Goal: Task Accomplishment & Management: Manage account settings

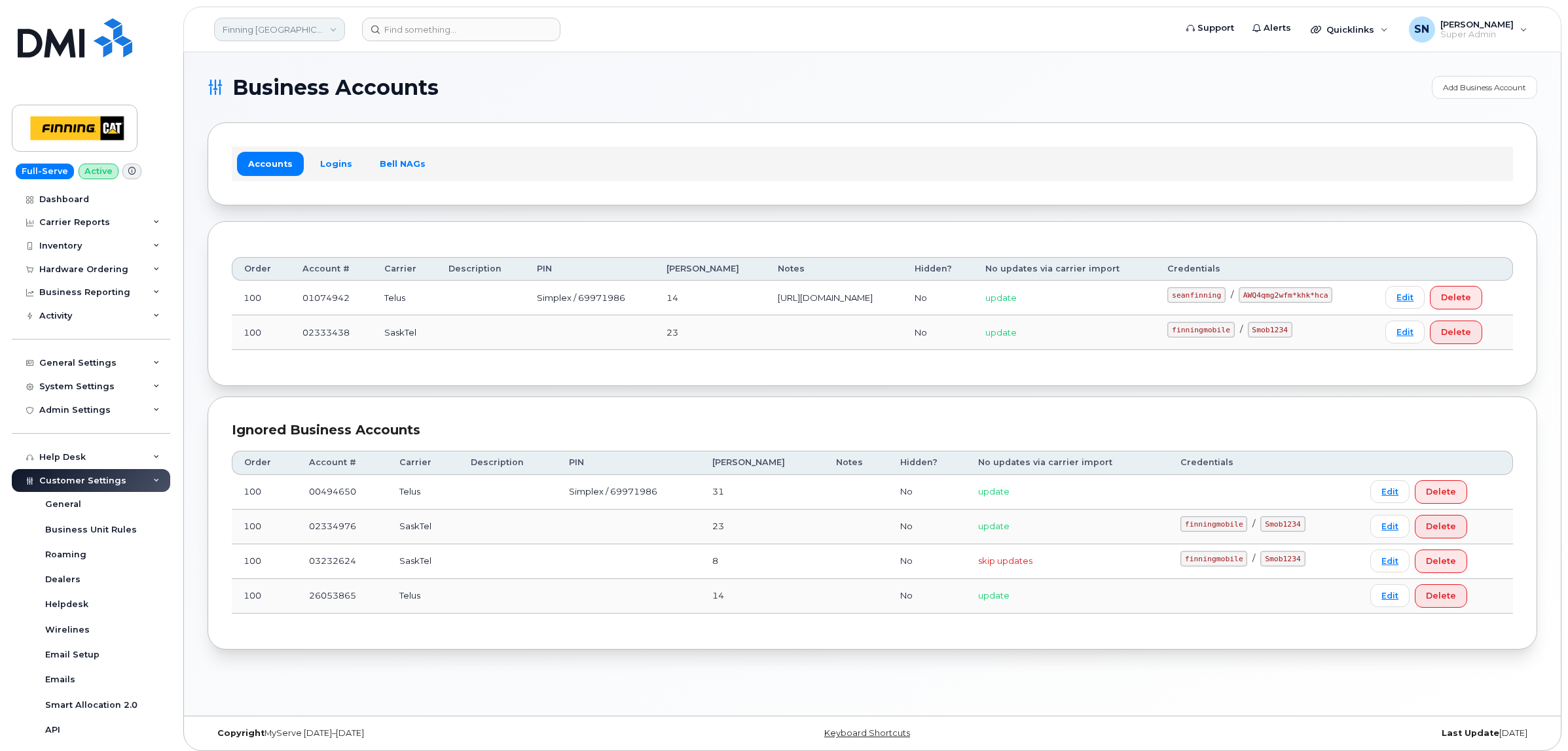
scroll to position [215, 0]
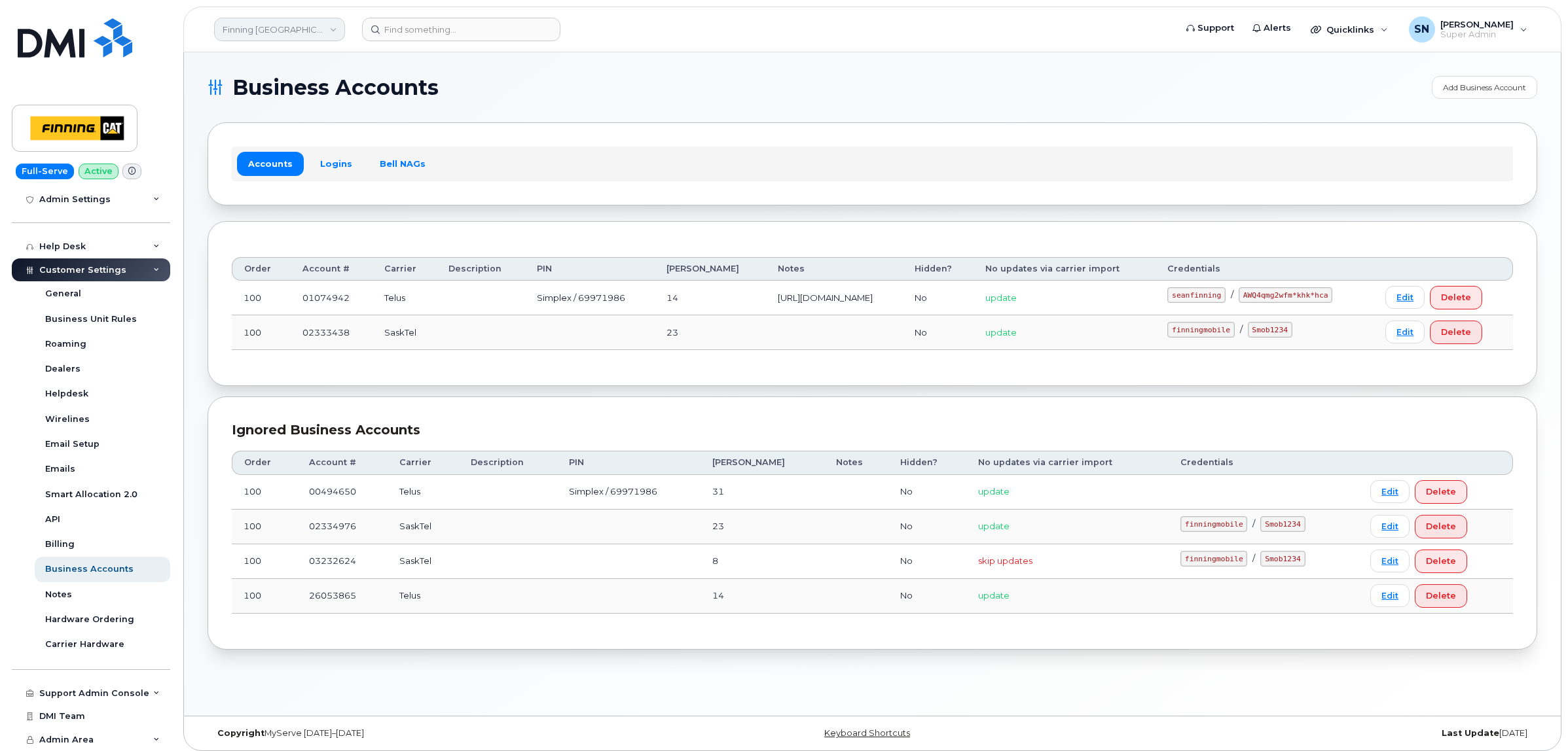
click at [261, 23] on link "Finning Canada" at bounding box center [279, 30] width 131 height 24
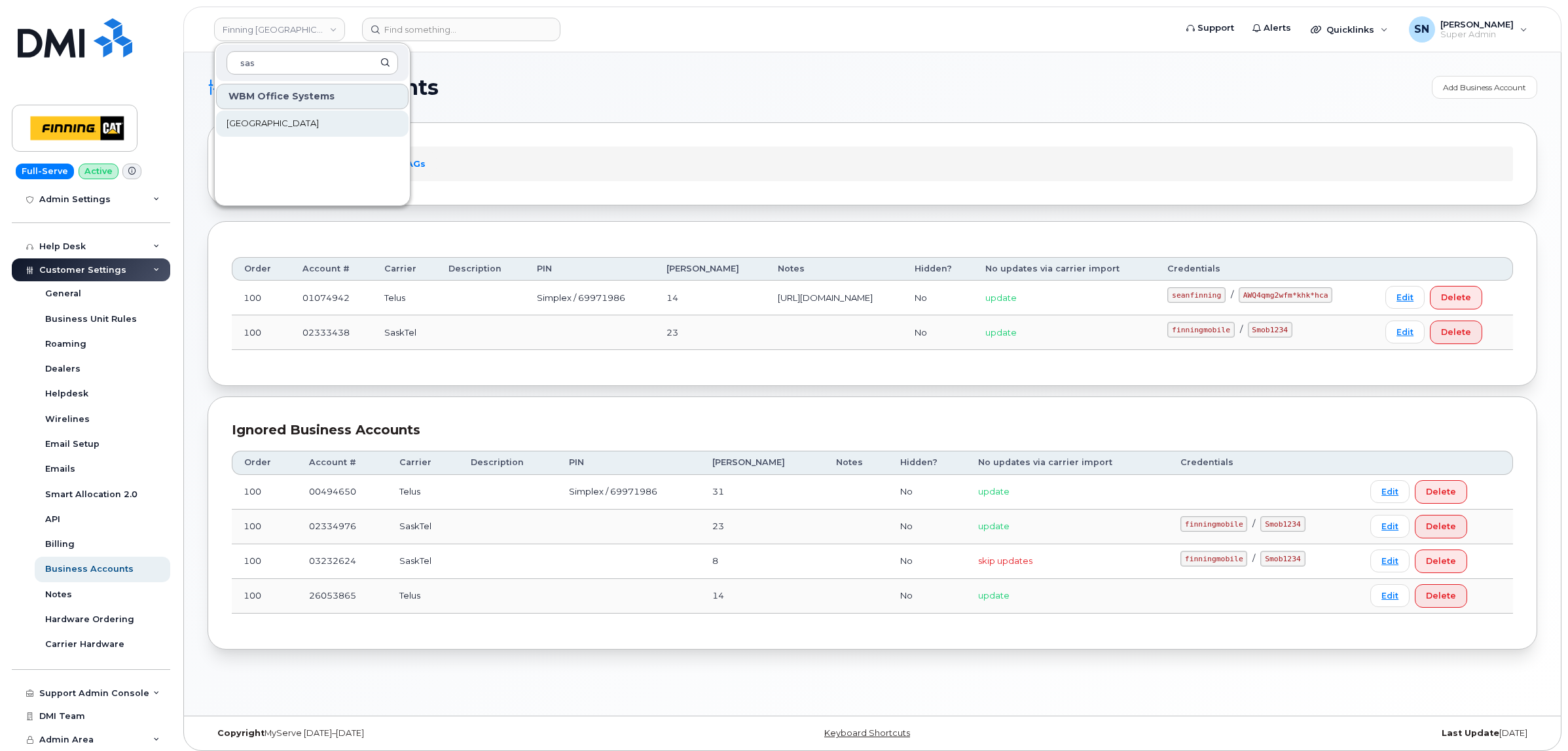
type input "sas"
click link "[GEOGRAPHIC_DATA]"
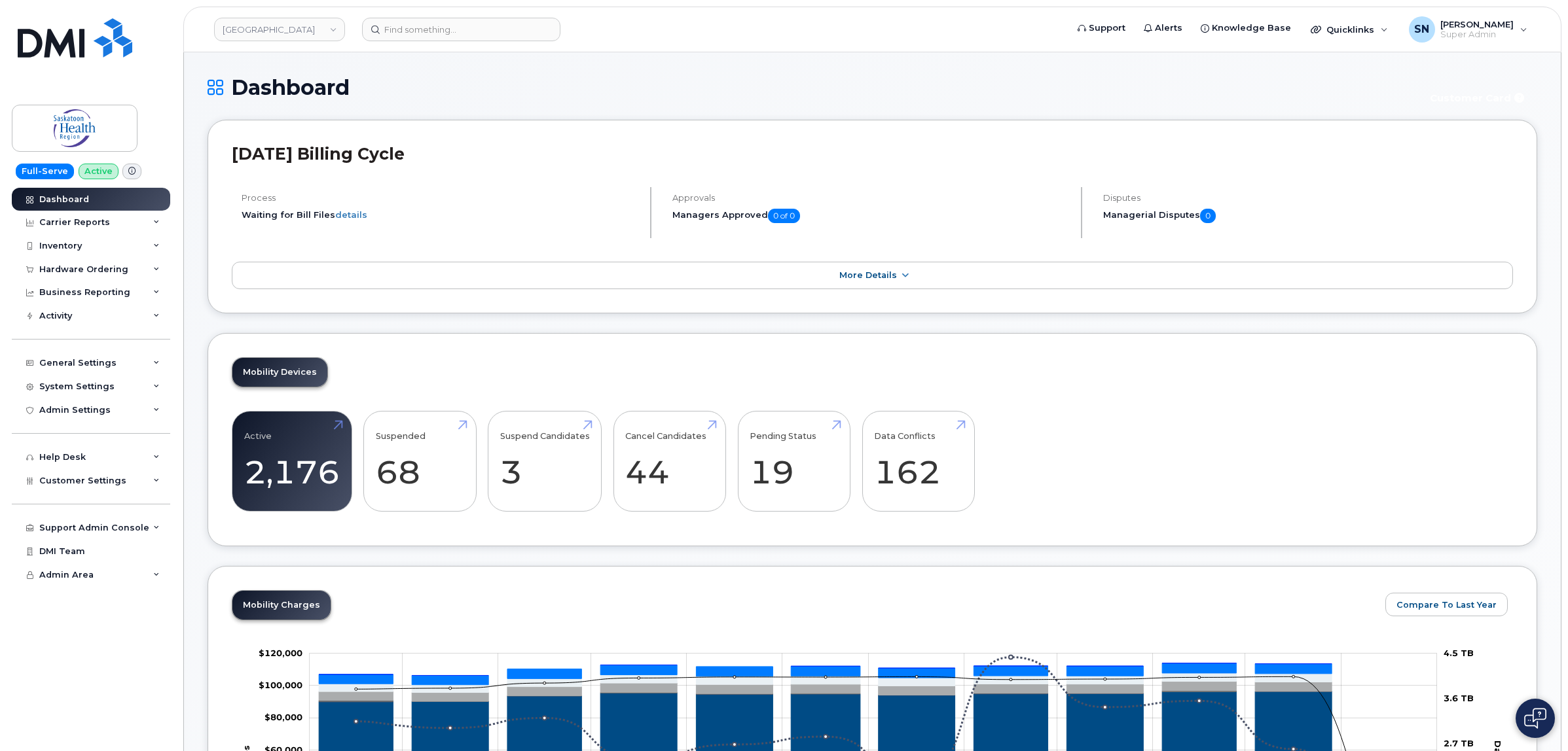
click at [466, 334] on div "Mobility Devices Active 2,176 10% Suspended 68 -59% Suspend Candidates 3 Cancel…" at bounding box center [872, 440] width 1330 height 214
click at [75, 275] on div "Hardware Ordering" at bounding box center [83, 270] width 89 height 10
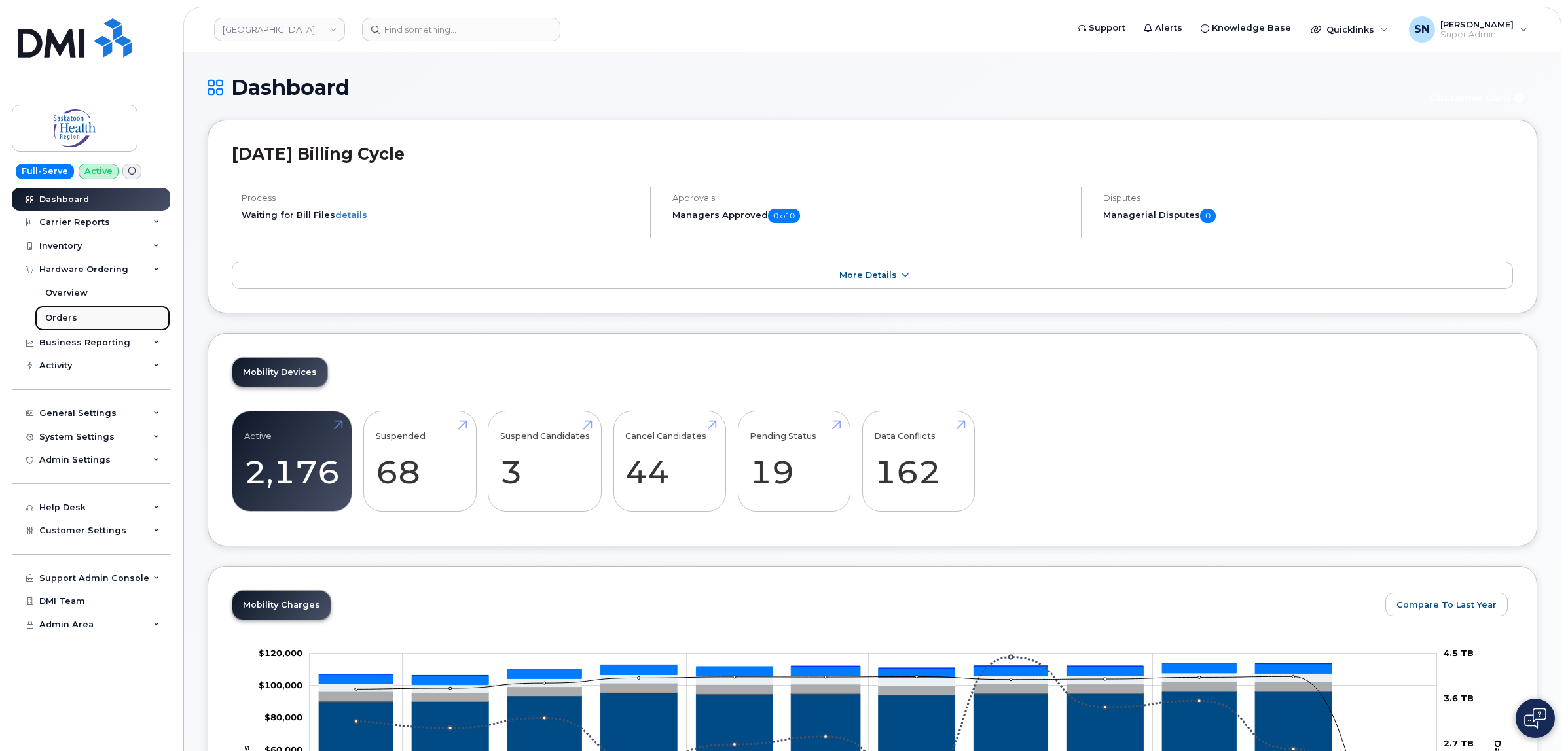
click at [73, 322] on div "Orders" at bounding box center [61, 318] width 32 height 12
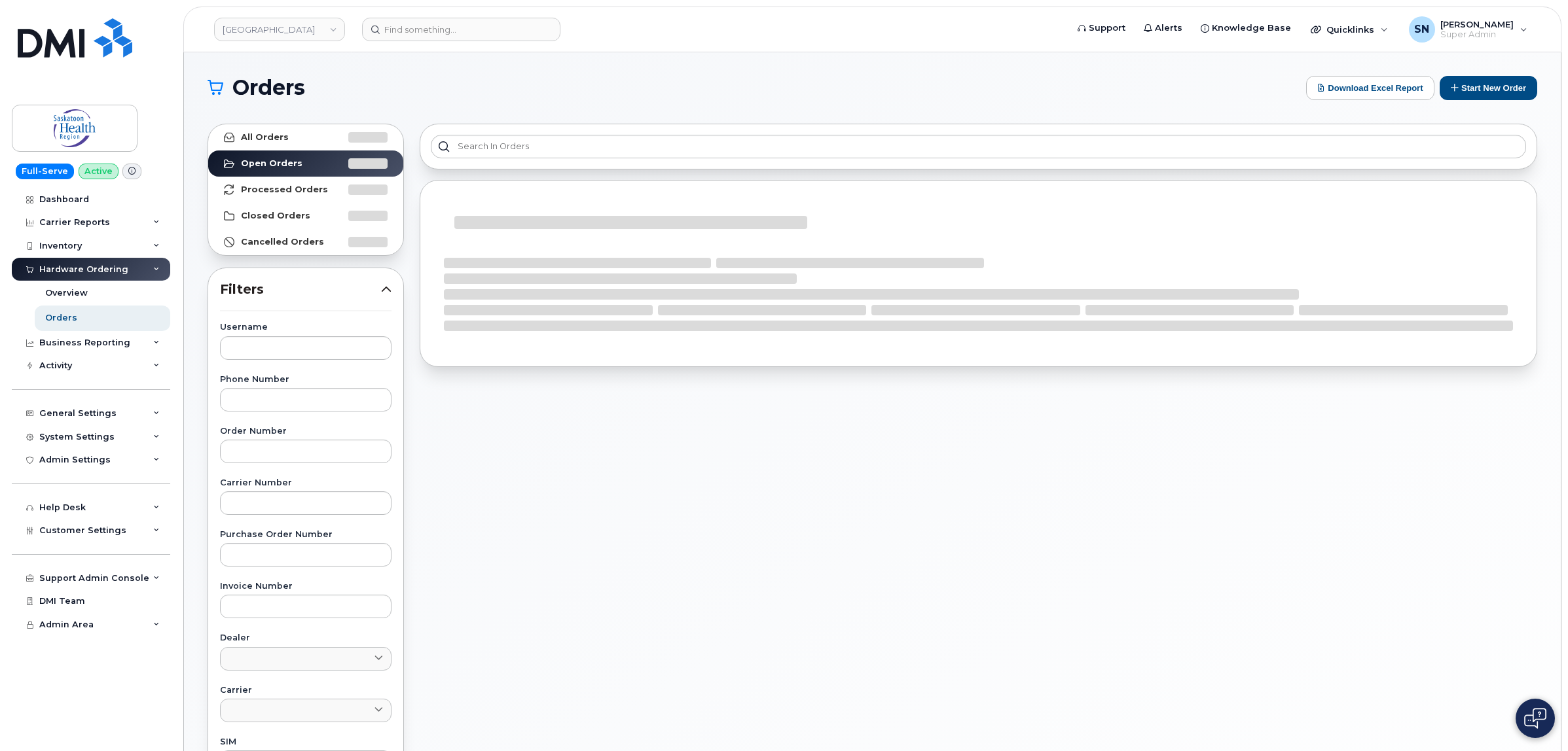
click at [326, 466] on div "Username Phone Number Order Number Carrier Number Purchase Order Number Invoice…" at bounding box center [306, 626] width 203 height 606
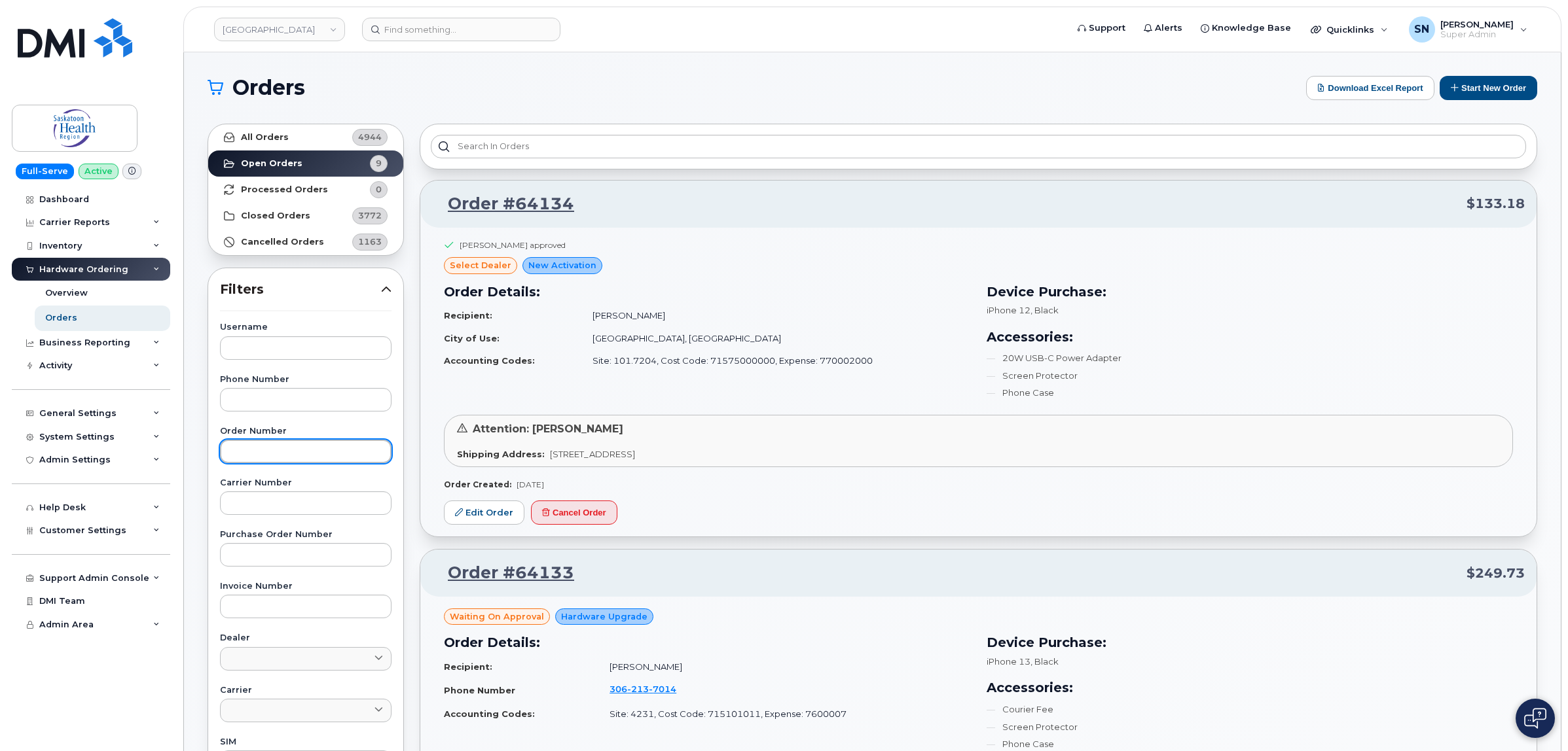
paste input "64134"
click at [324, 460] on input "64134" at bounding box center [306, 451] width 171 height 24
type input "64134"
click at [263, 127] on link "All Orders 4944" at bounding box center [306, 137] width 195 height 26
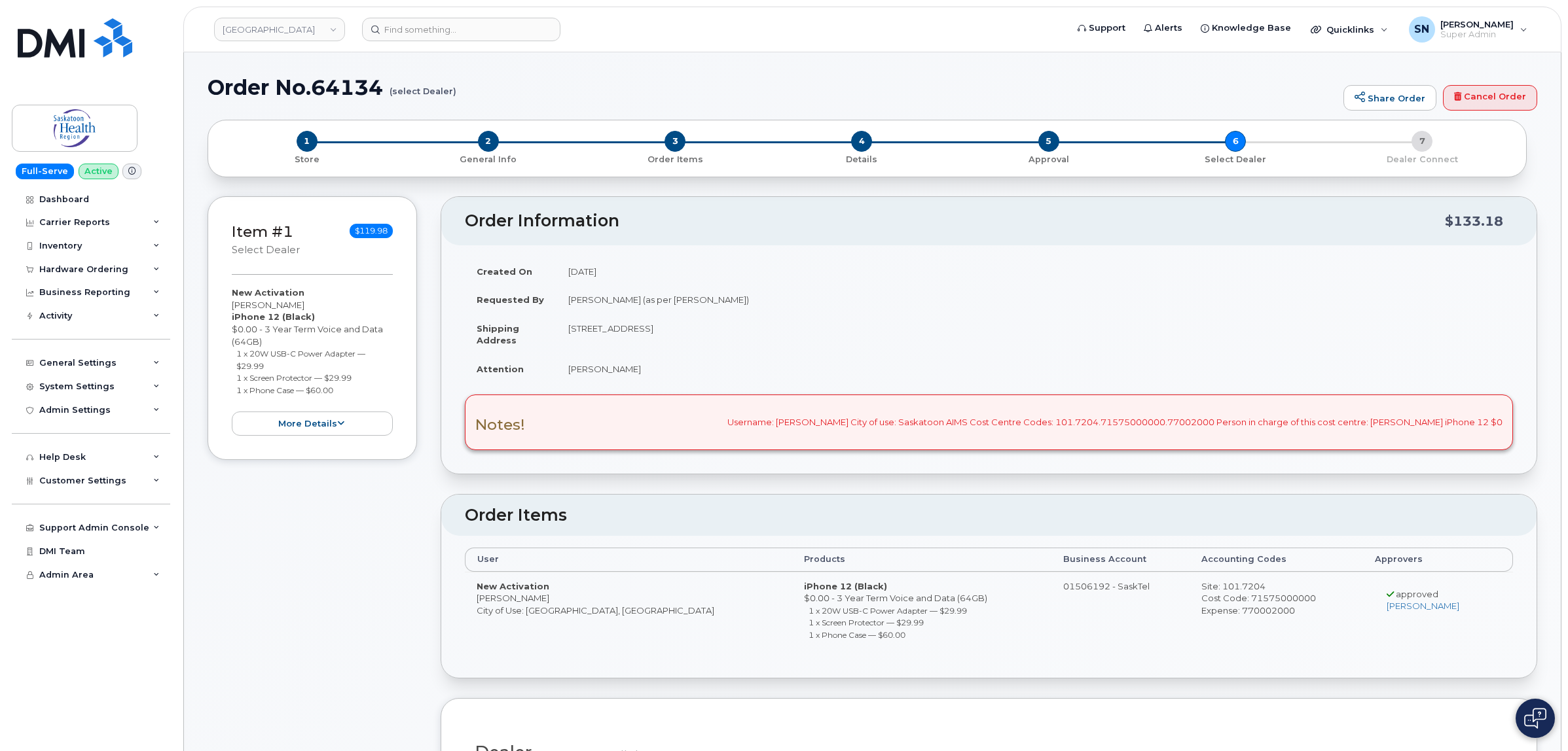
drag, startPoint x: 476, startPoint y: 602, endPoint x: 946, endPoint y: 485, distance: 484.3
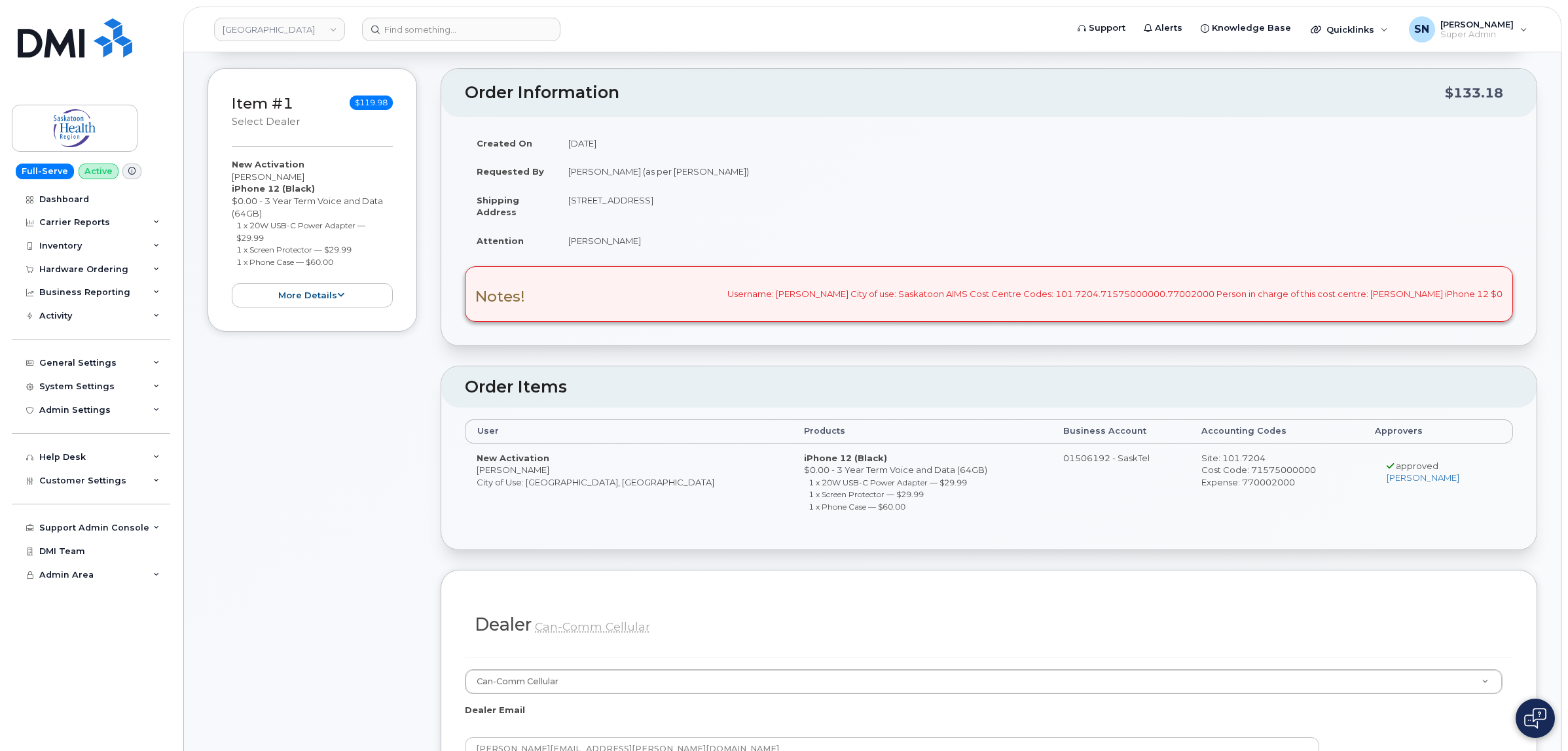
scroll to position [40, 0]
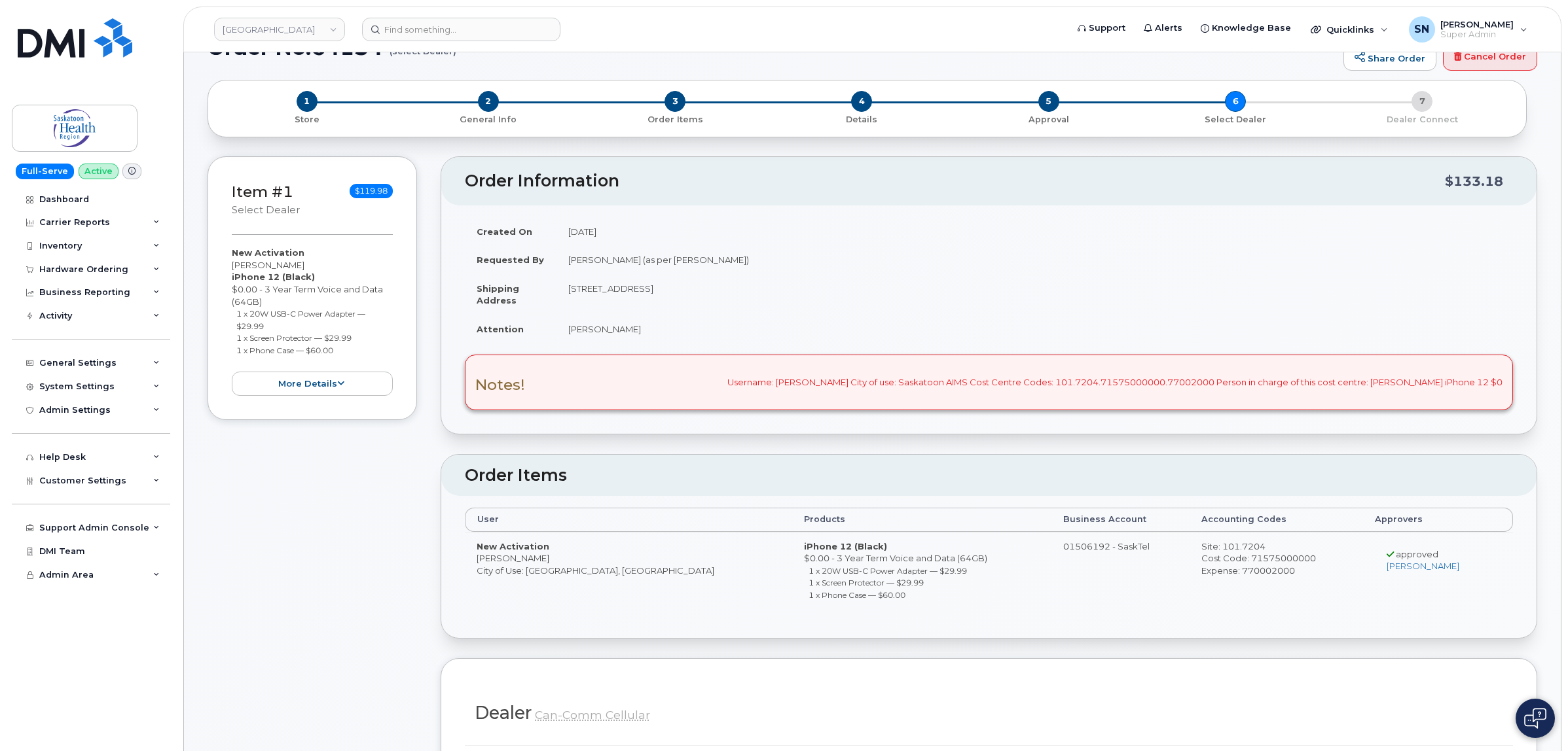
drag, startPoint x: 668, startPoint y: 261, endPoint x: 736, endPoint y: 261, distance: 68.0
click at [736, 261] on td "Clarke Ruehlen (as per Caroline Schuett)" at bounding box center [1034, 259] width 956 height 29
copy td "Caroline Schuett"
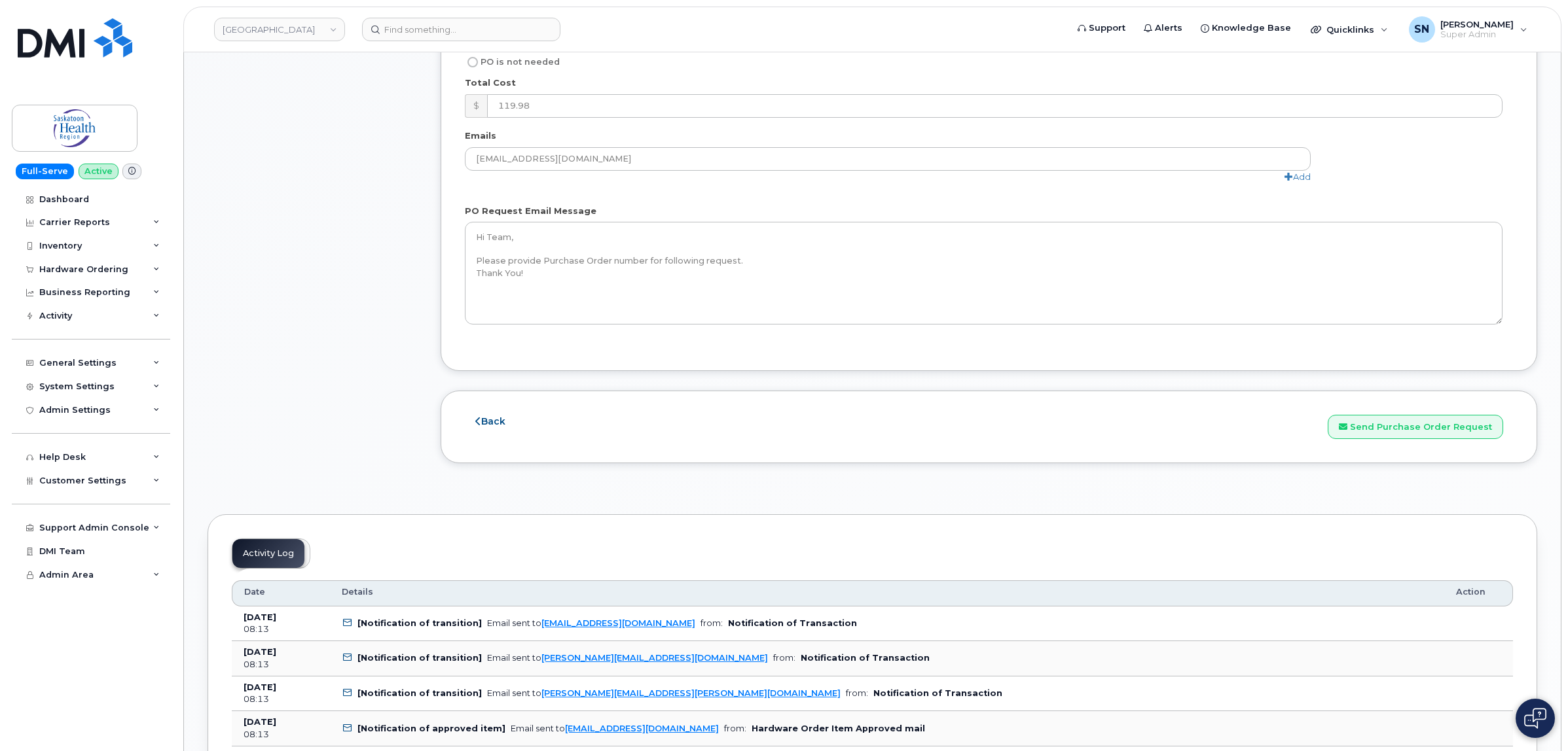
scroll to position [1512, 0]
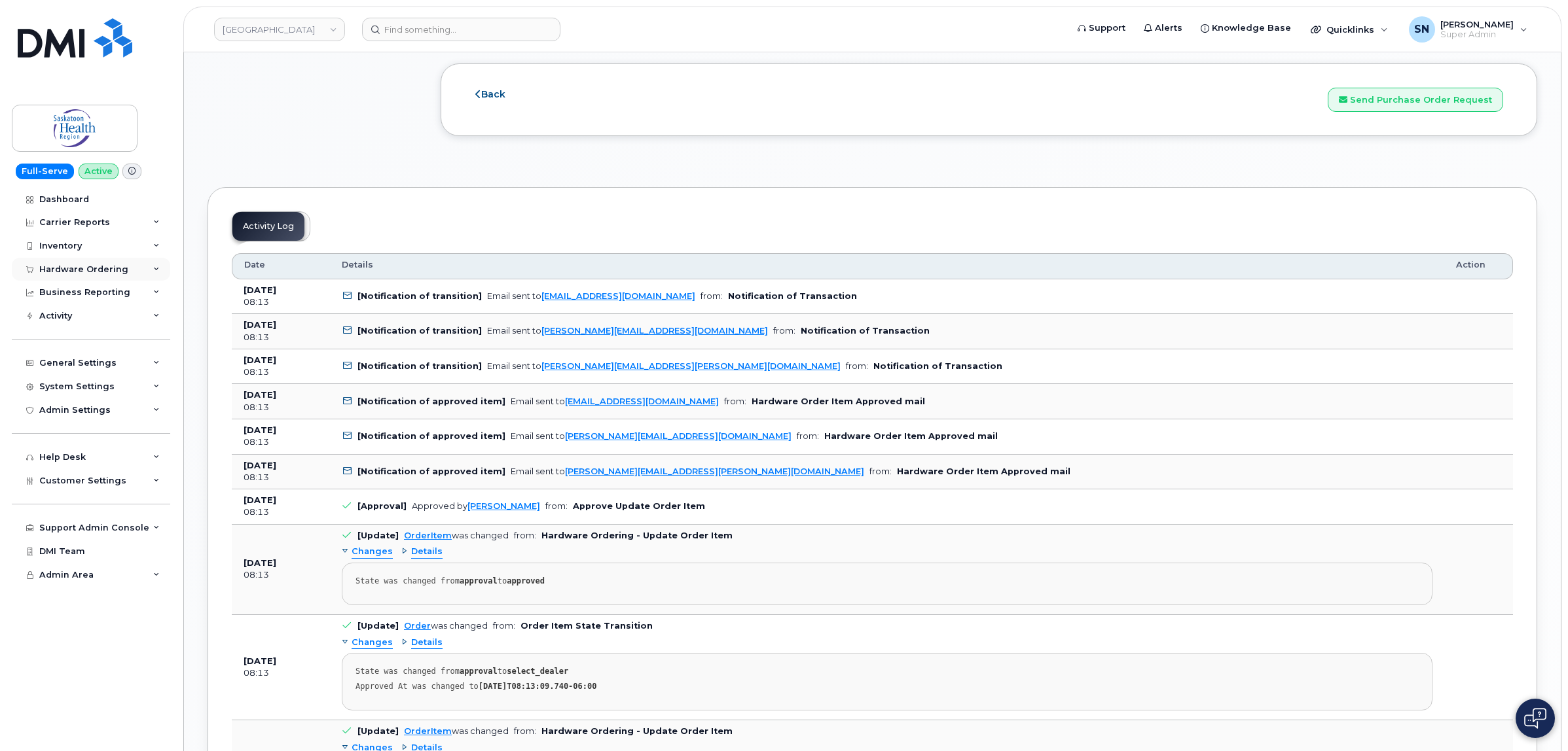
click at [83, 262] on div "Hardware Ordering" at bounding box center [91, 270] width 159 height 24
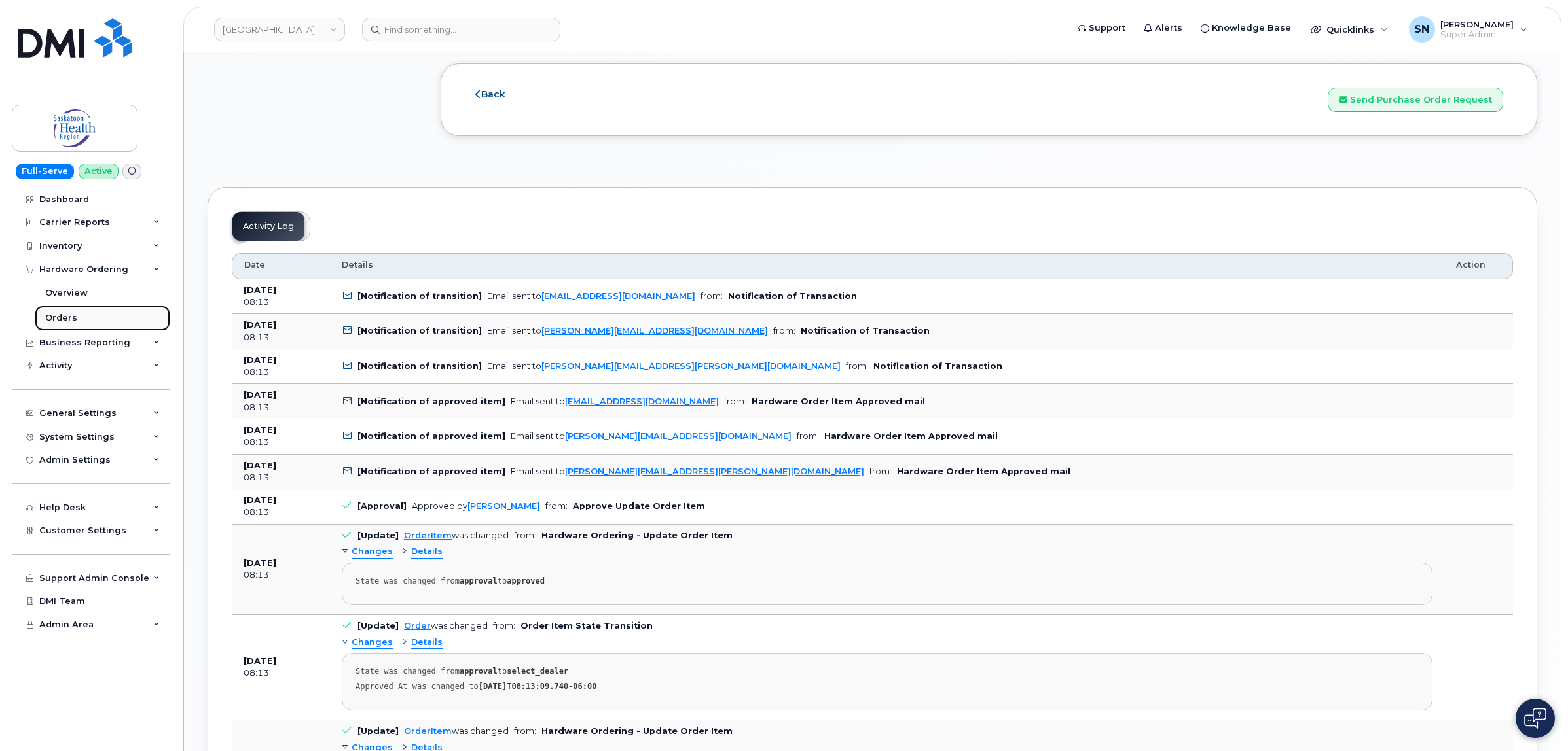
click at [83, 326] on link "Orders" at bounding box center [103, 317] width 136 height 25
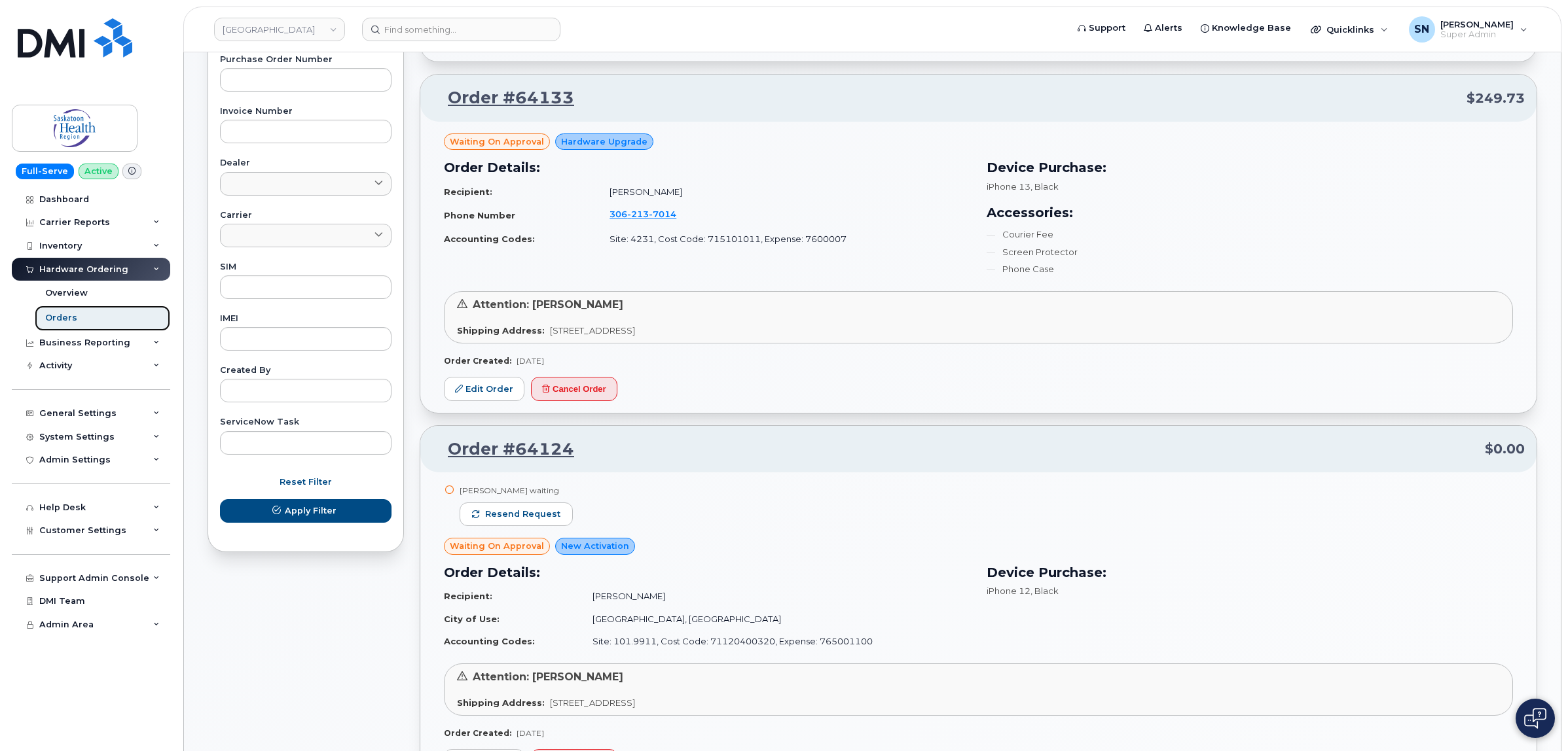
scroll to position [491, 0]
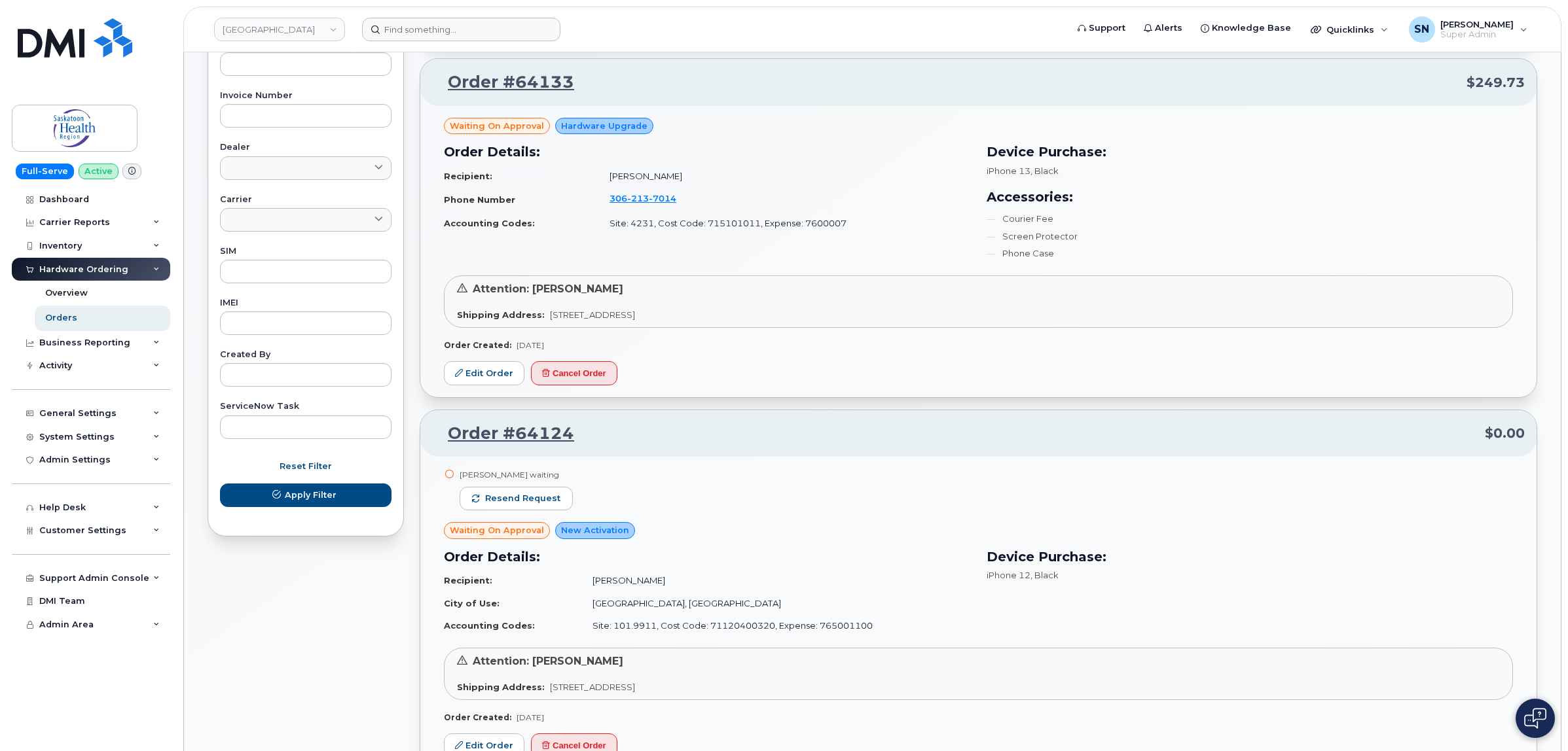
drag, startPoint x: 573, startPoint y: 25, endPoint x: 546, endPoint y: 27, distance: 27.1
click at [572, 25] on form at bounding box center [710, 30] width 696 height 24
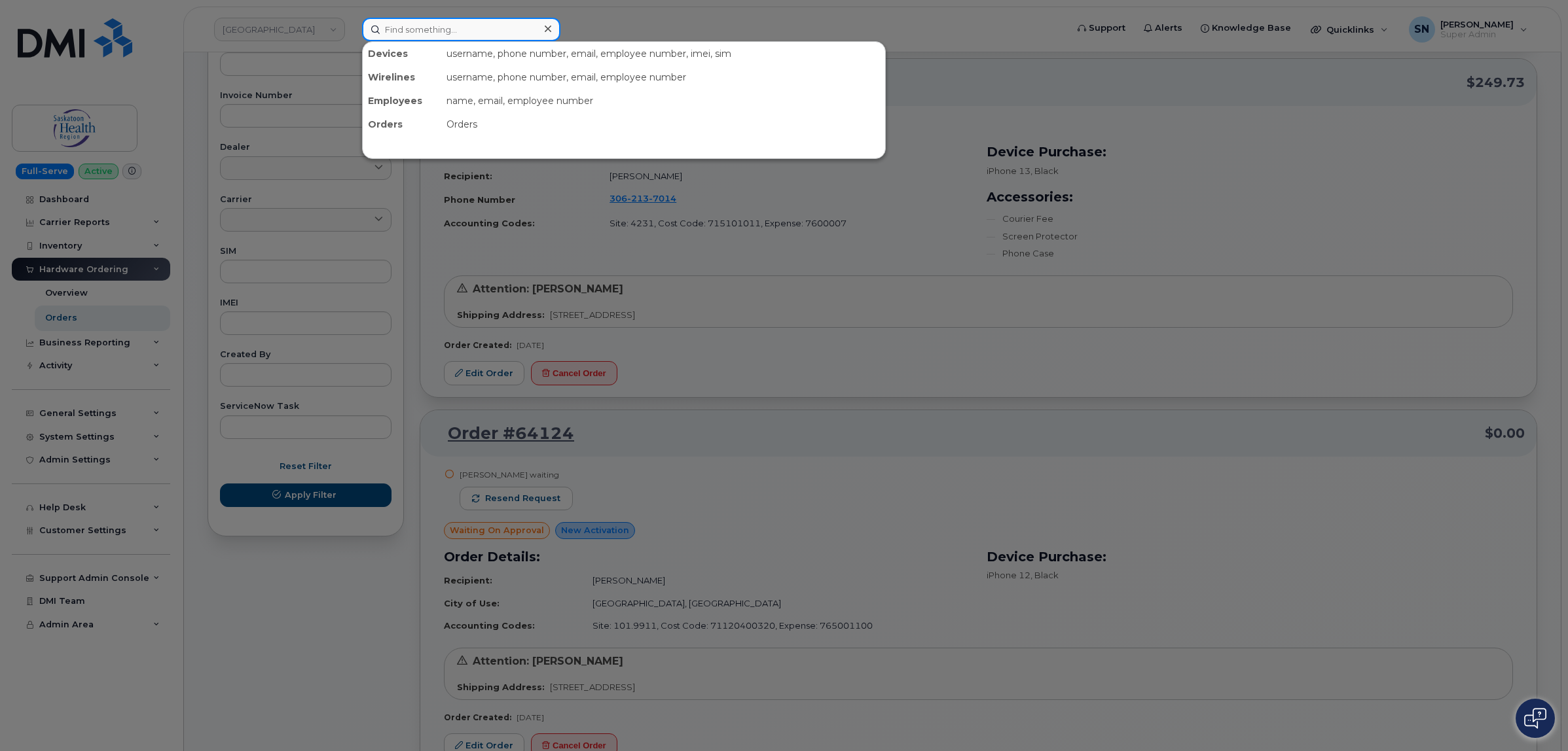
click at [545, 27] on div at bounding box center [461, 30] width 198 height 24
paste input "306-230-5172"
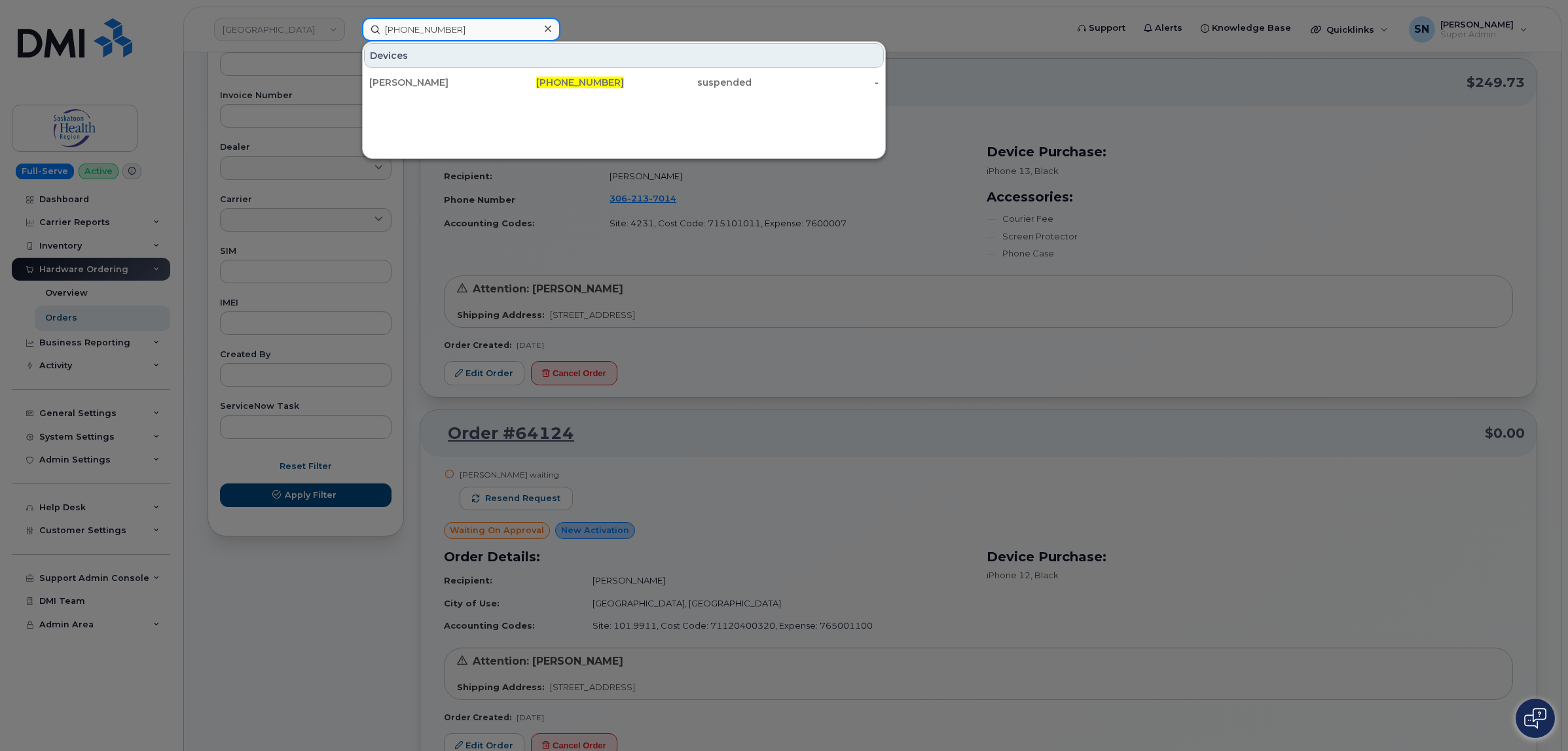
type input "306-230-5172"
click at [547, 31] on icon at bounding box center [548, 29] width 7 height 10
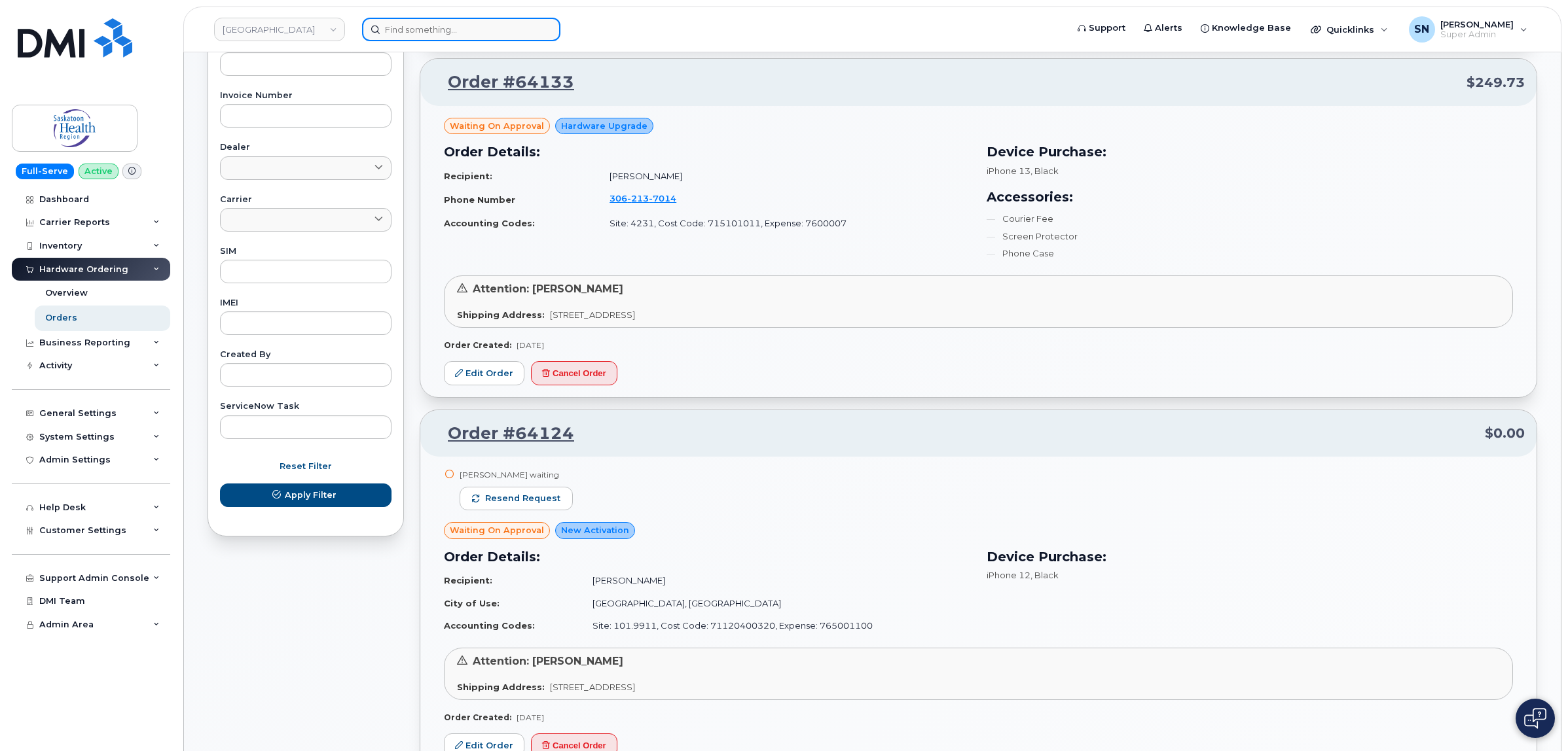
click at [489, 37] on input at bounding box center [461, 30] width 198 height 24
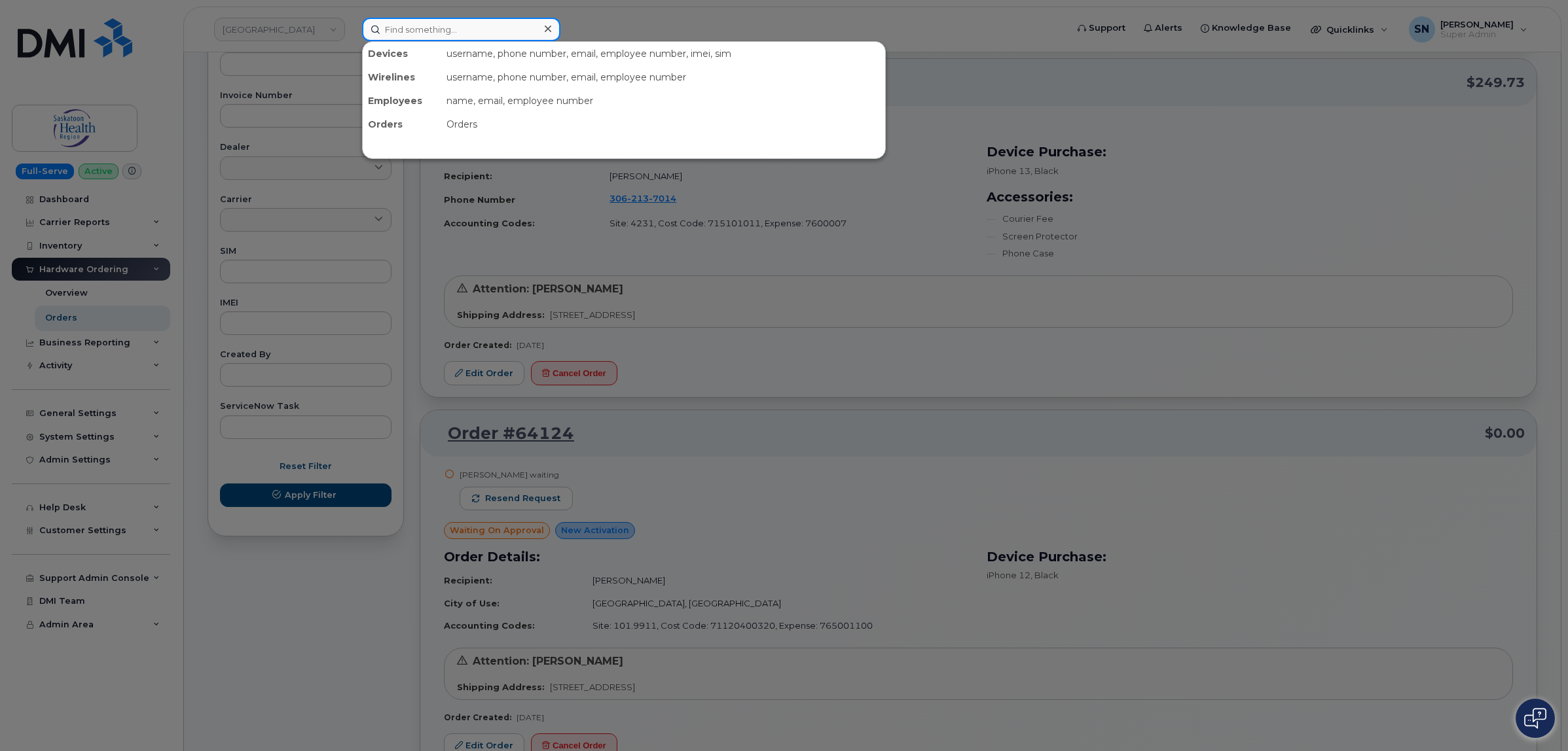
paste input "306-227-7351"
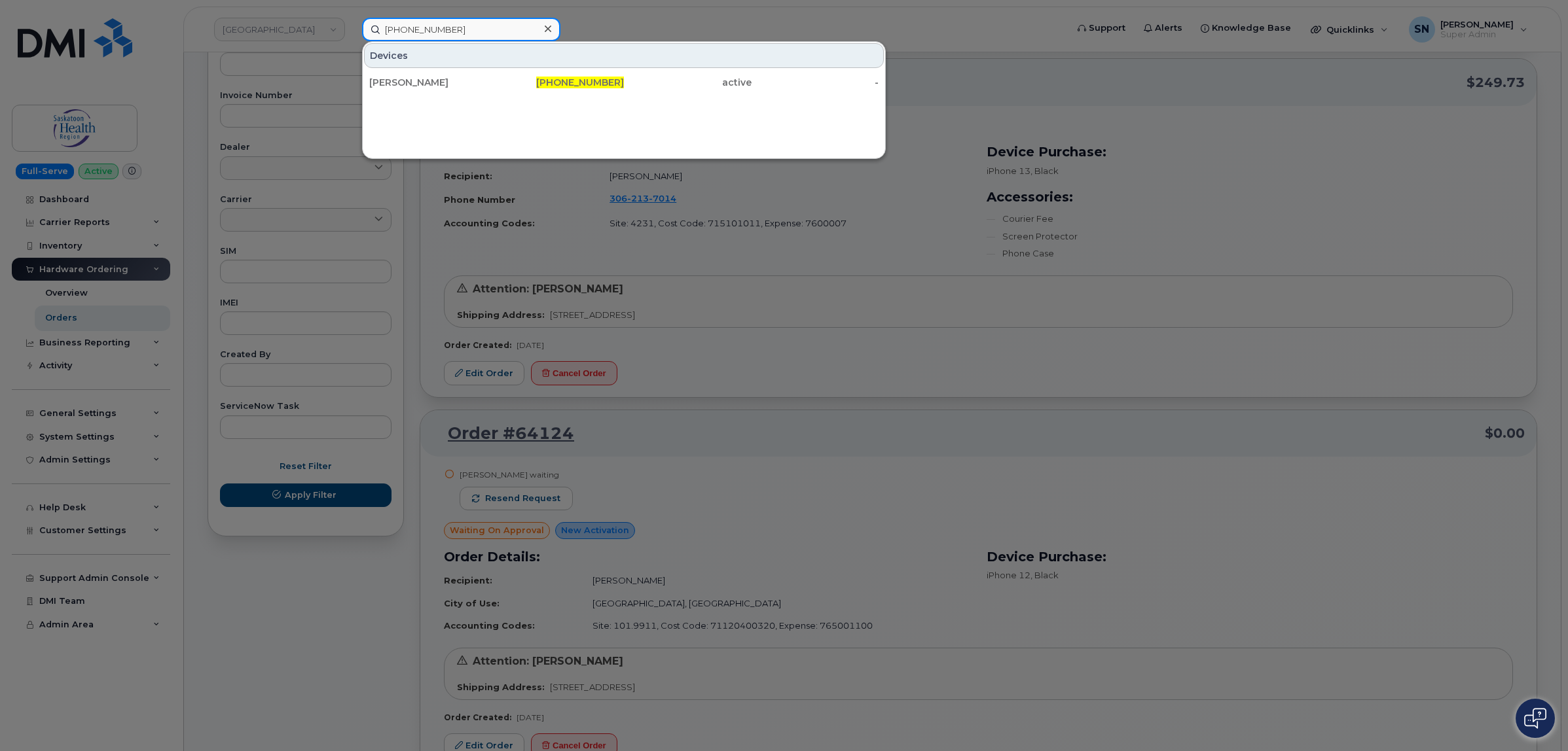
type input "306-227-7351"
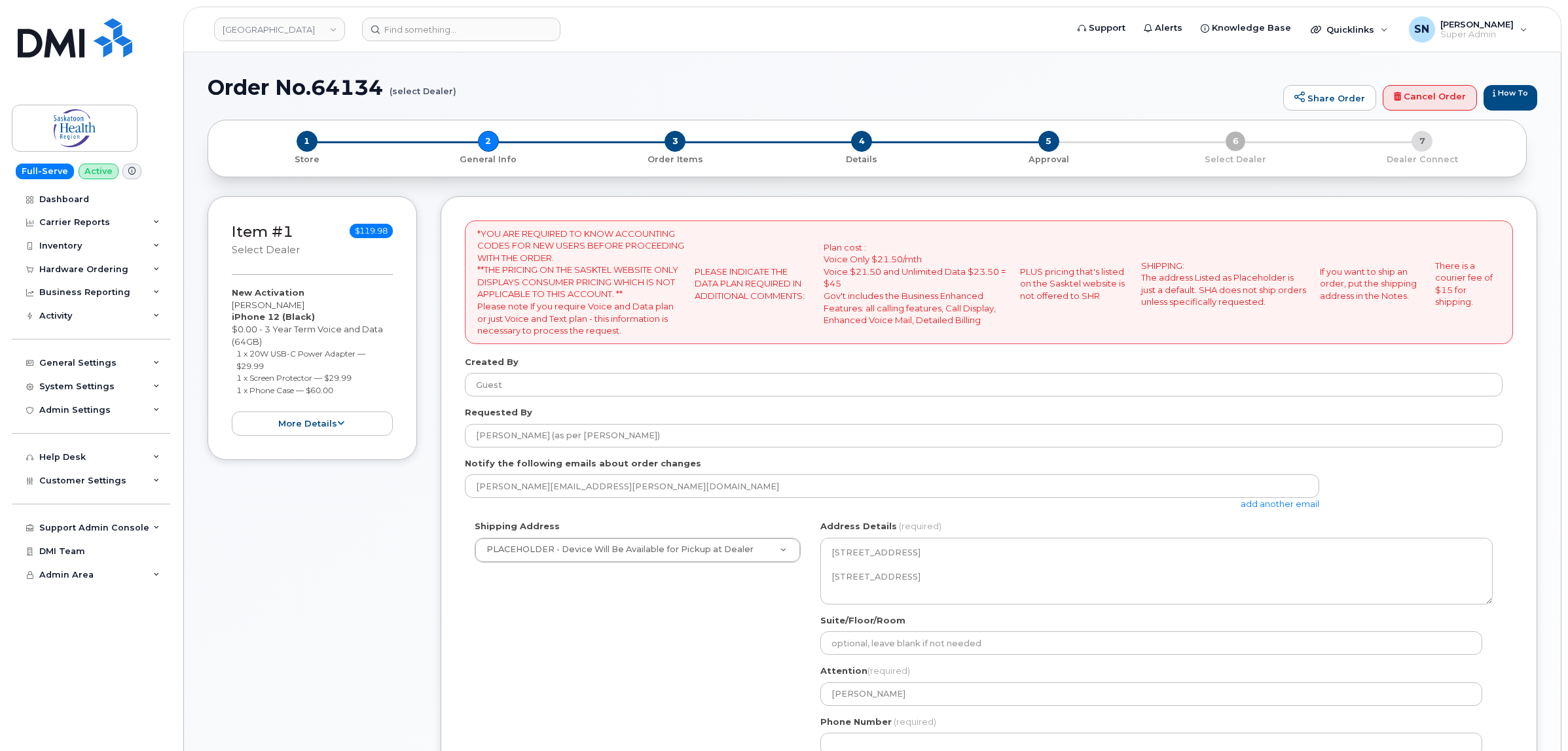
select select
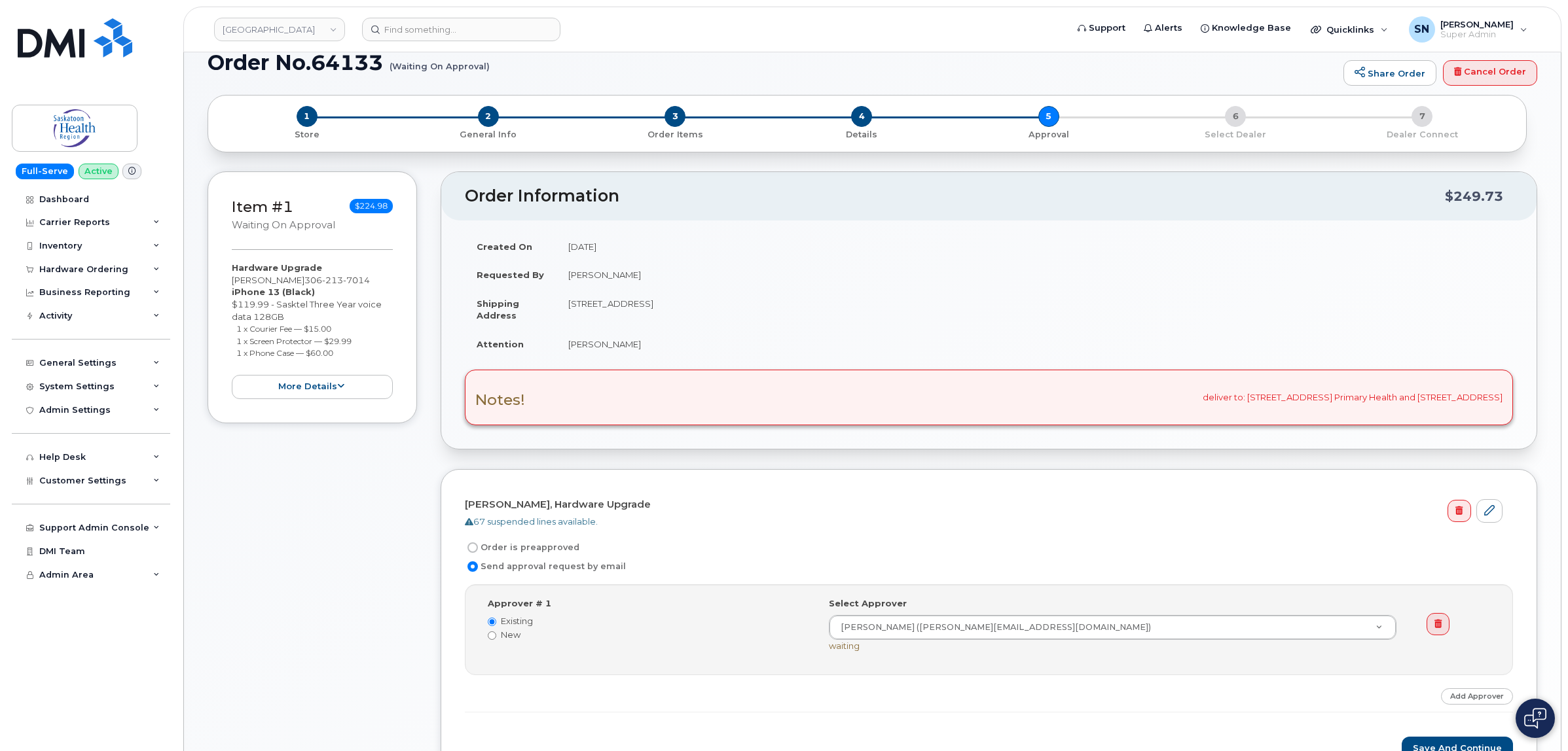
scroll to position [327, 0]
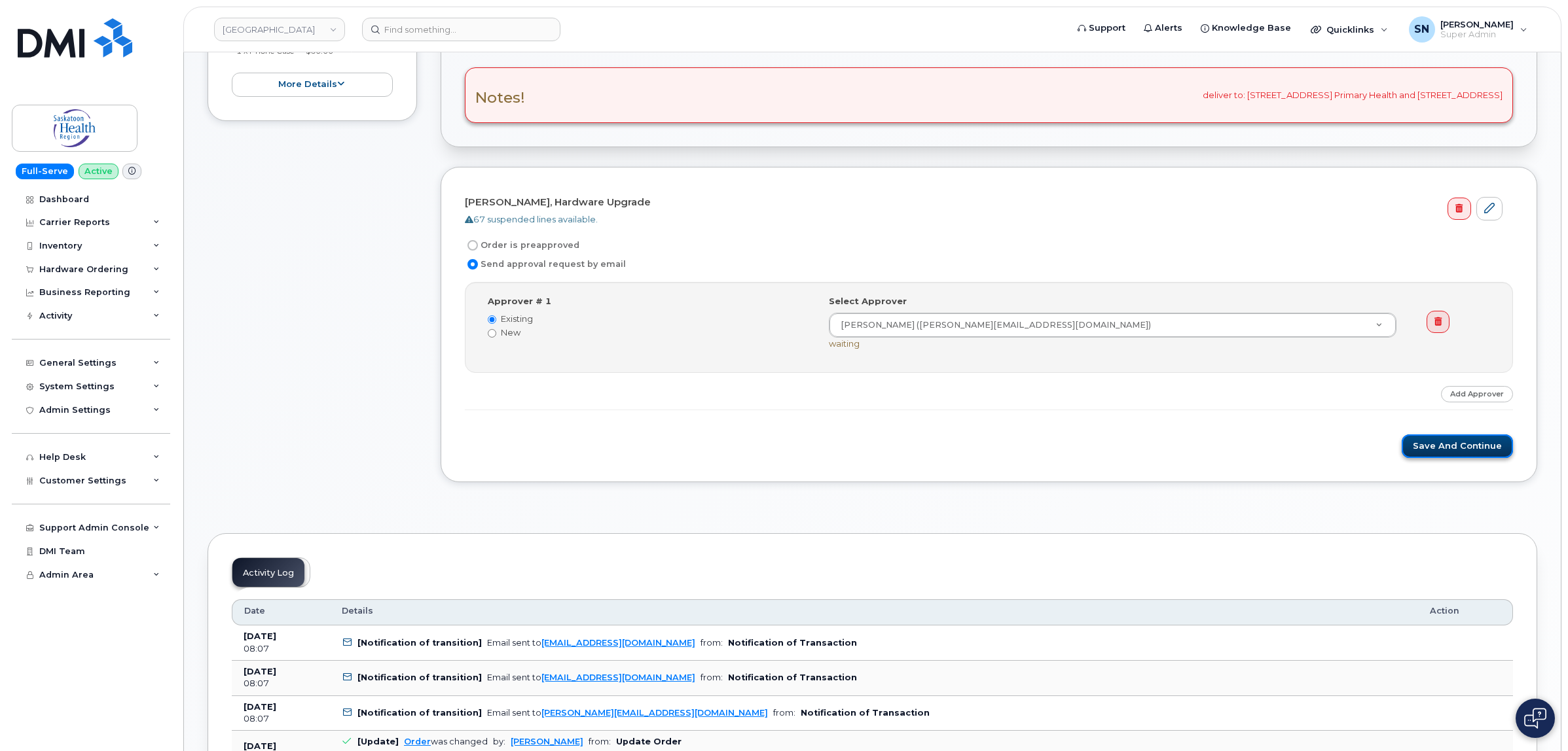
click at [1494, 454] on button "Save and Continue" at bounding box center [1457, 446] width 111 height 25
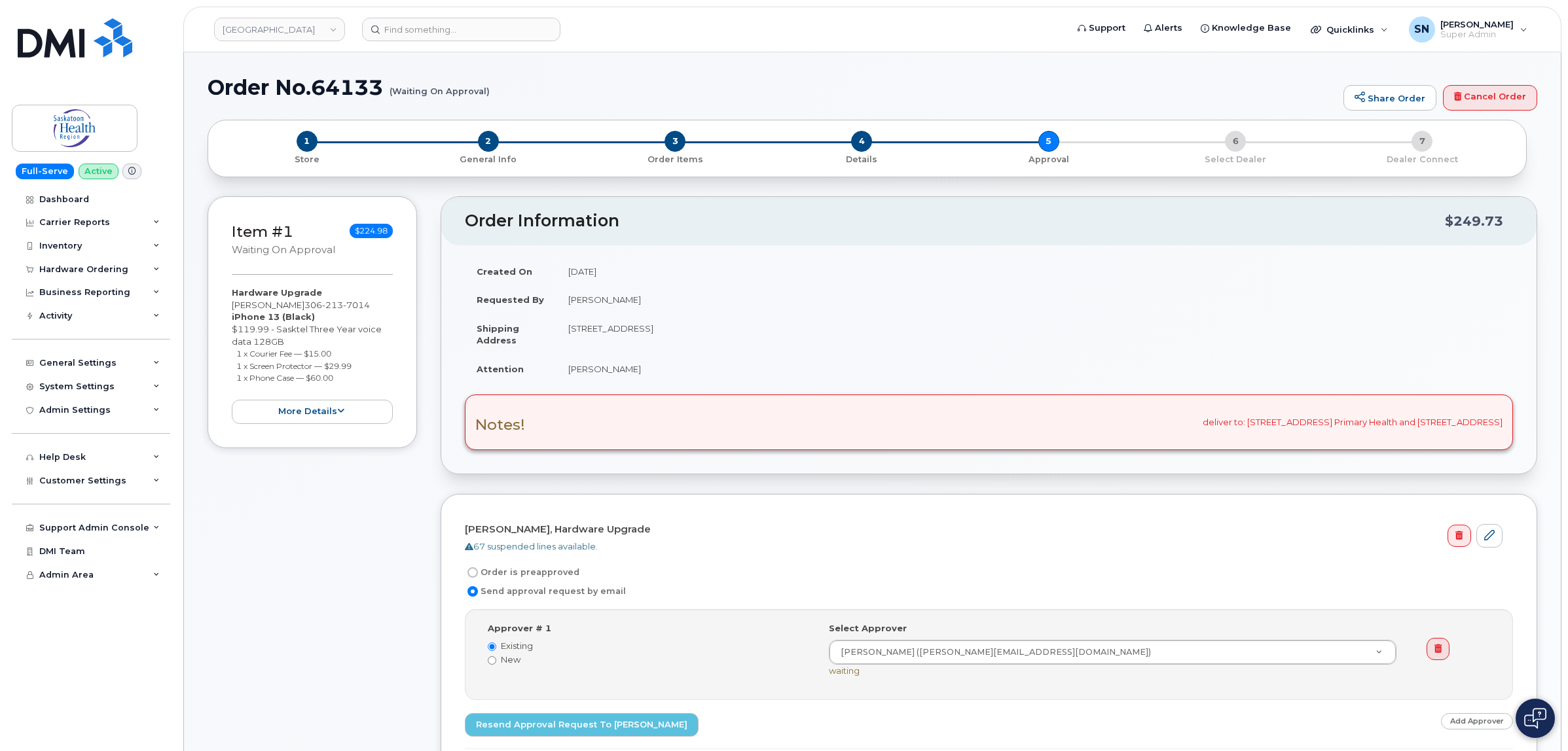
click at [430, 267] on div "Item #1 Waiting On Approval $224.98 Hardware Upgrade Kayla Burechailo 306 213 7…" at bounding box center [872, 519] width 1330 height 645
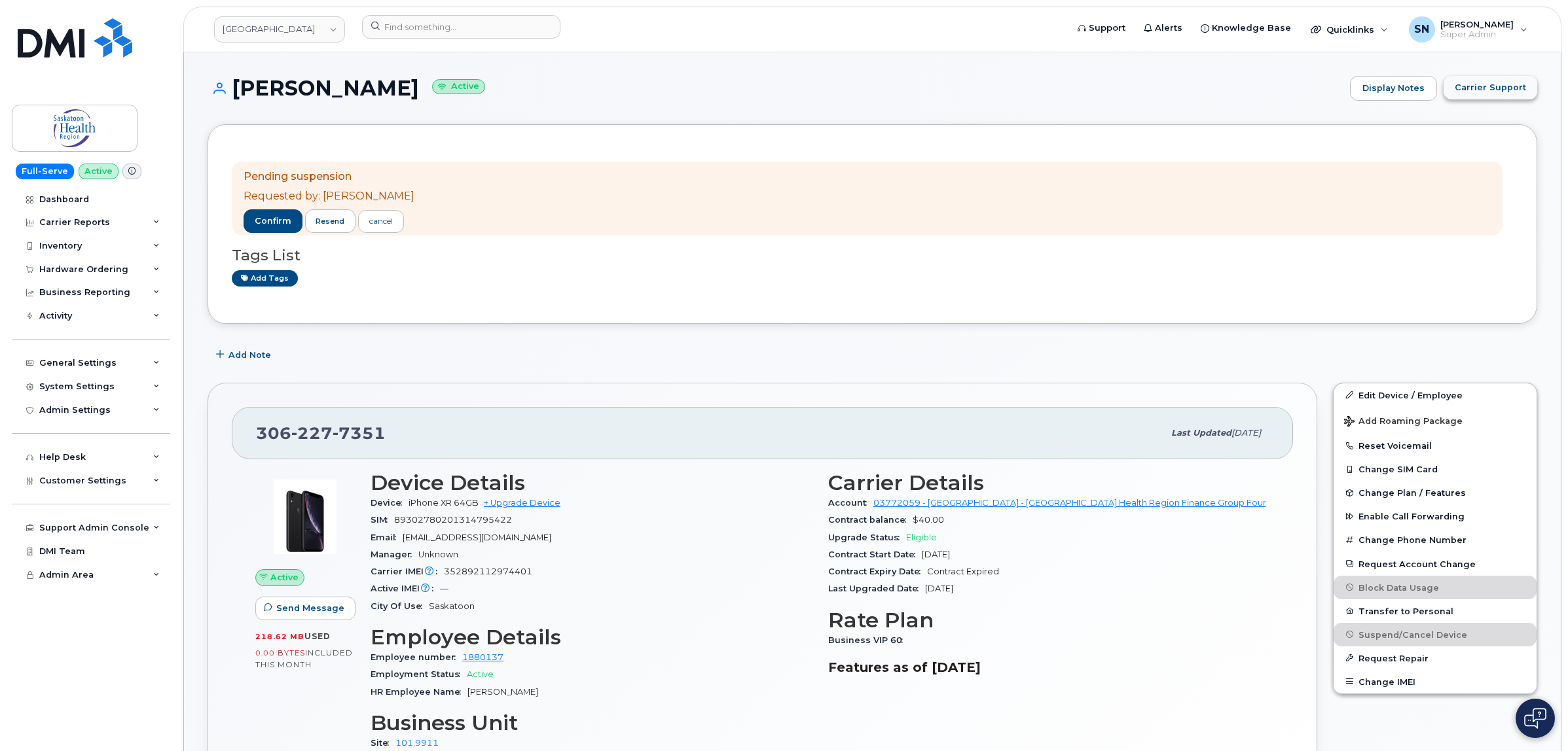
click at [1499, 85] on span "Carrier Support" at bounding box center [1490, 87] width 72 height 13
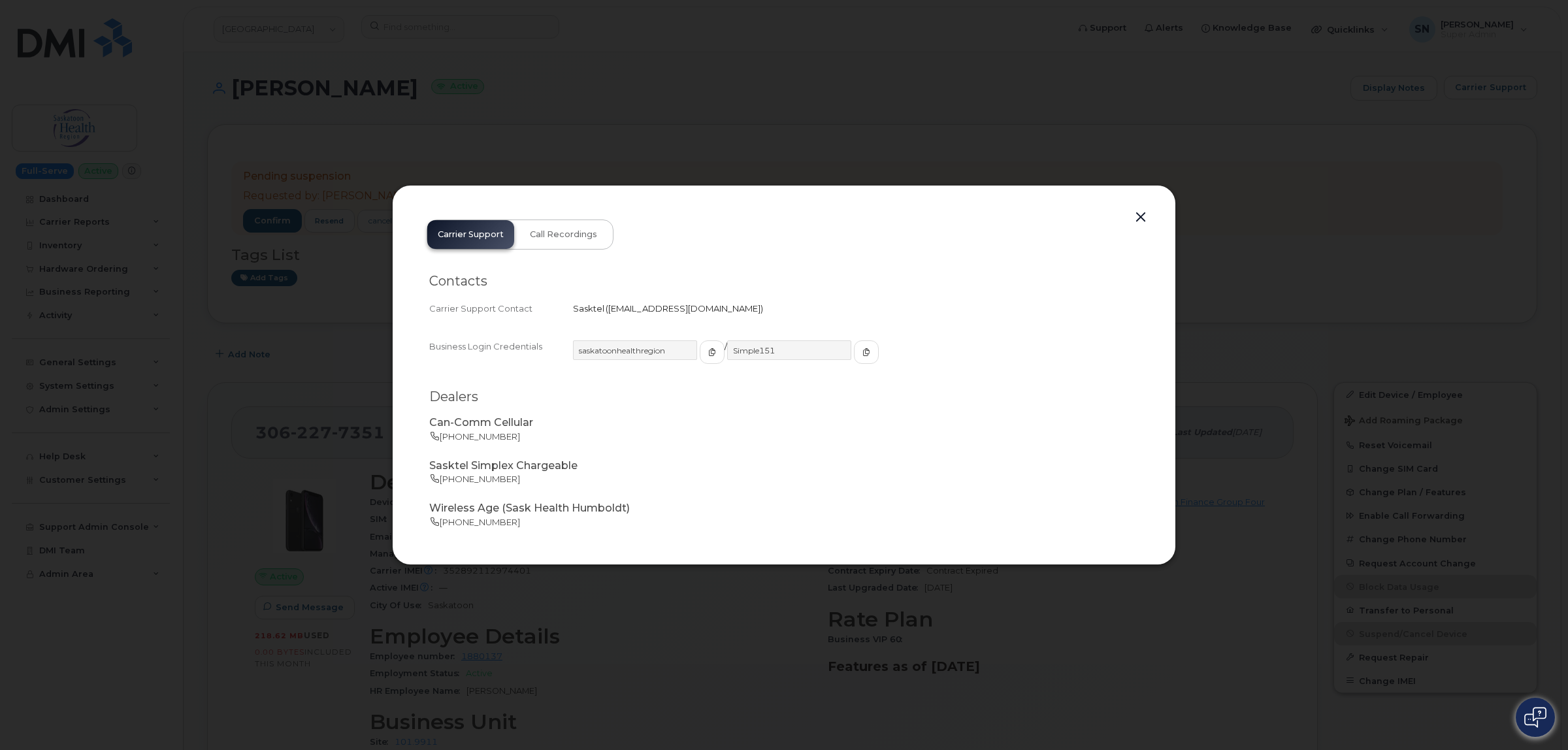
copy span "[EMAIL_ADDRESS][DOMAIN_NAME]"
drag, startPoint x: 608, startPoint y: 309, endPoint x: 736, endPoint y: 312, distance: 128.0
click at [736, 312] on span "[EMAIL_ADDRESS][DOMAIN_NAME]" at bounding box center [684, 309] width 152 height 10
click at [1144, 214] on button "button" at bounding box center [1141, 217] width 19 height 19
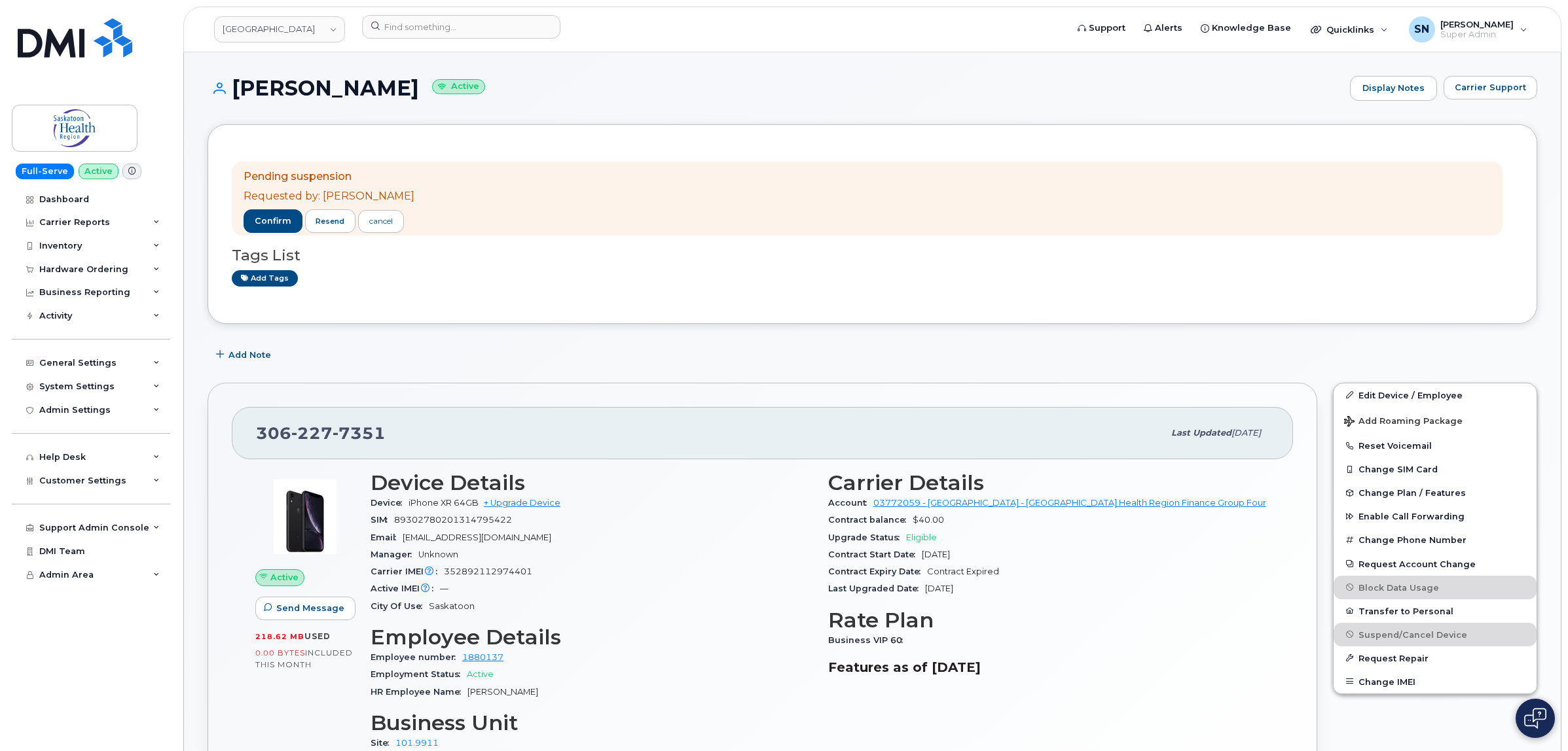
click at [379, 352] on div "Add Note" at bounding box center [872, 355] width 1330 height 24
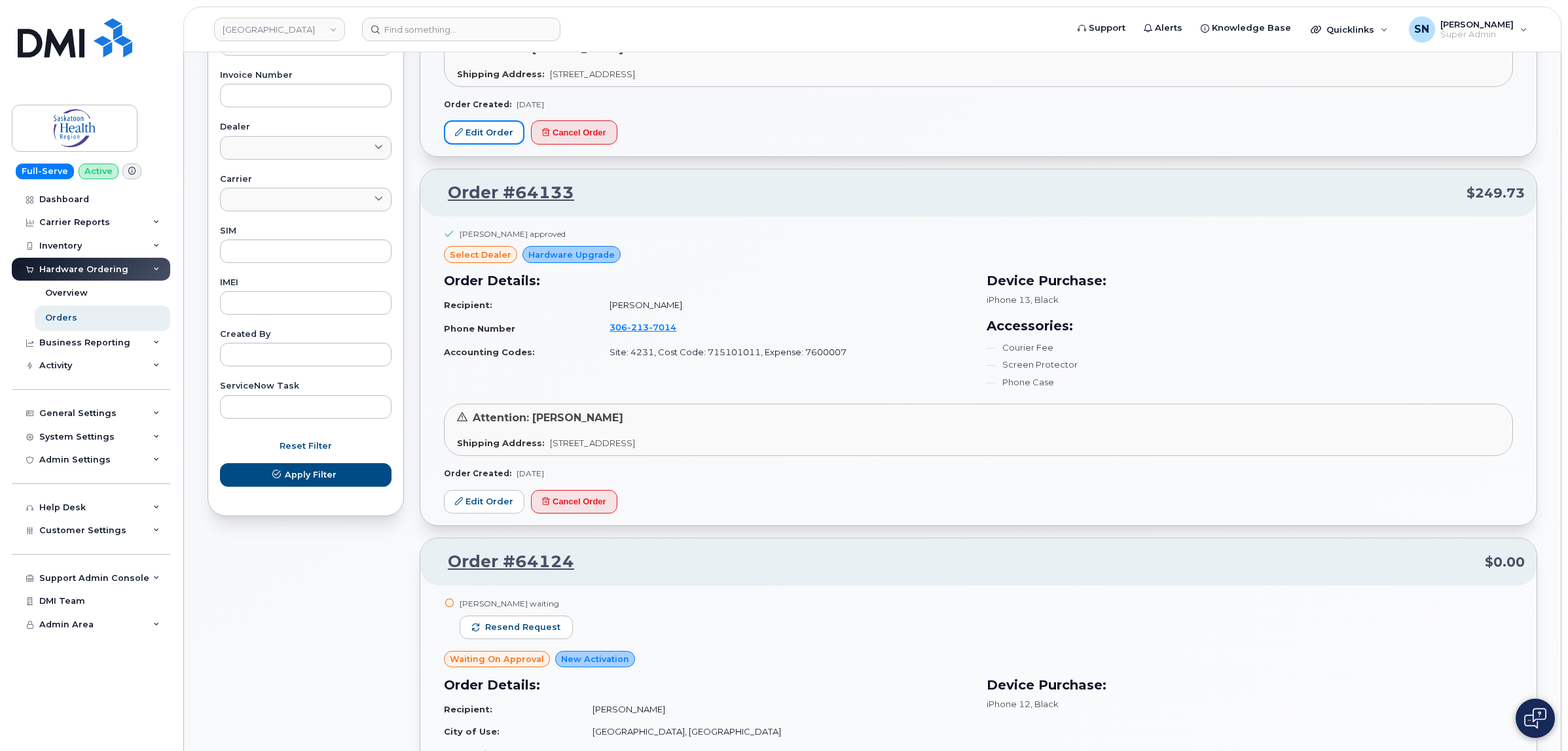
scroll to position [409, 0]
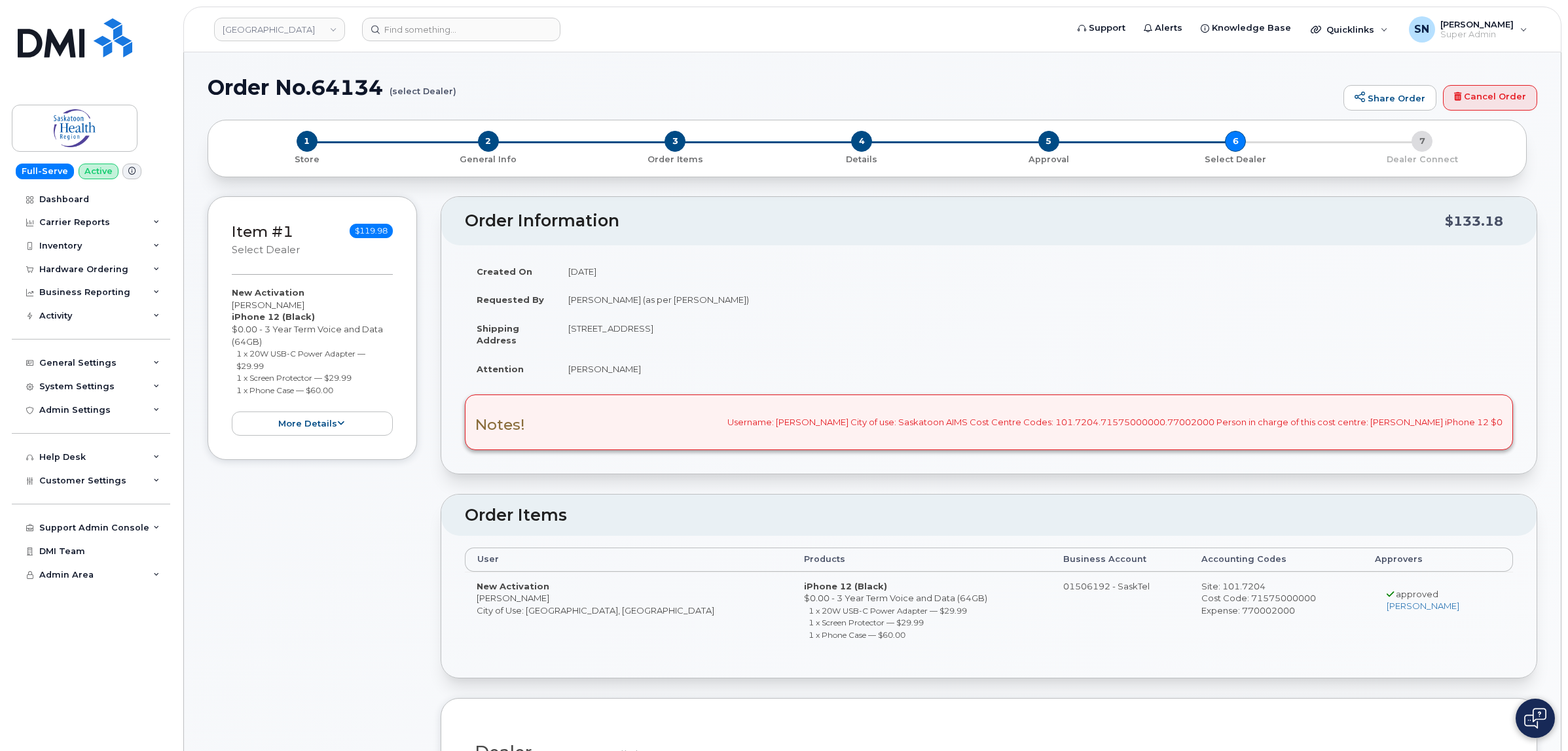
click at [638, 197] on header "Order Information $133.18" at bounding box center [989, 221] width 1096 height 48
drag, startPoint x: 234, startPoint y: 354, endPoint x: 267, endPoint y: 364, distance: 34.5
click at [267, 364] on ul "1 x 20W USB-C Power Adapter — $29.99 1 x Screen Protector — $29.99 1 x Phone Ca…" at bounding box center [312, 371] width 161 height 48
copy small "1 x 20W USB-C Power Adapter — $29.99"
drag, startPoint x: 236, startPoint y: 373, endPoint x: 358, endPoint y: 375, distance: 122.0
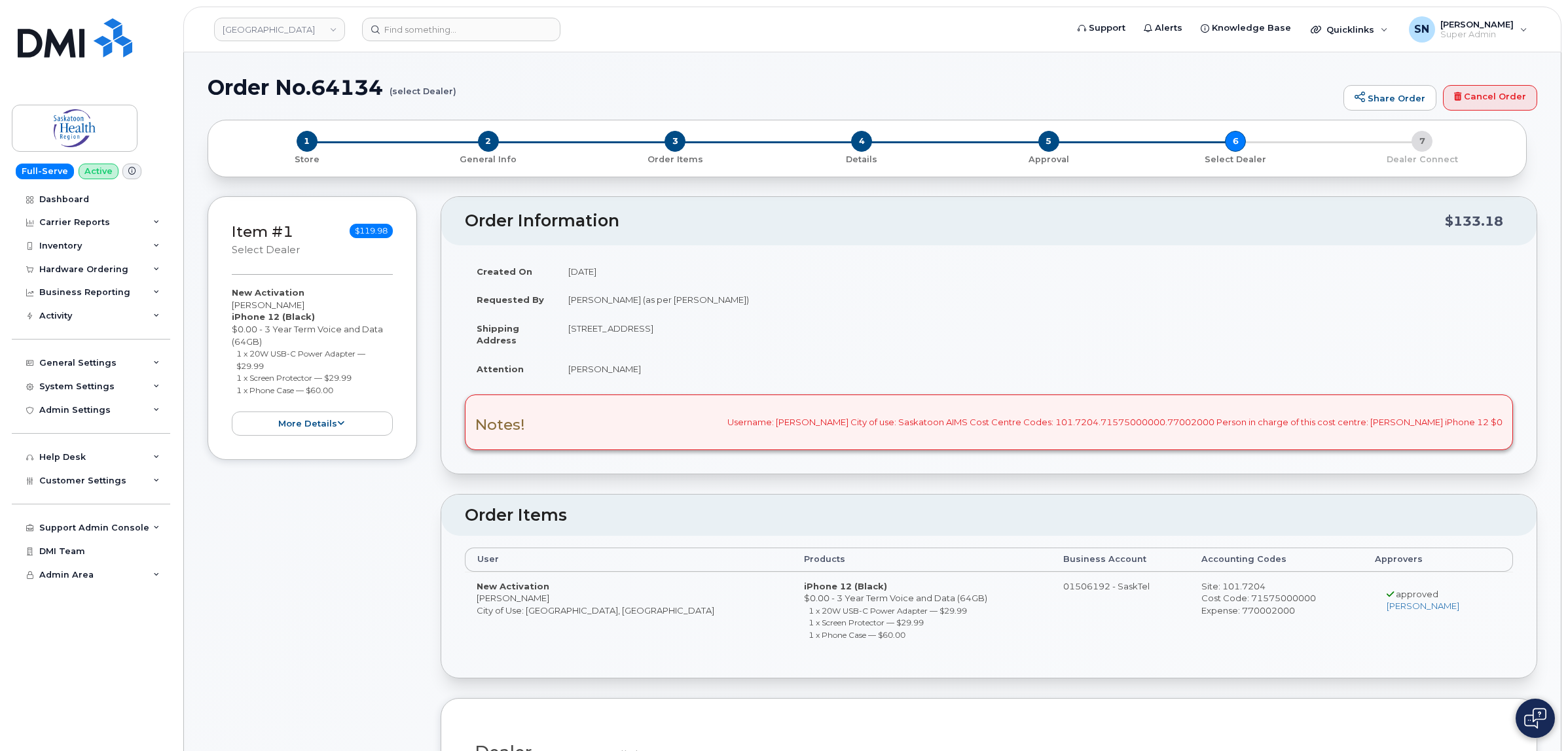
click at [358, 375] on li "1 x Screen Protector — $29.99" at bounding box center [314, 378] width 157 height 13
copy small "1 x Screen Protector — $29.99"
click at [241, 390] on small "1 x Phone Case — $60.00" at bounding box center [285, 390] width 97 height 10
drag, startPoint x: 237, startPoint y: 388, endPoint x: 338, endPoint y: 391, distance: 101.0
click at [338, 391] on li "1 x Phone Case — $60.00" at bounding box center [314, 390] width 157 height 13
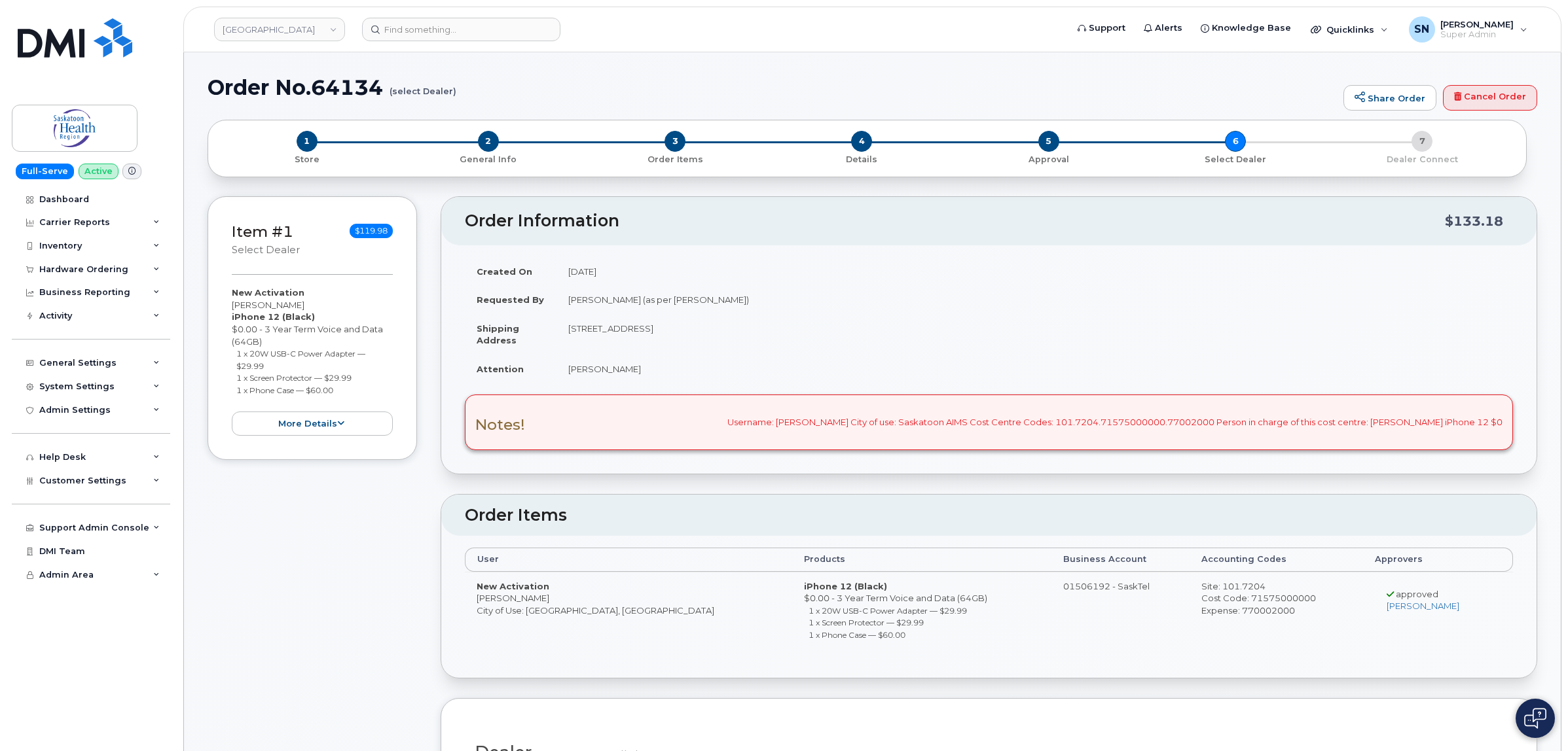
copy small "1 x Phone Case — $60.00"
drag, startPoint x: 231, startPoint y: 303, endPoint x: 118, endPoint y: 347, distance: 121.3
click at [308, 305] on div "New Activation Meagan Rieder iPhone 12 (Black) $0.00 - 3 Year Term Voice and Da…" at bounding box center [312, 361] width 161 height 149
copy div "[PERSON_NAME]"
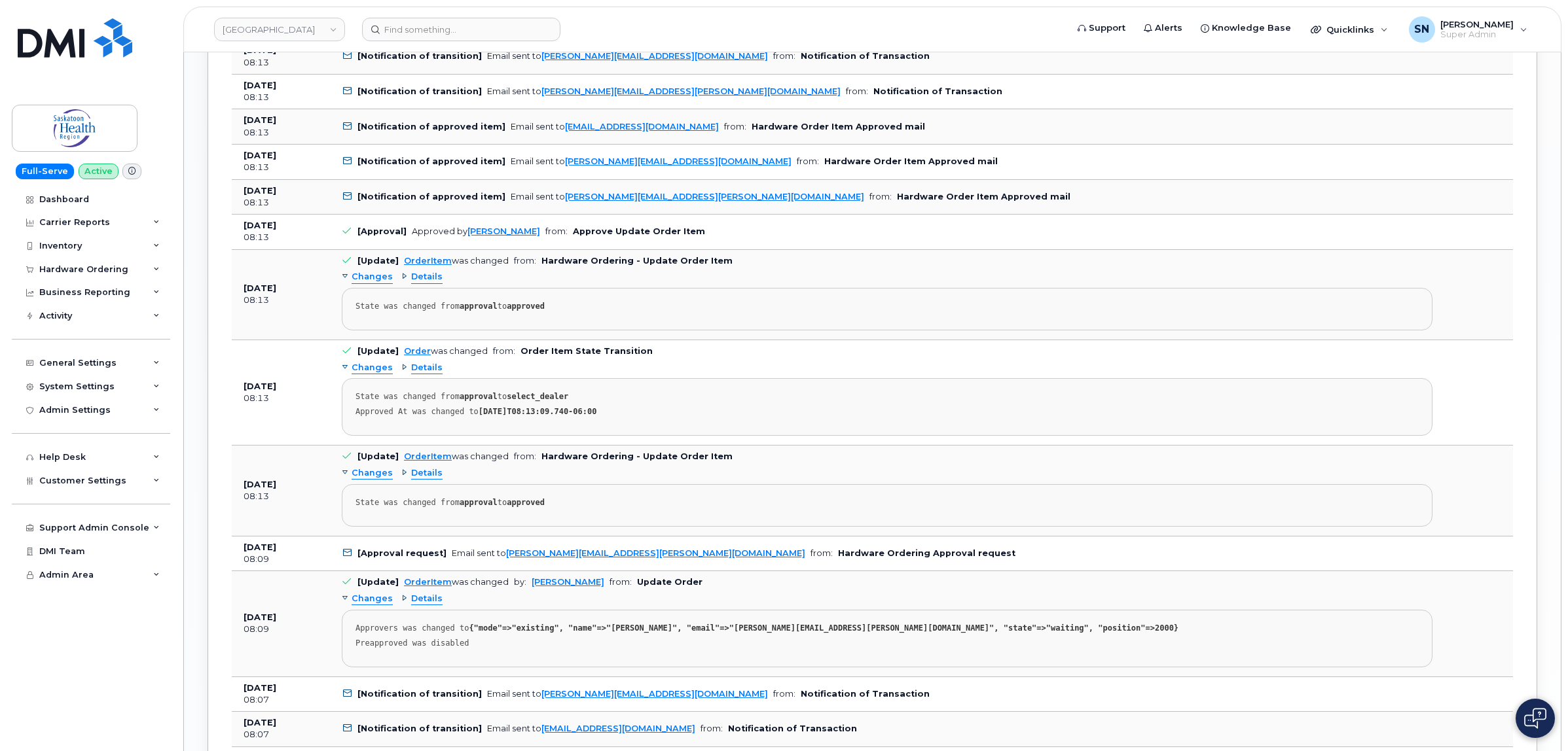
scroll to position [1800, 0]
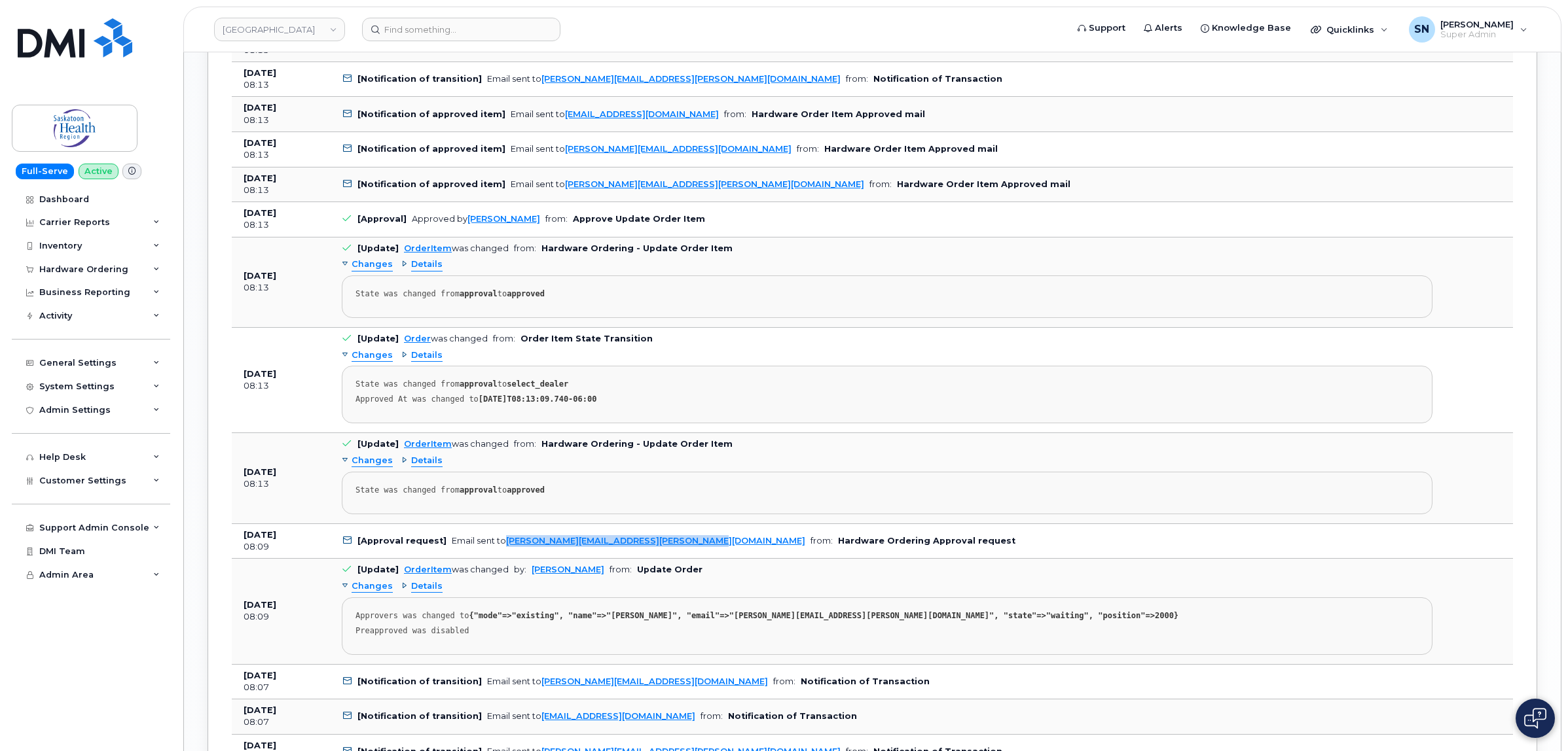
copy link "[PERSON_NAME][EMAIL_ADDRESS][PERSON_NAME][DOMAIN_NAME]"
drag, startPoint x: 687, startPoint y: 551, endPoint x: 503, endPoint y: 557, distance: 184.1
click at [503, 557] on td "[Approval request] Email sent to Brenda.McAllister@saskhealthauthority.ca from:…" at bounding box center [887, 542] width 1114 height 35
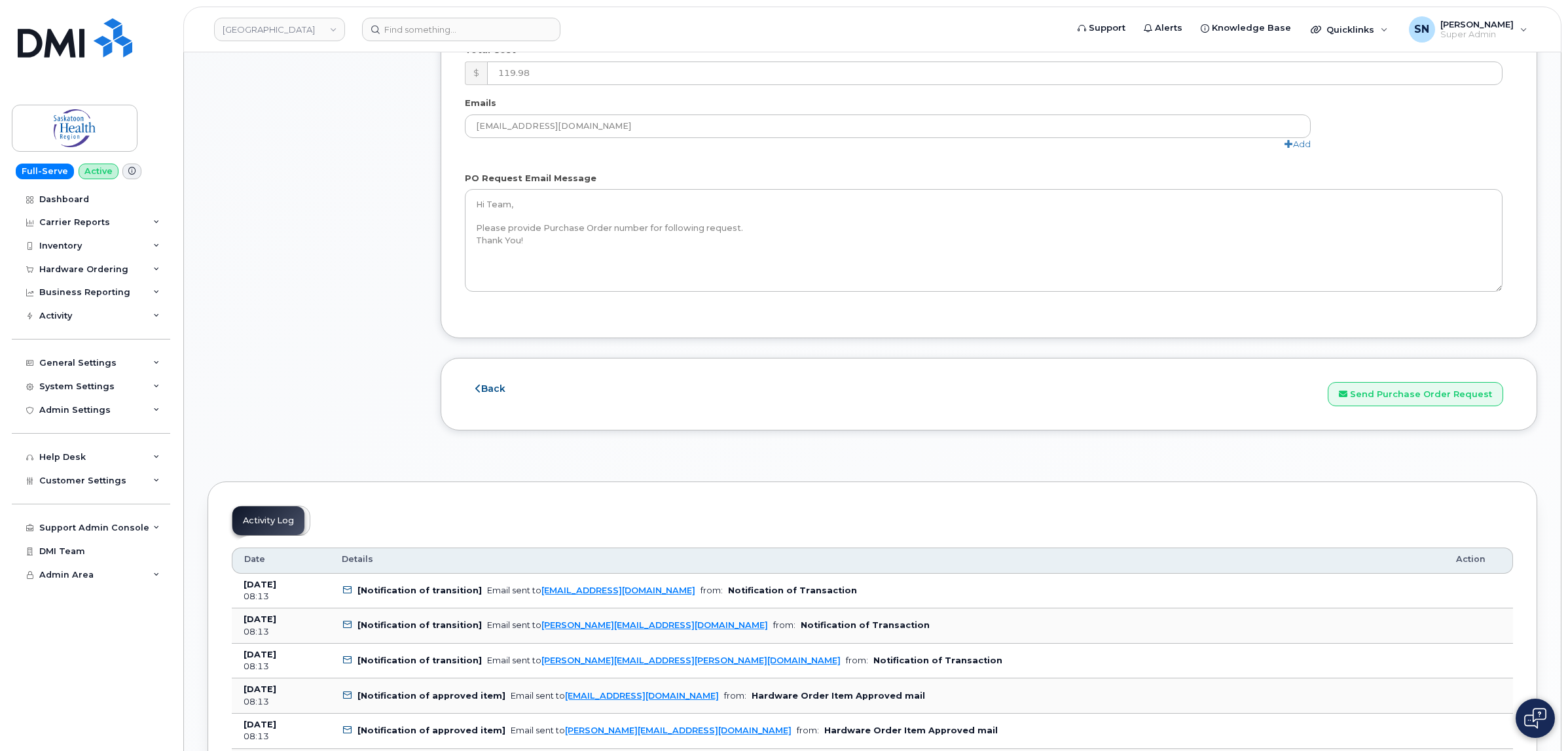
scroll to position [1309, 0]
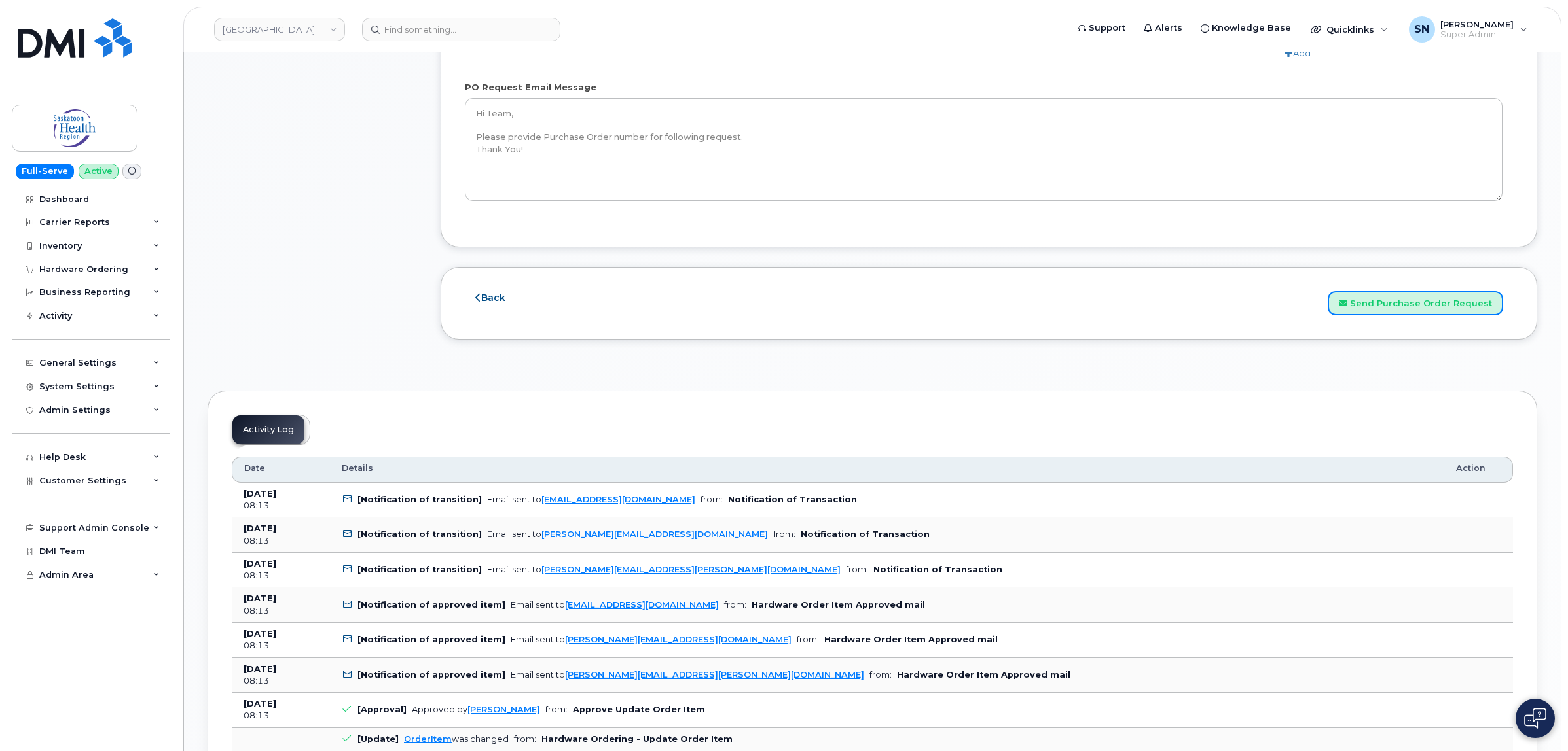
drag, startPoint x: 1356, startPoint y: 311, endPoint x: 1077, endPoint y: 406, distance: 294.7
click at [1356, 311] on button "Send Purchase Order Request" at bounding box center [1414, 303] width 175 height 25
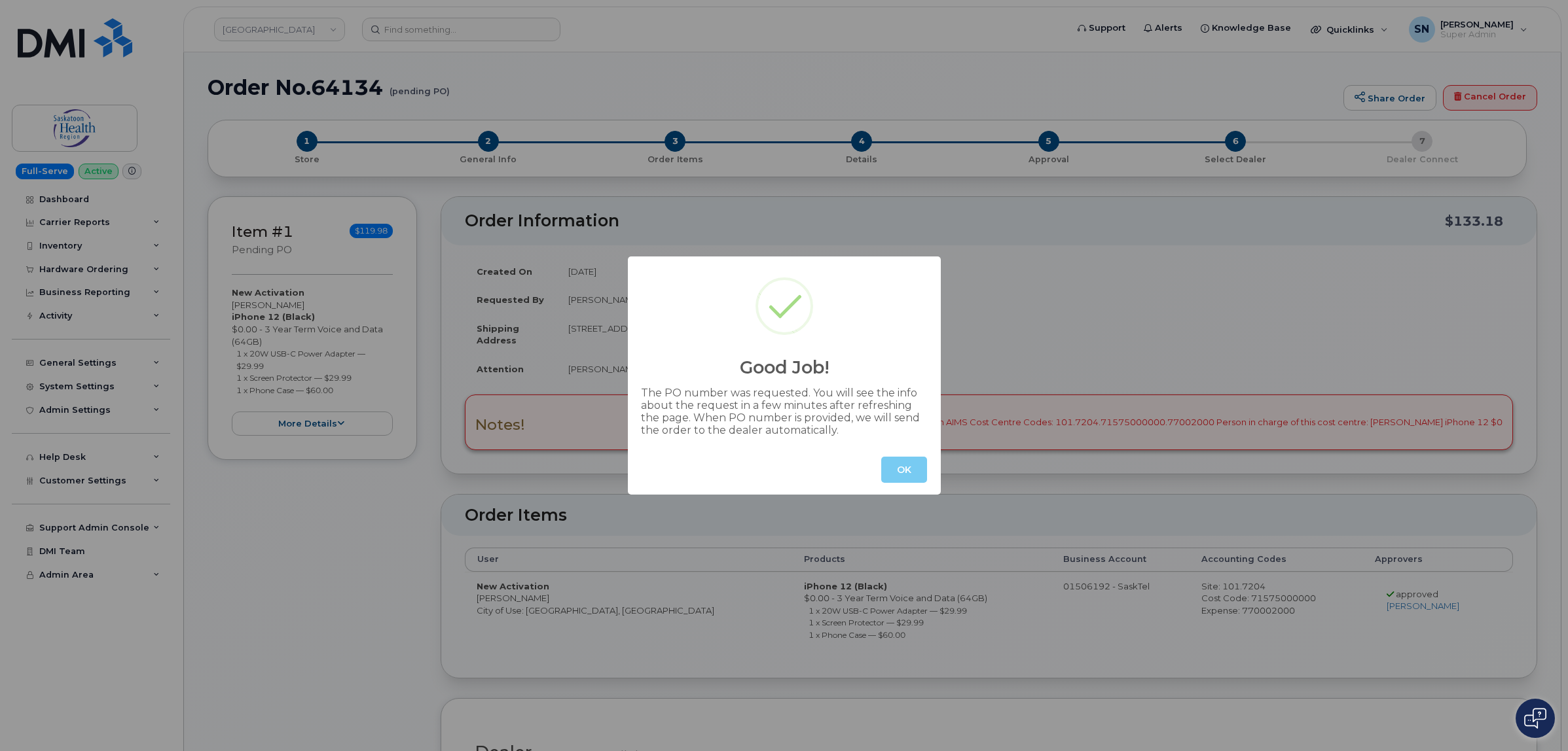
click at [885, 465] on button "OK" at bounding box center [903, 469] width 45 height 26
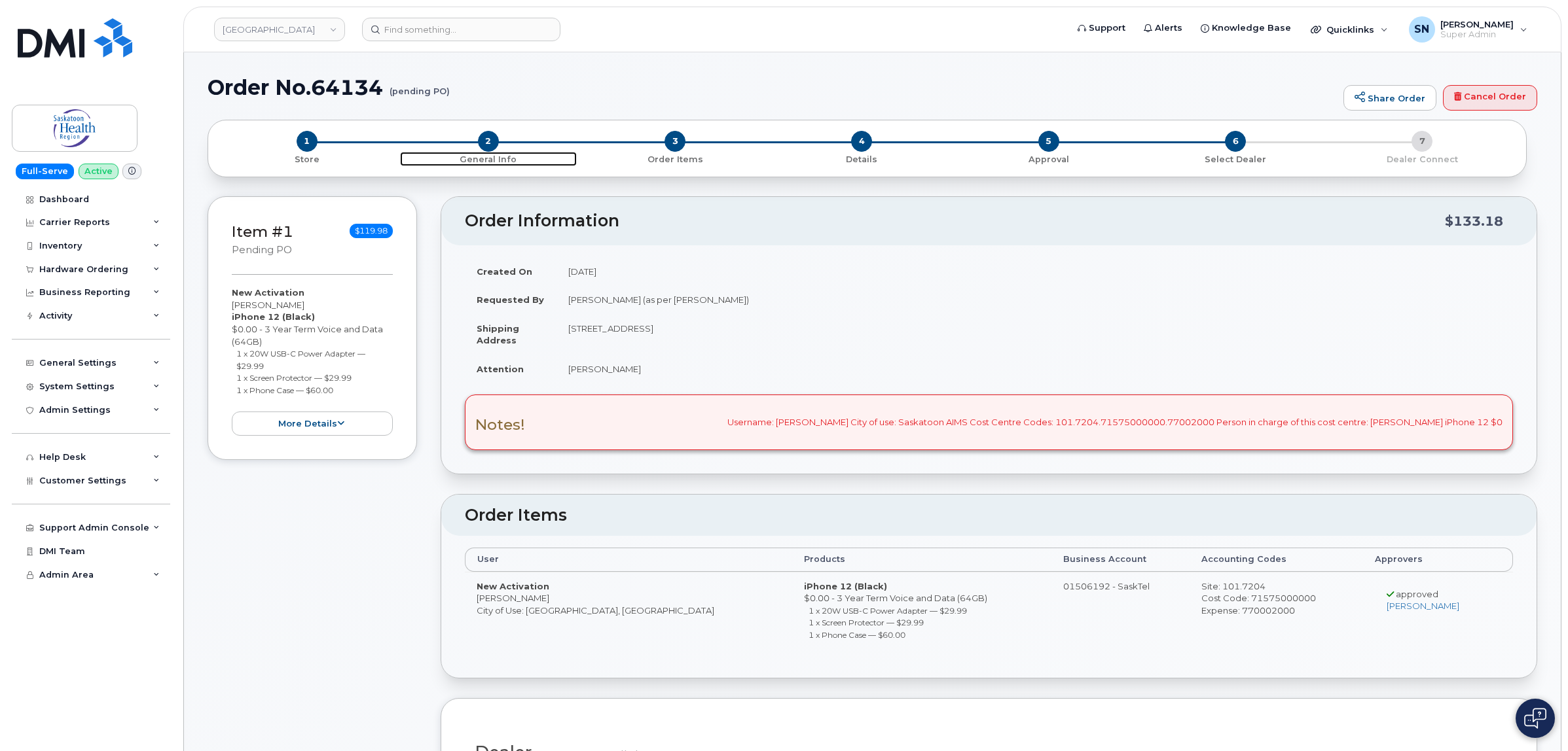
click at [481, 144] on span "2" at bounding box center [488, 142] width 21 height 21
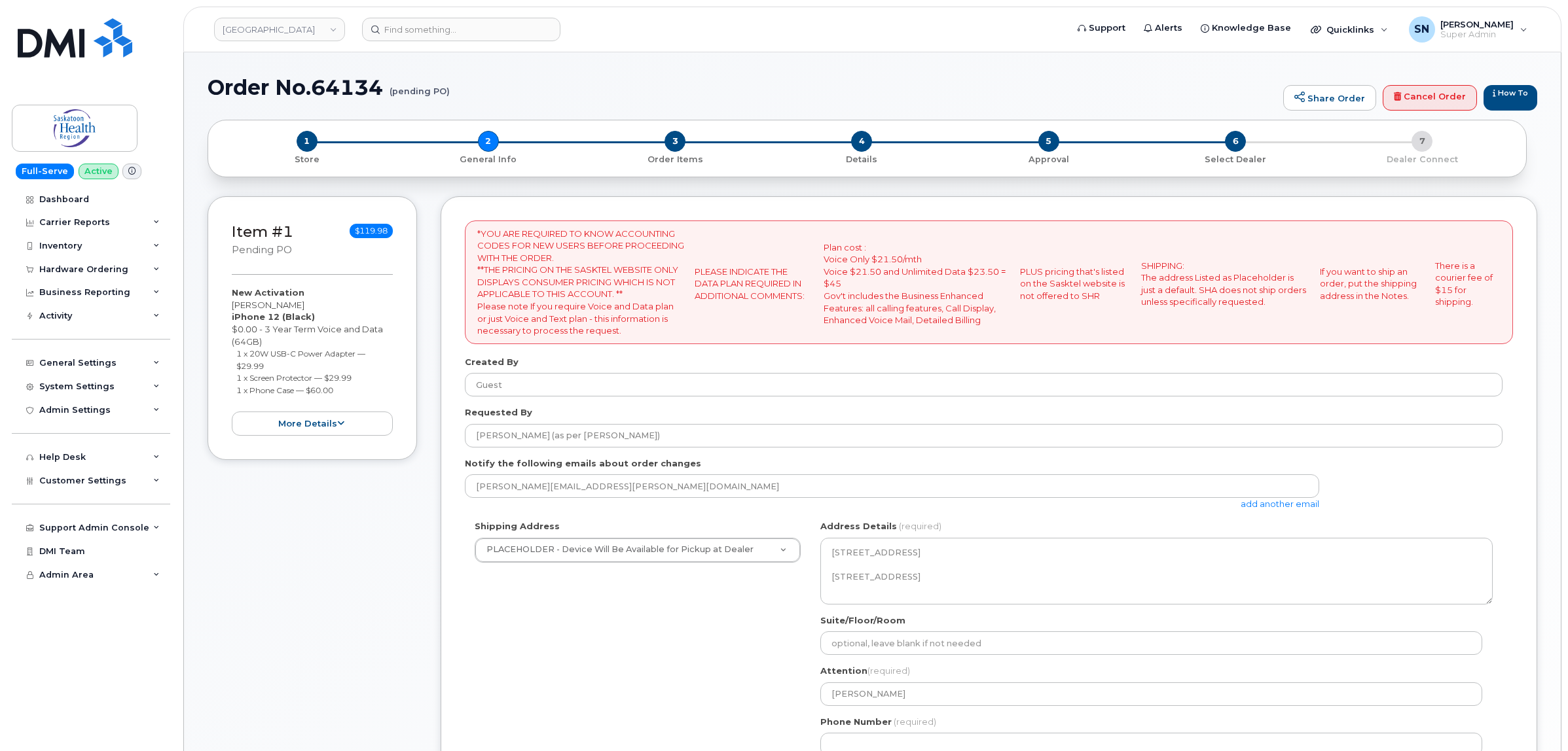
select select
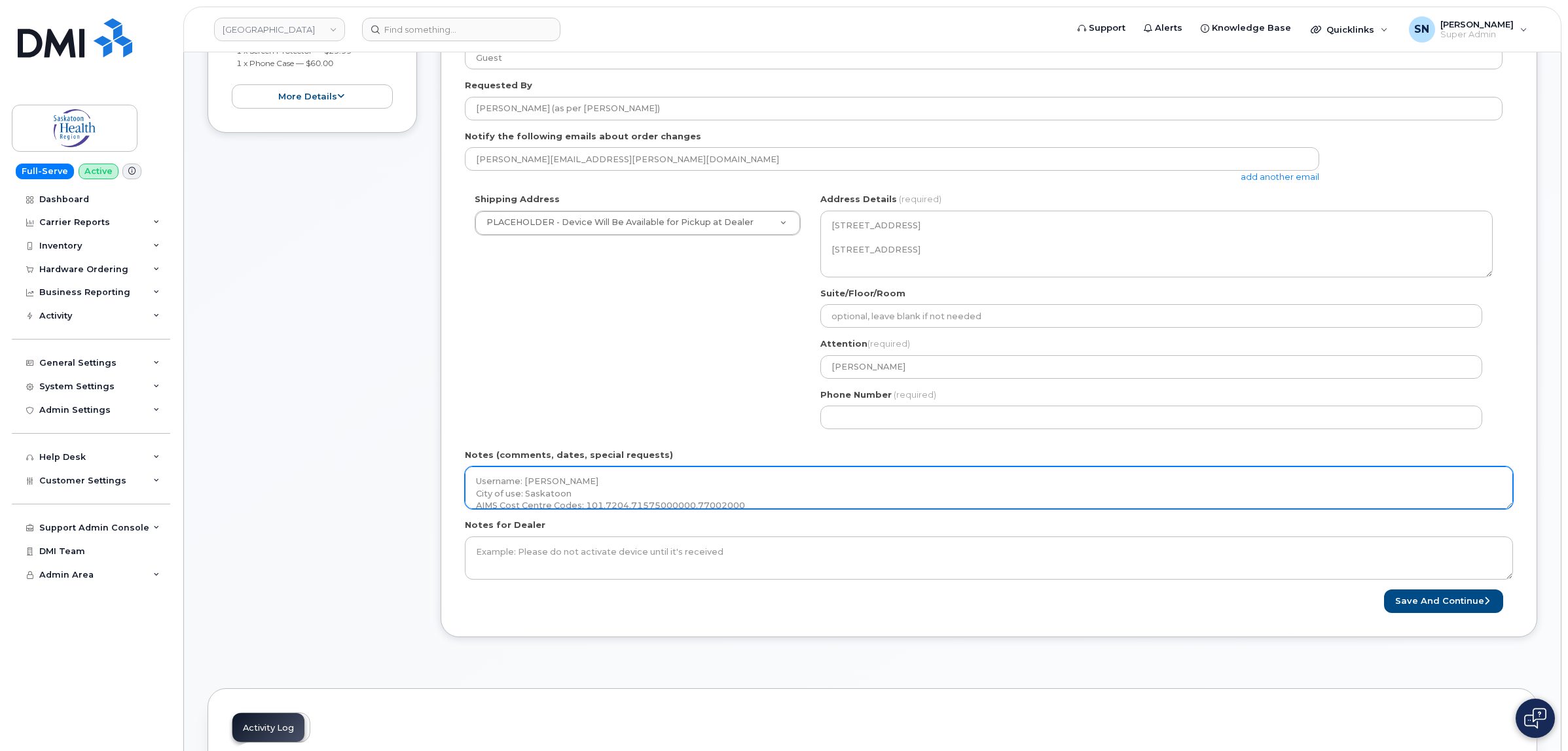
scroll to position [36, 0]
click at [727, 502] on textarea "Username: [PERSON_NAME] City of use: Saskatoon AIMS Cost Centre Codes: 101.7204…" at bounding box center [989, 488] width 1048 height 43
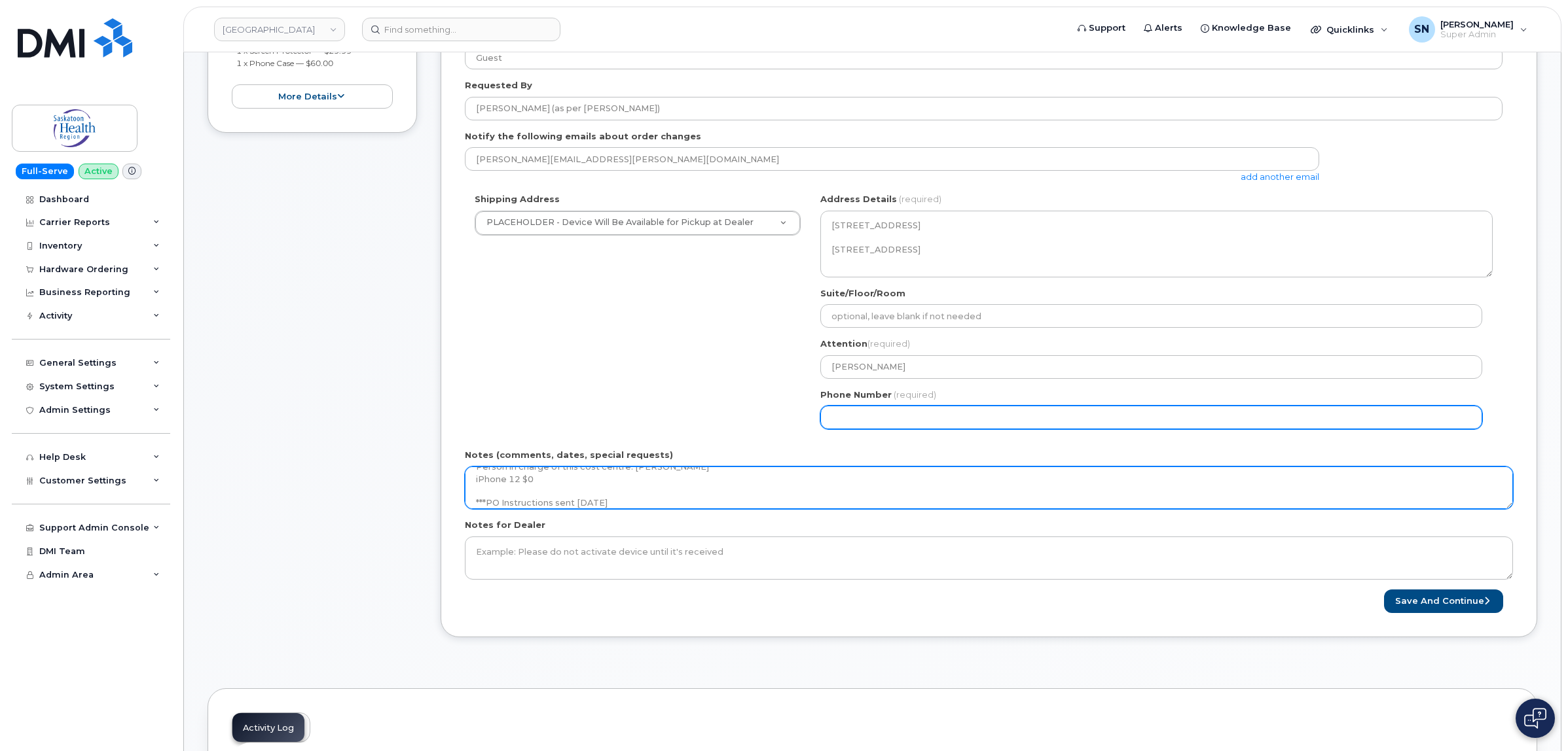
type textarea "Username: [PERSON_NAME] City of use: Saskatoon AIMS Cost Centre Codes: 101.7204…"
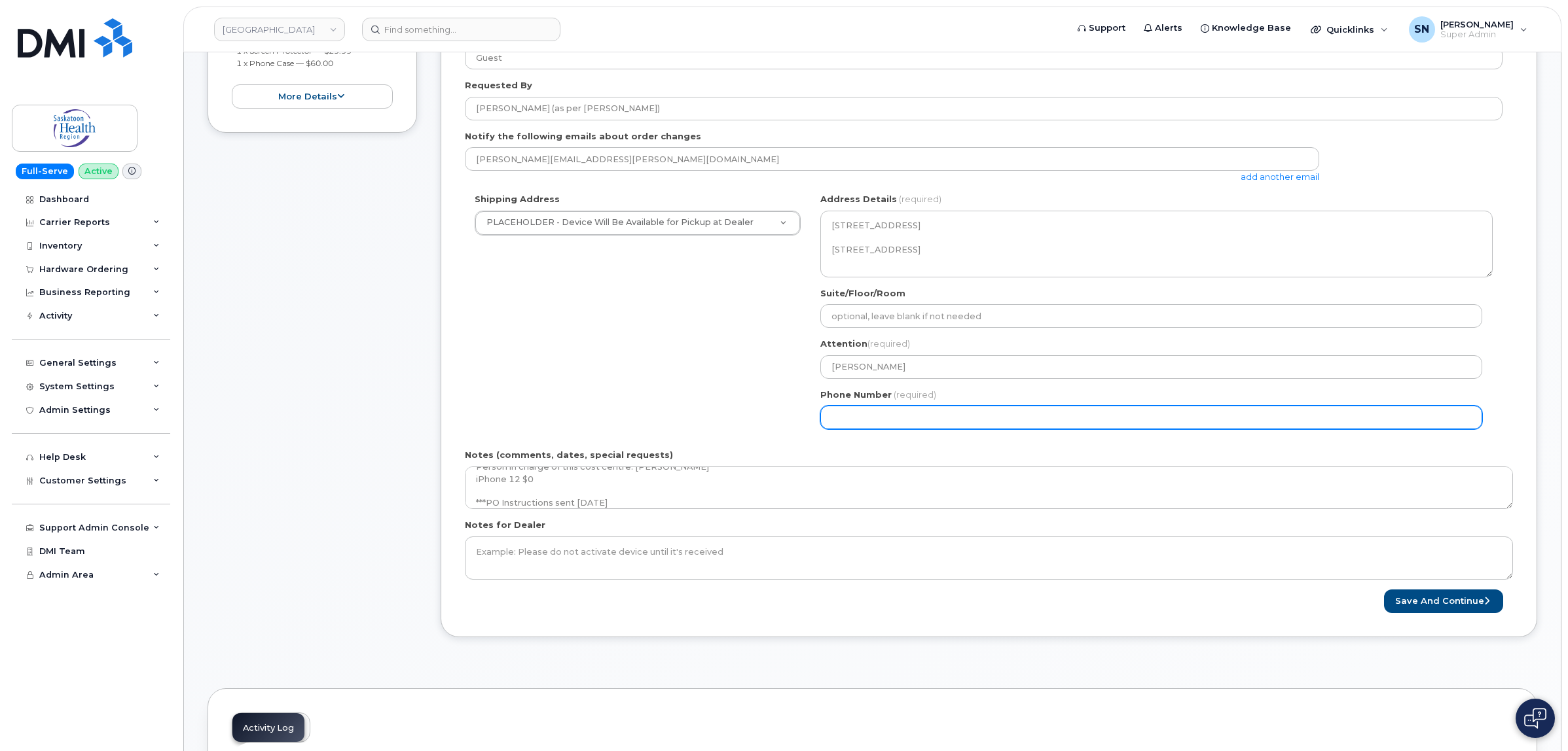
click at [967, 413] on input "Phone Number" at bounding box center [1151, 418] width 662 height 24
select select
type input "123456789"
select select
type input "1234567890"
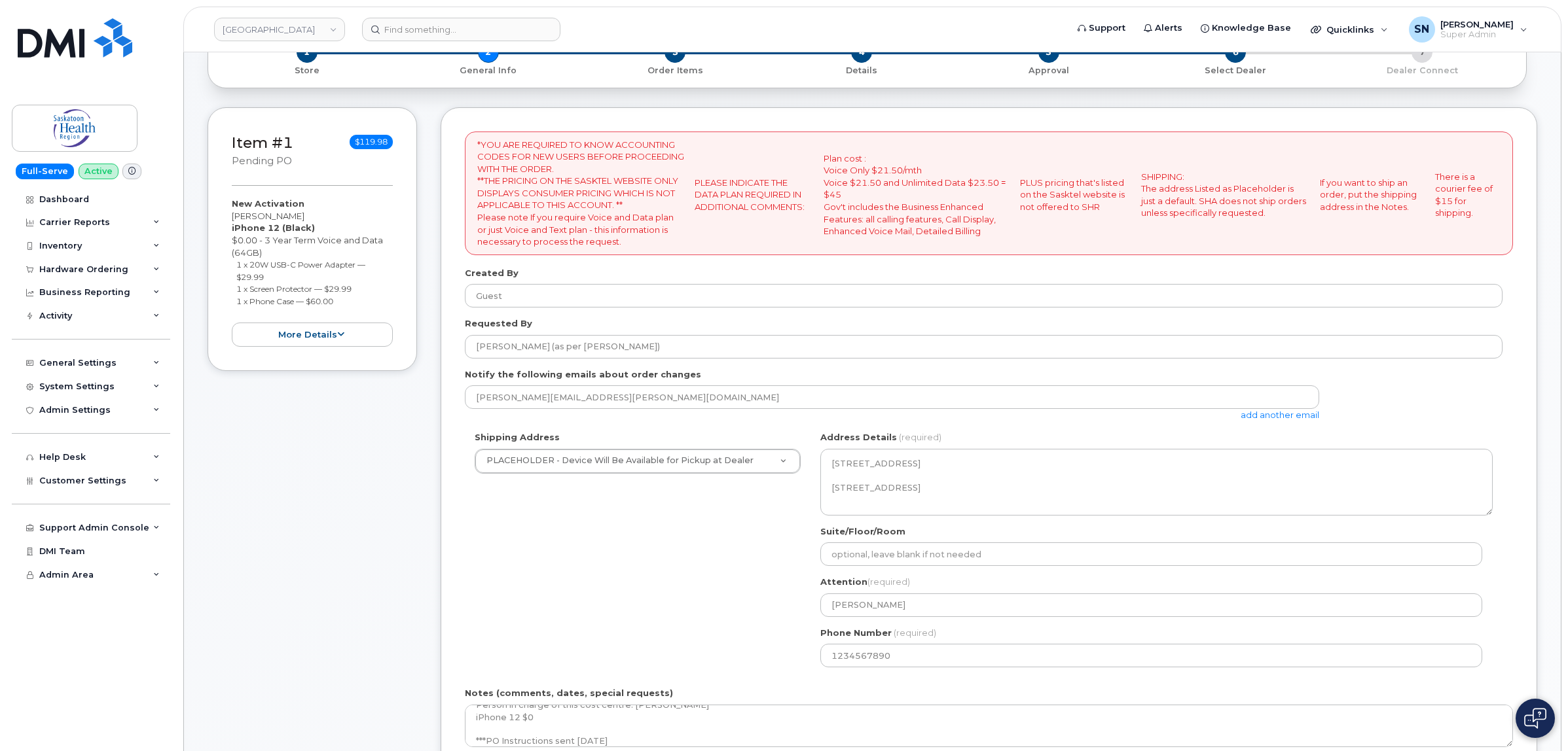
scroll to position [82, 0]
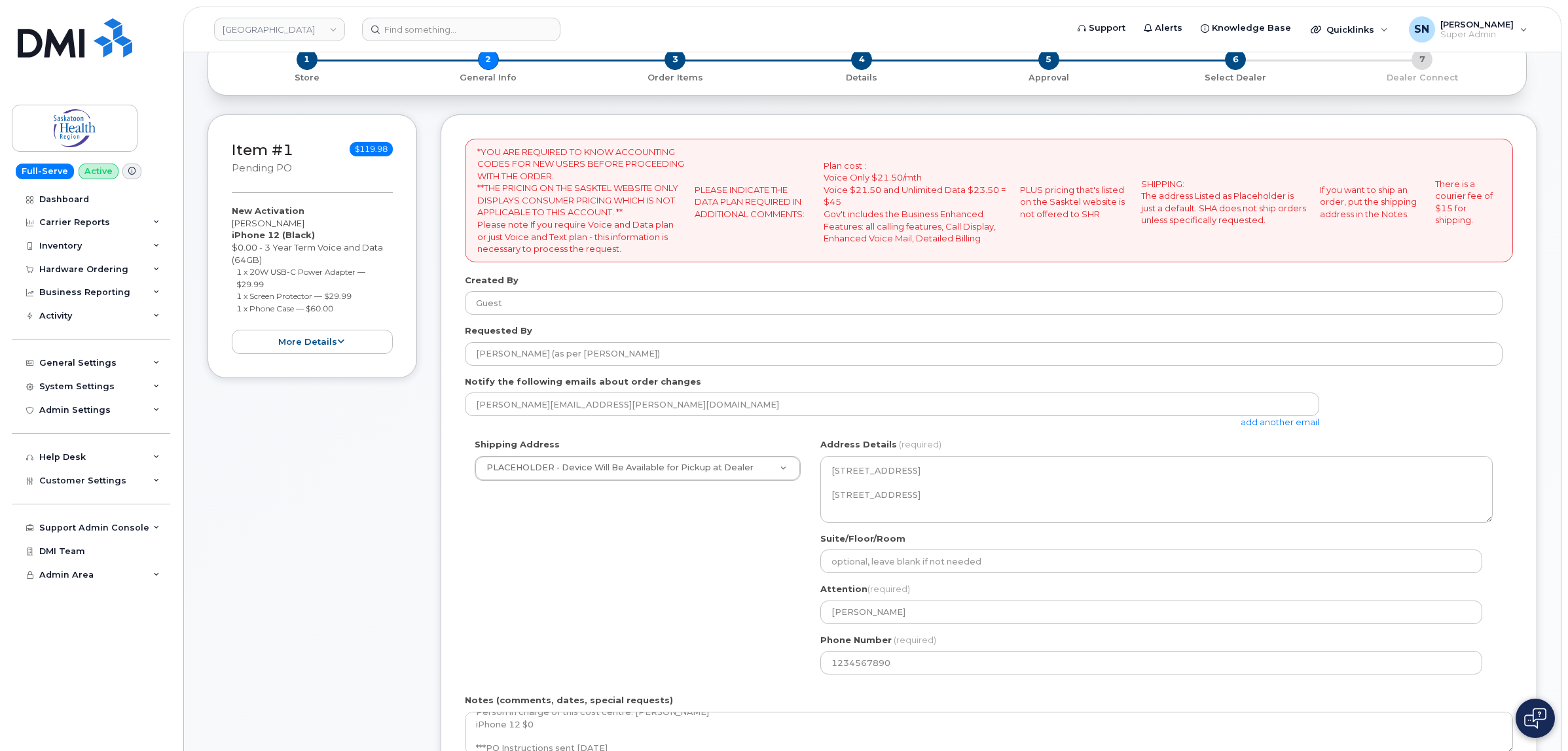
click at [1300, 422] on link "add another email" at bounding box center [1280, 422] width 78 height 10
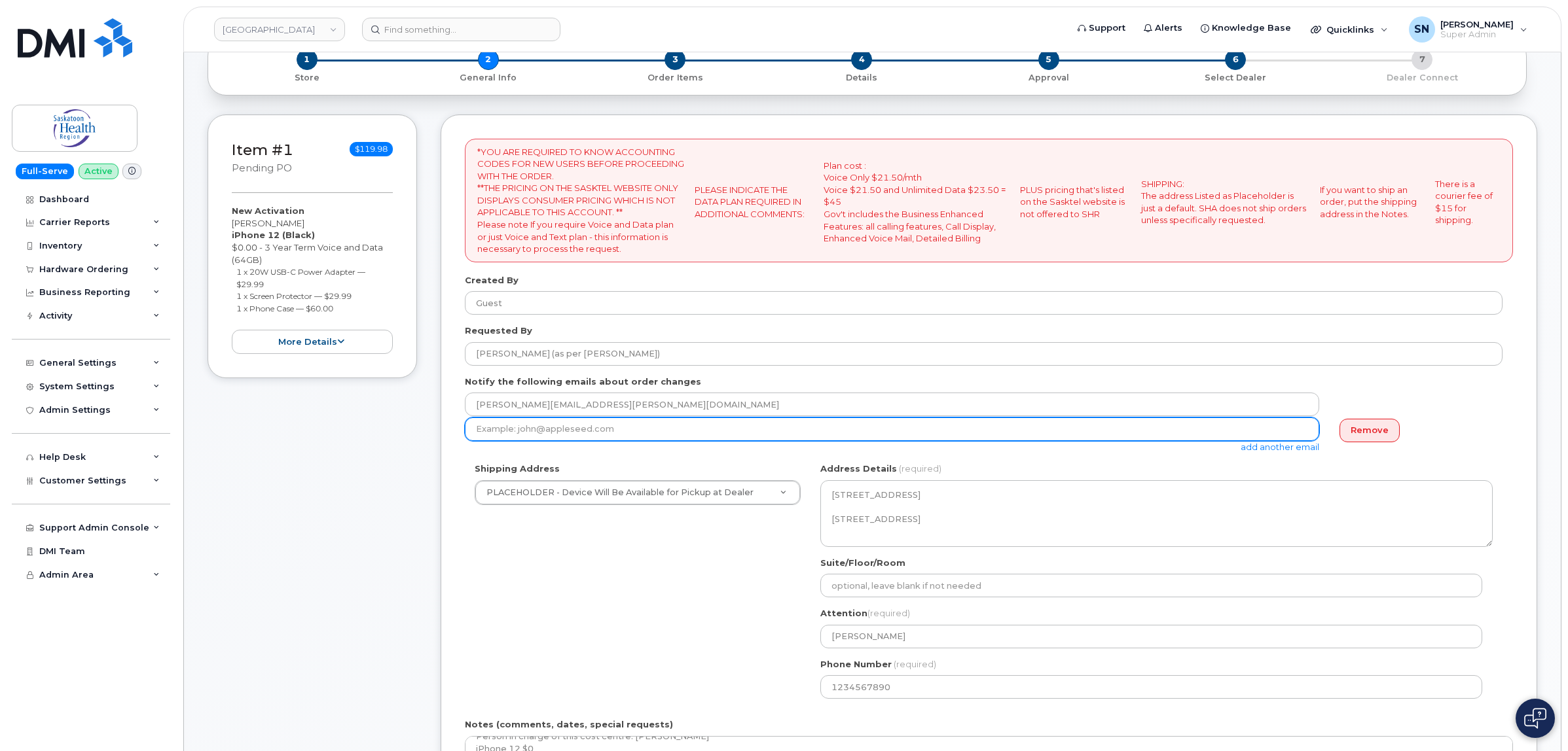
click at [783, 439] on input "email" at bounding box center [892, 429] width 854 height 24
paste input "[PERSON_NAME][EMAIL_ADDRESS][PERSON_NAME][DOMAIN_NAME]"
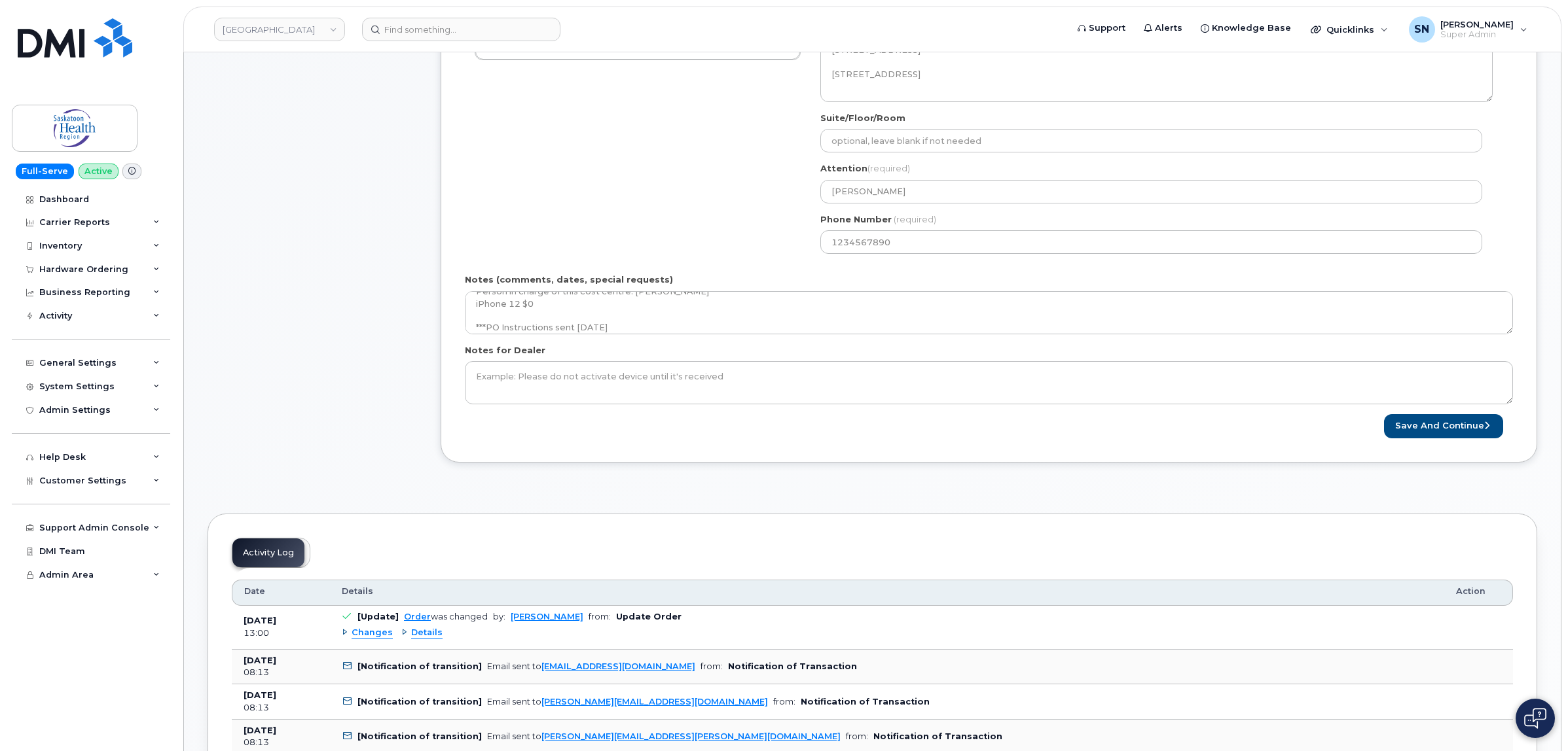
scroll to position [654, 0]
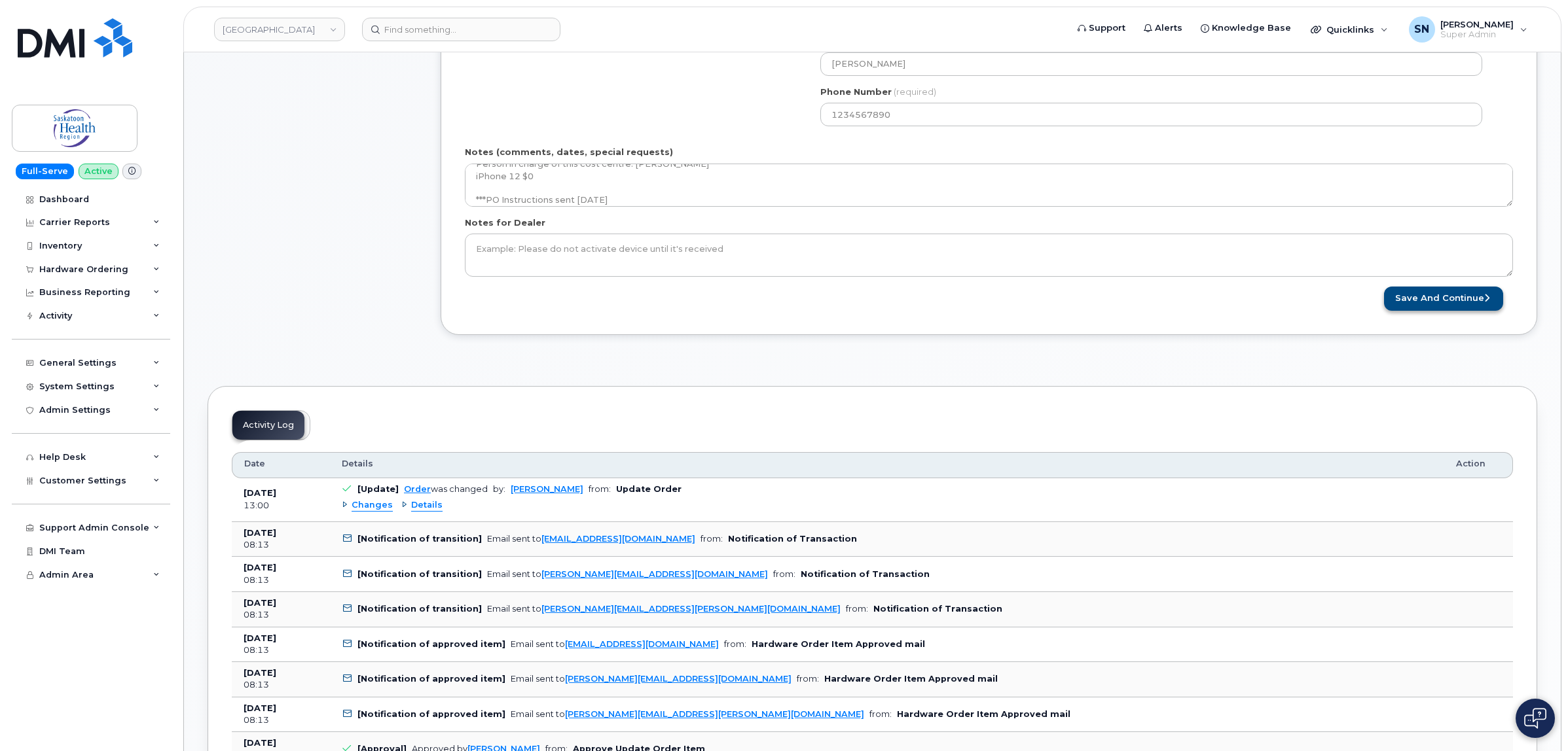
type input "[PERSON_NAME][EMAIL_ADDRESS][PERSON_NAME][DOMAIN_NAME]"
click at [1457, 309] on button "Save and Continue" at bounding box center [1444, 299] width 119 height 25
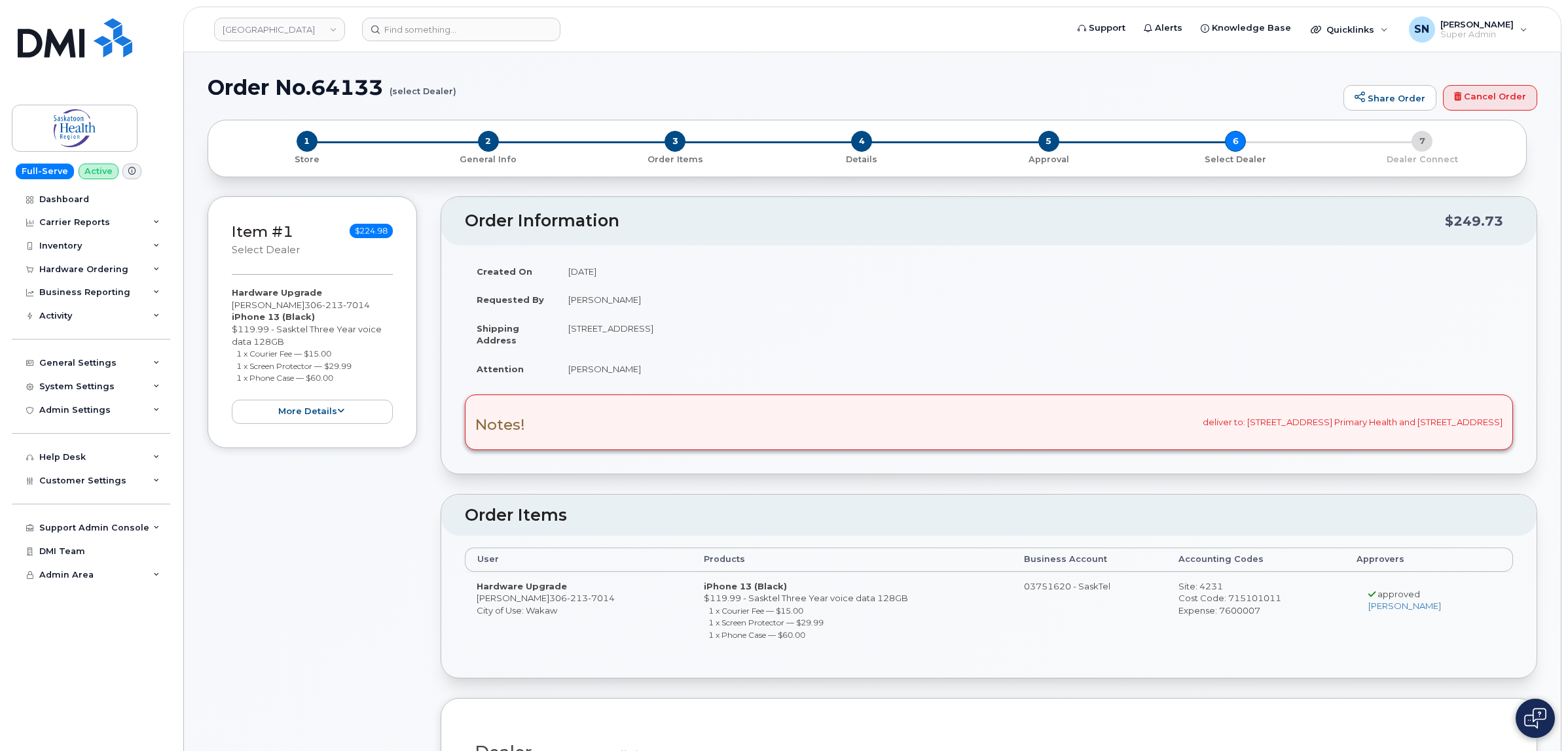
drag, startPoint x: 237, startPoint y: 352, endPoint x: 335, endPoint y: 352, distance: 98.0
click at [331, 352] on small "1 x Courier Fee — $15.00" at bounding box center [283, 353] width 95 height 10
copy small "1 x Courier Fee — $15.00"
drag, startPoint x: 237, startPoint y: 367, endPoint x: 355, endPoint y: 364, distance: 118.0
click at [352, 364] on small "1 x Screen Protector — $29.99" at bounding box center [294, 366] width 116 height 10
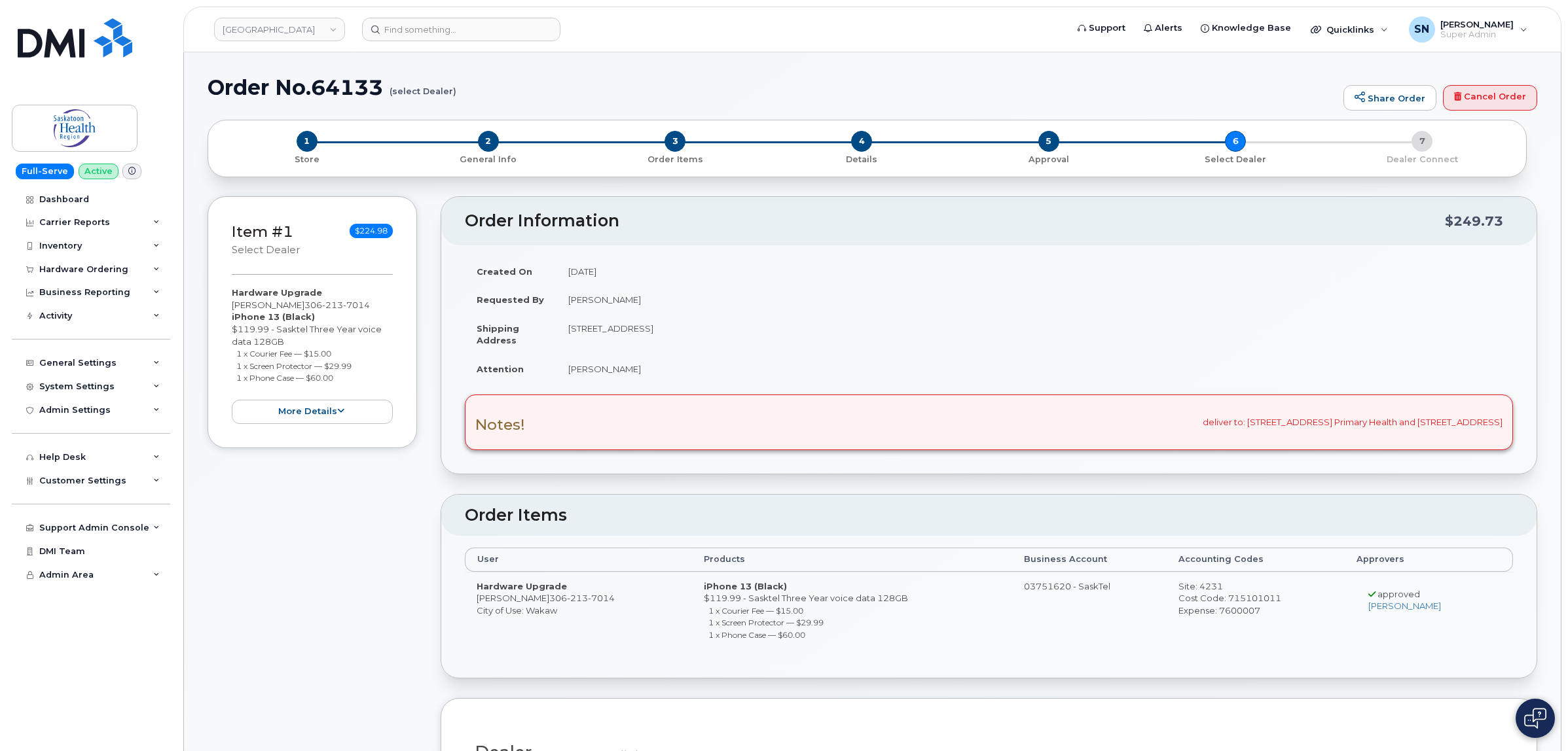
copy small "1 x Screen Protector — $29.99"
click at [253, 378] on small "1 x Phone Case — $60.00" at bounding box center [285, 378] width 97 height 10
drag, startPoint x: 237, startPoint y: 378, endPoint x: 337, endPoint y: 378, distance: 100.0
click at [338, 378] on li "1 x Phone Case — $60.00" at bounding box center [314, 378] width 157 height 13
copy small "1 x Phone Case — $60.00"
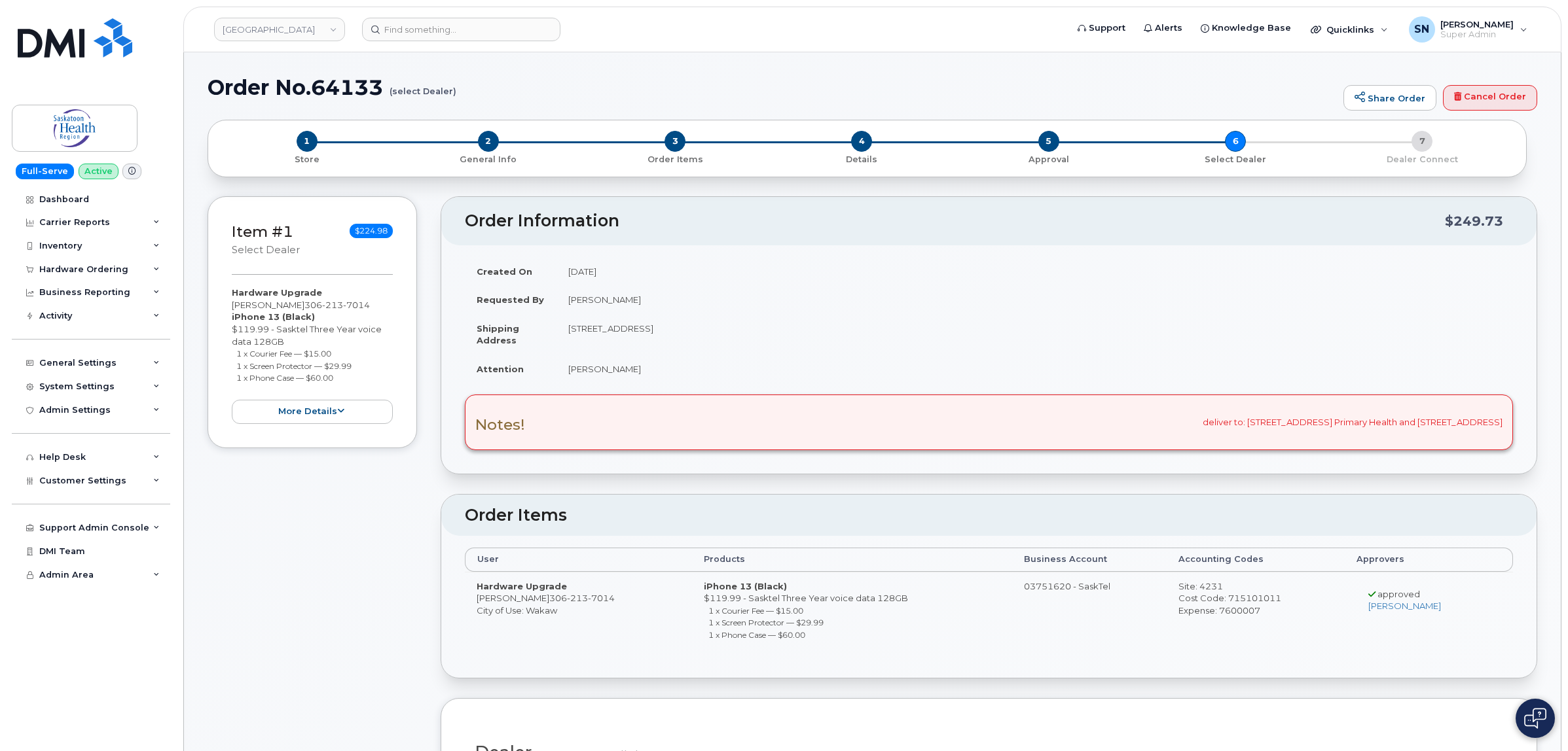
drag, startPoint x: 570, startPoint y: 368, endPoint x: 643, endPoint y: 368, distance: 73.0
click at [643, 368] on td "Kayla Burechailo" at bounding box center [1034, 369] width 956 height 29
copy td "Kayla Burechailo"
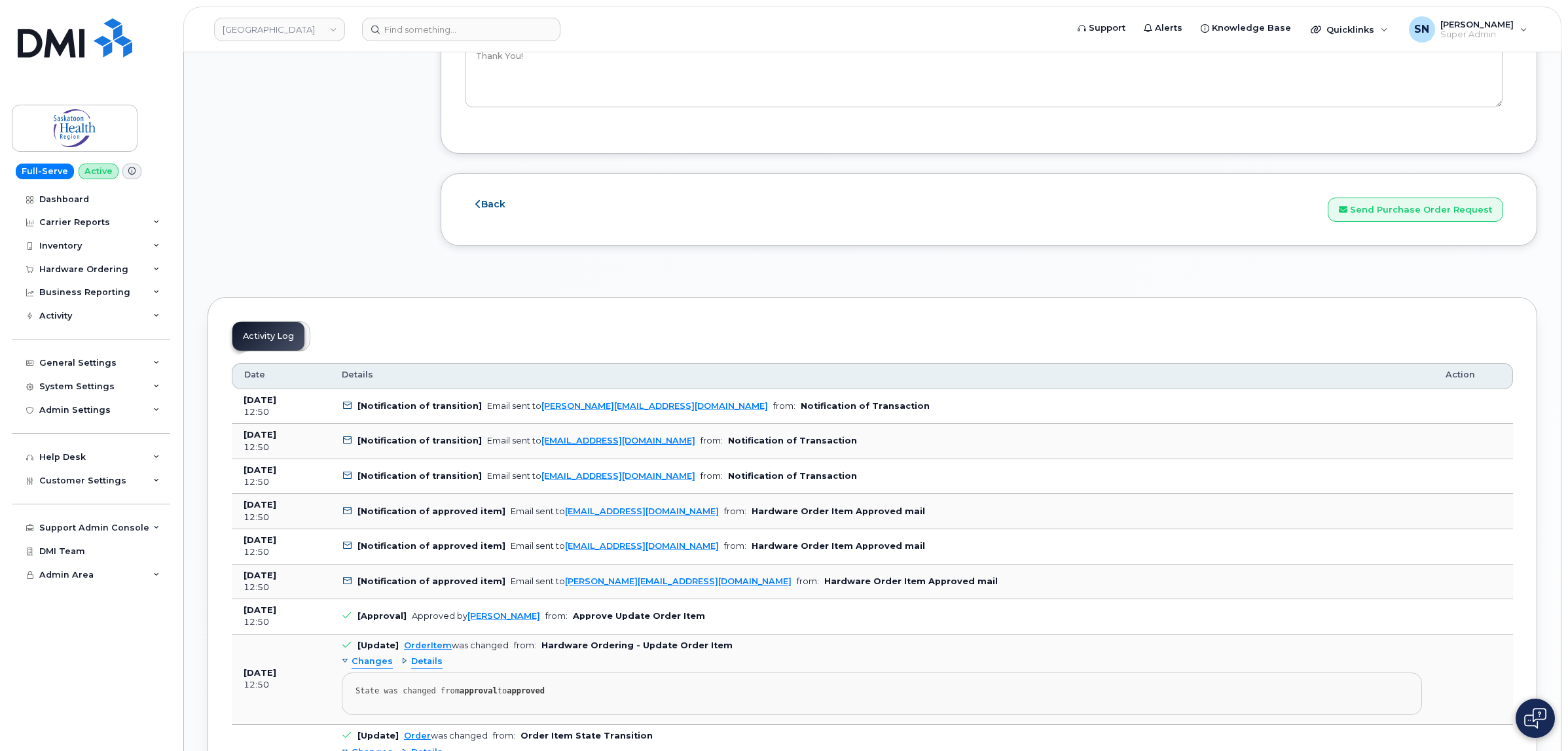
scroll to position [1554, 0]
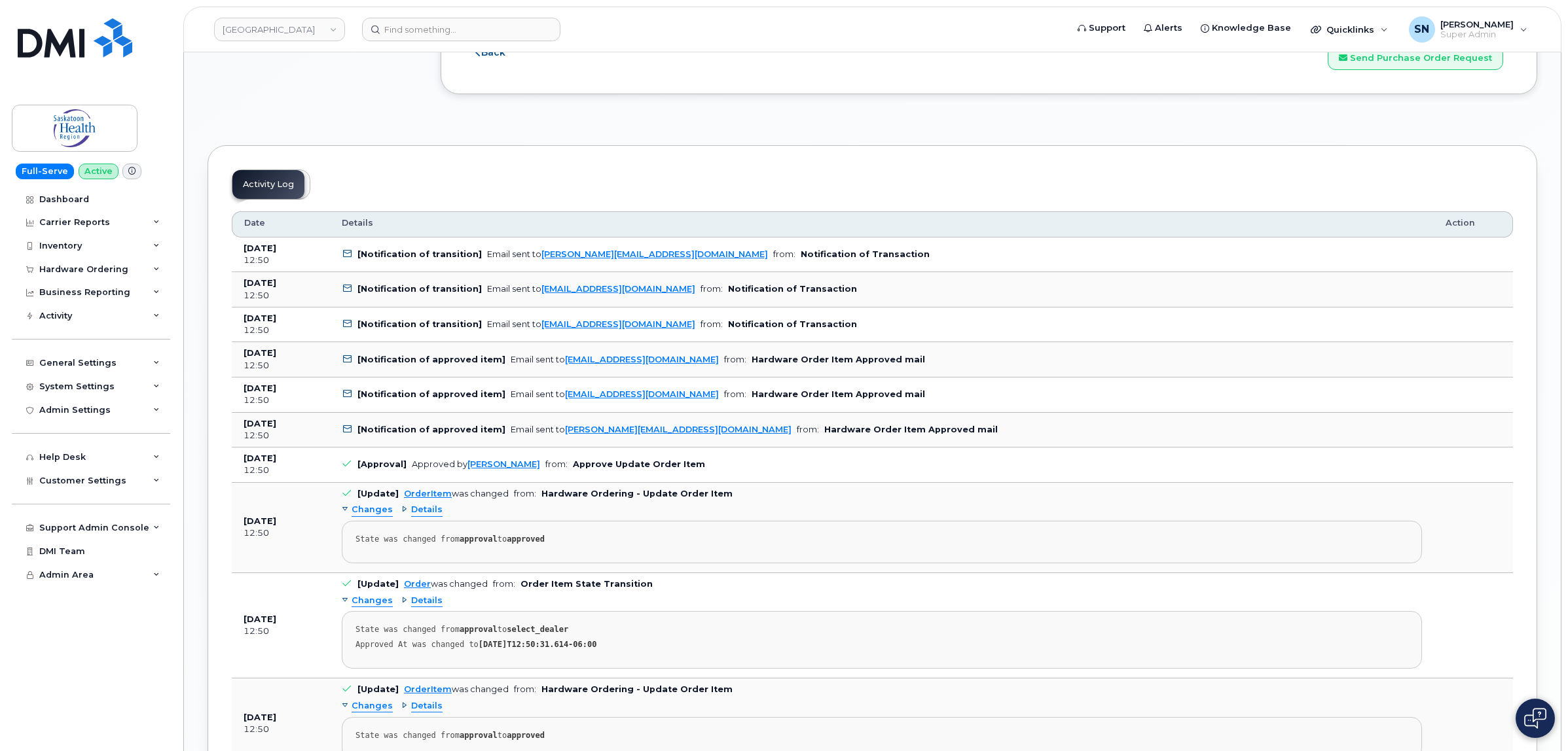
copy link "kayla.burechailo@saskhealthauthority.ca"
drag, startPoint x: 712, startPoint y: 331, endPoint x: 535, endPoint y: 334, distance: 177.0
click at [535, 334] on td "[Notification of transition] Email sent to kayla.burechailo@saskhealthauthority…" at bounding box center [882, 325] width 1104 height 35
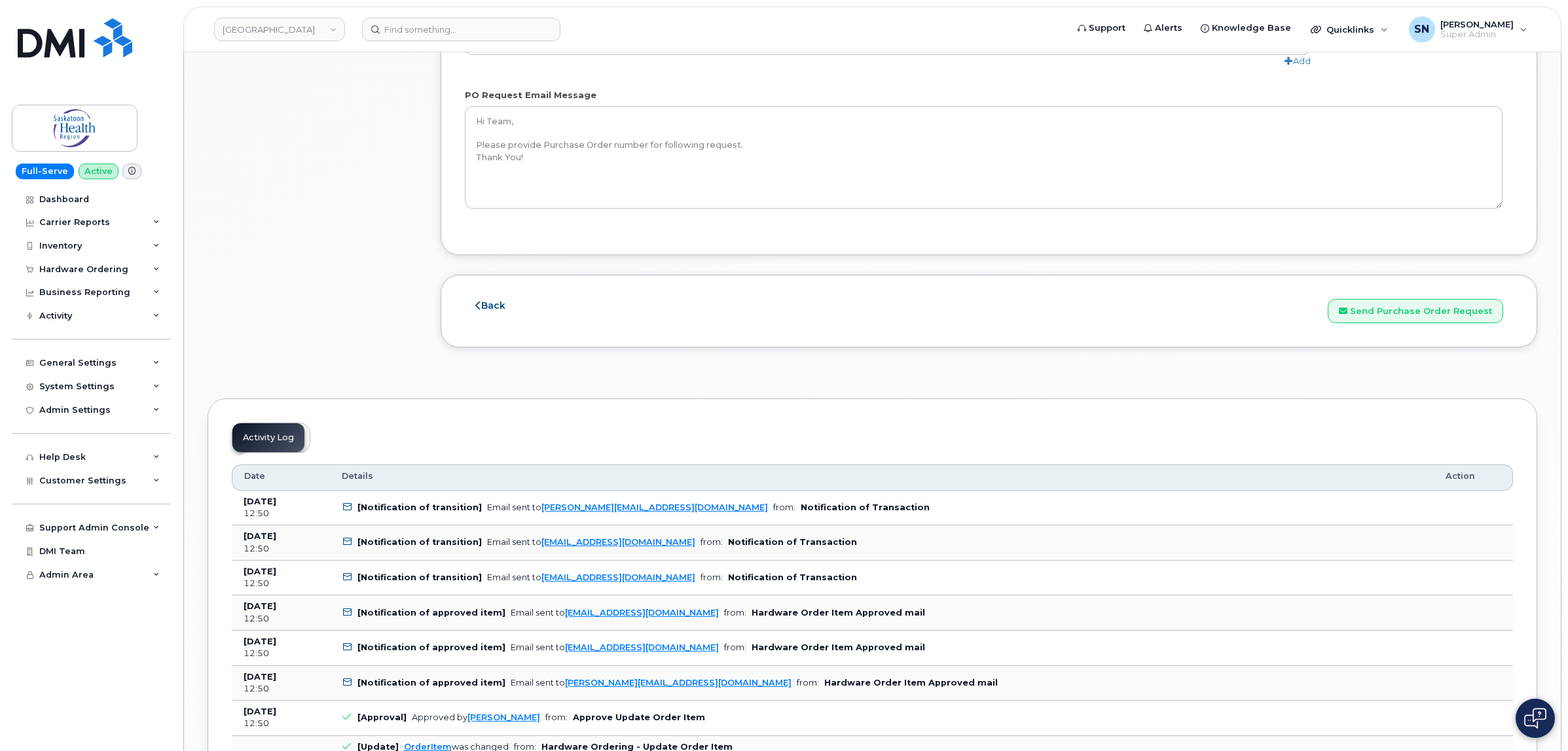
scroll to position [1309, 0]
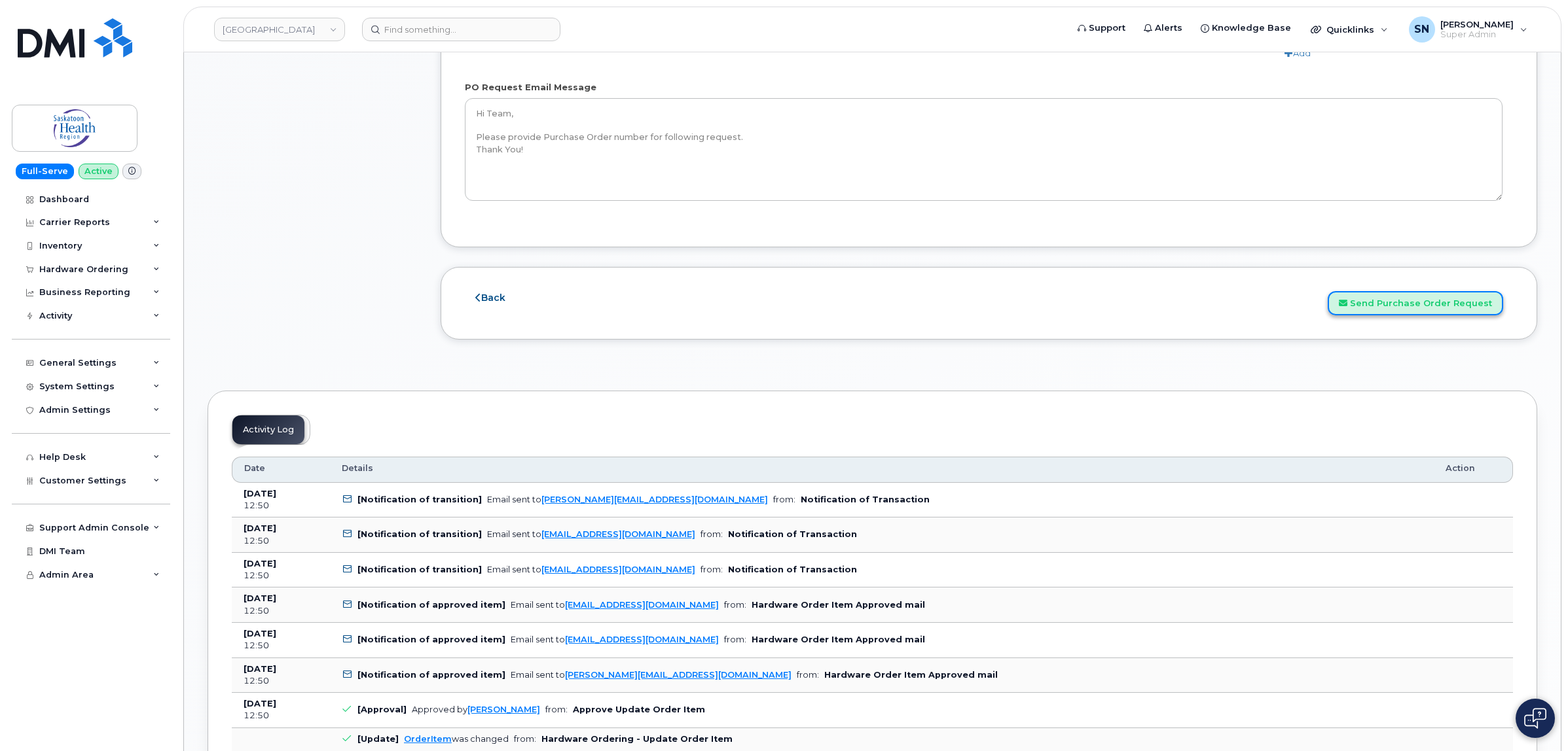
click at [1425, 305] on button "Send Purchase Order Request" at bounding box center [1414, 303] width 175 height 25
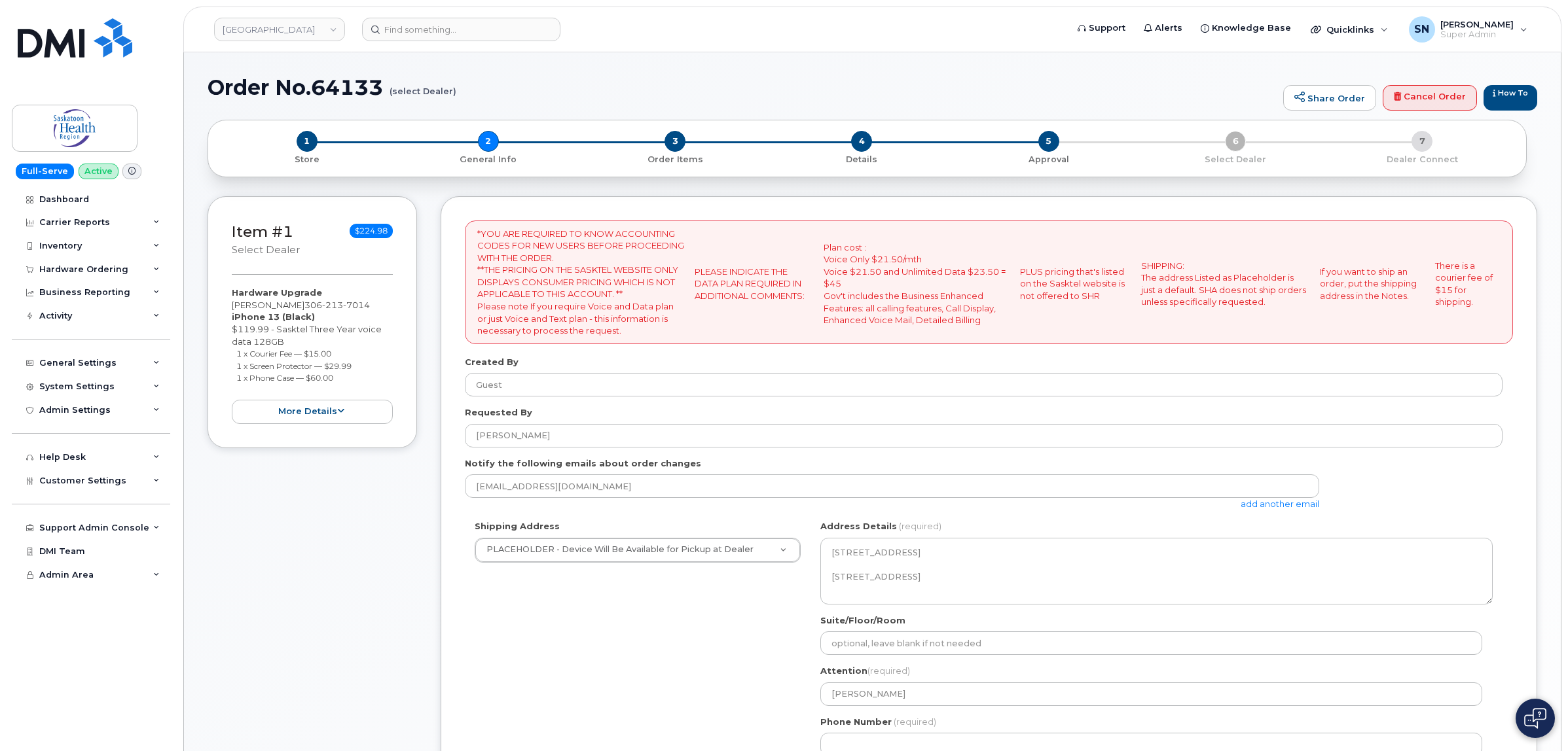
select select
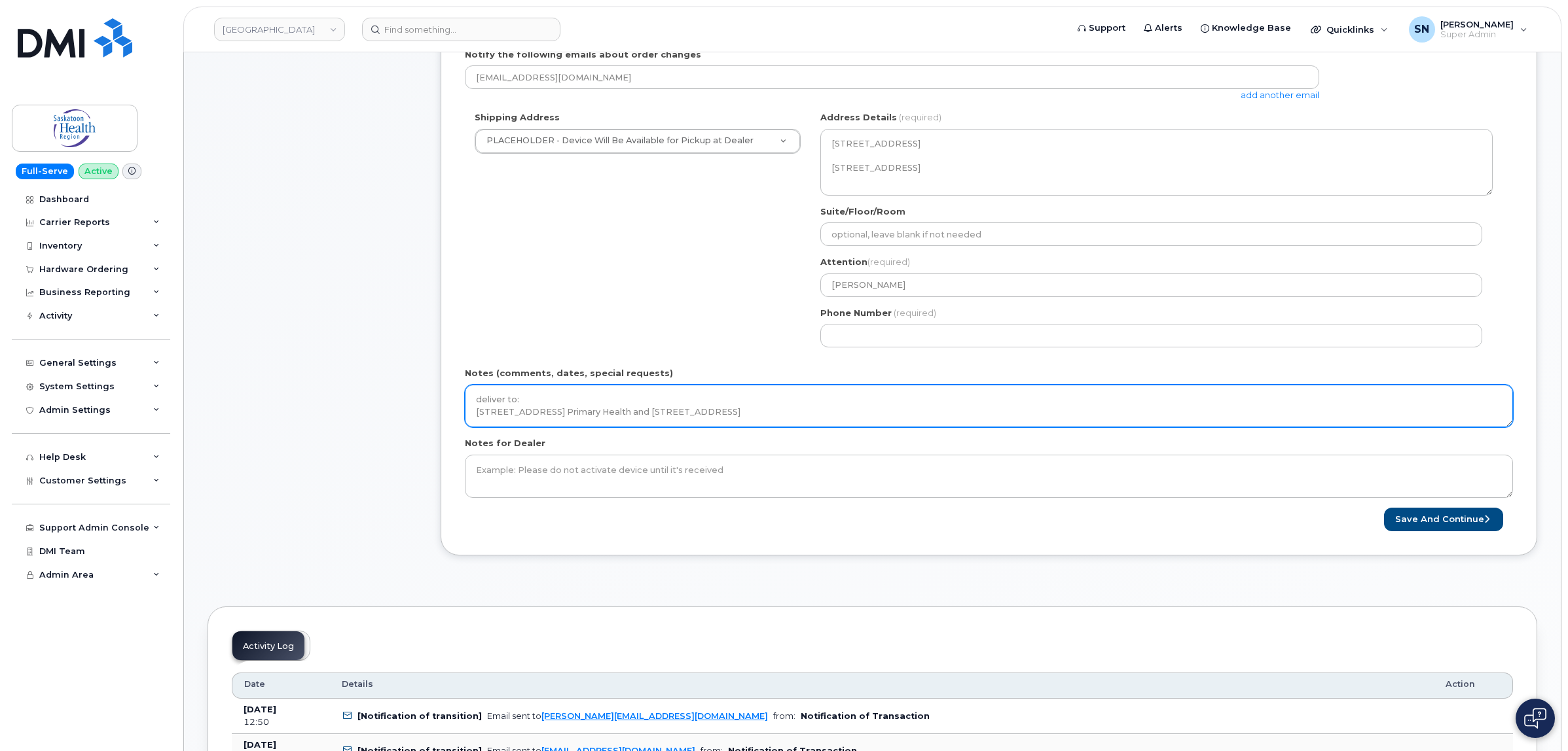
scroll to position [36, 0]
click at [698, 410] on textarea "deliver to: [STREET_ADDRESS] Primary Health and [STREET_ADDRESS]" at bounding box center [989, 407] width 1048 height 43
type textarea "deliver to: [STREET_ADDRESS] Primary Health and [STREET_ADDRESS] *** PO Instruc…"
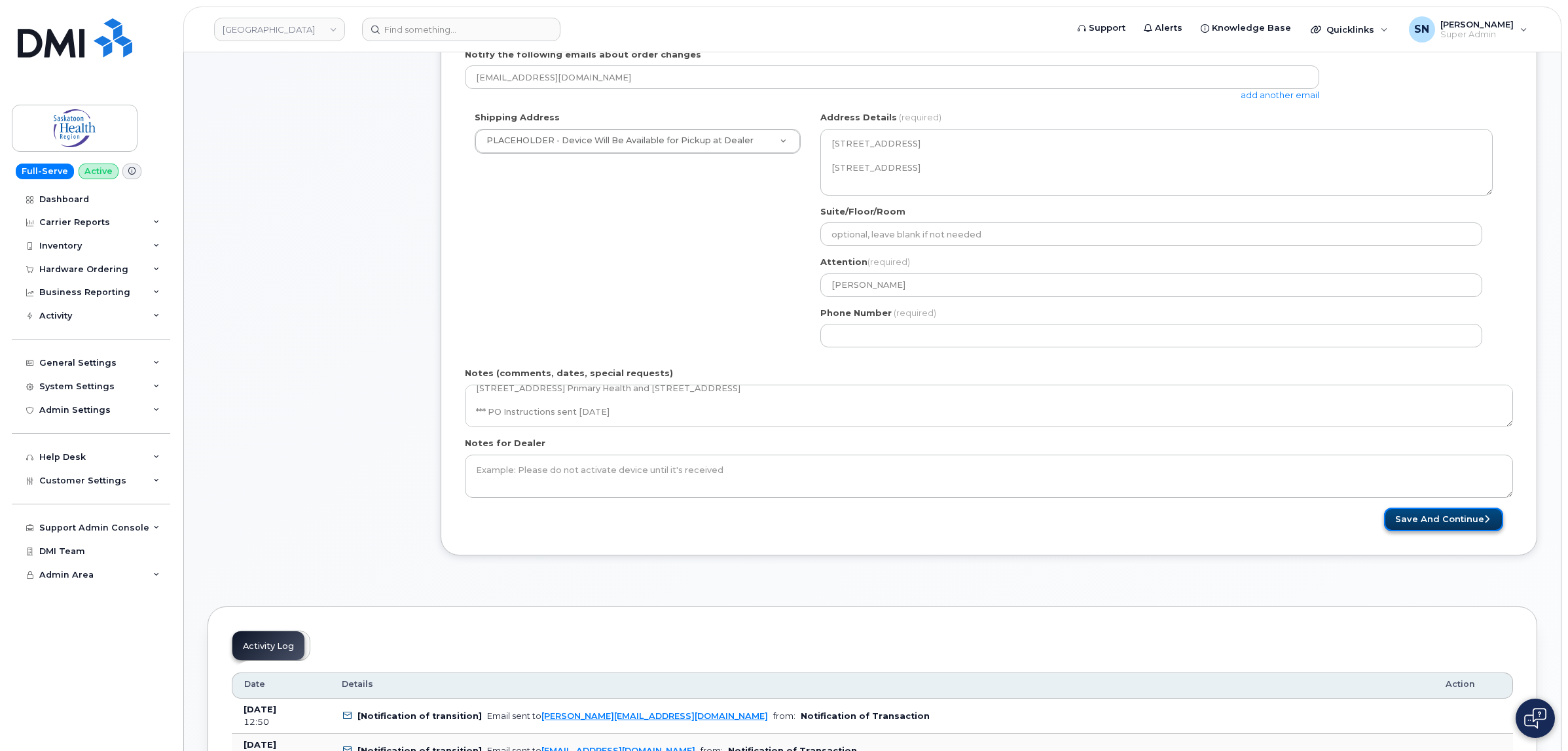
click at [1440, 517] on button "Save and Continue" at bounding box center [1444, 520] width 119 height 25
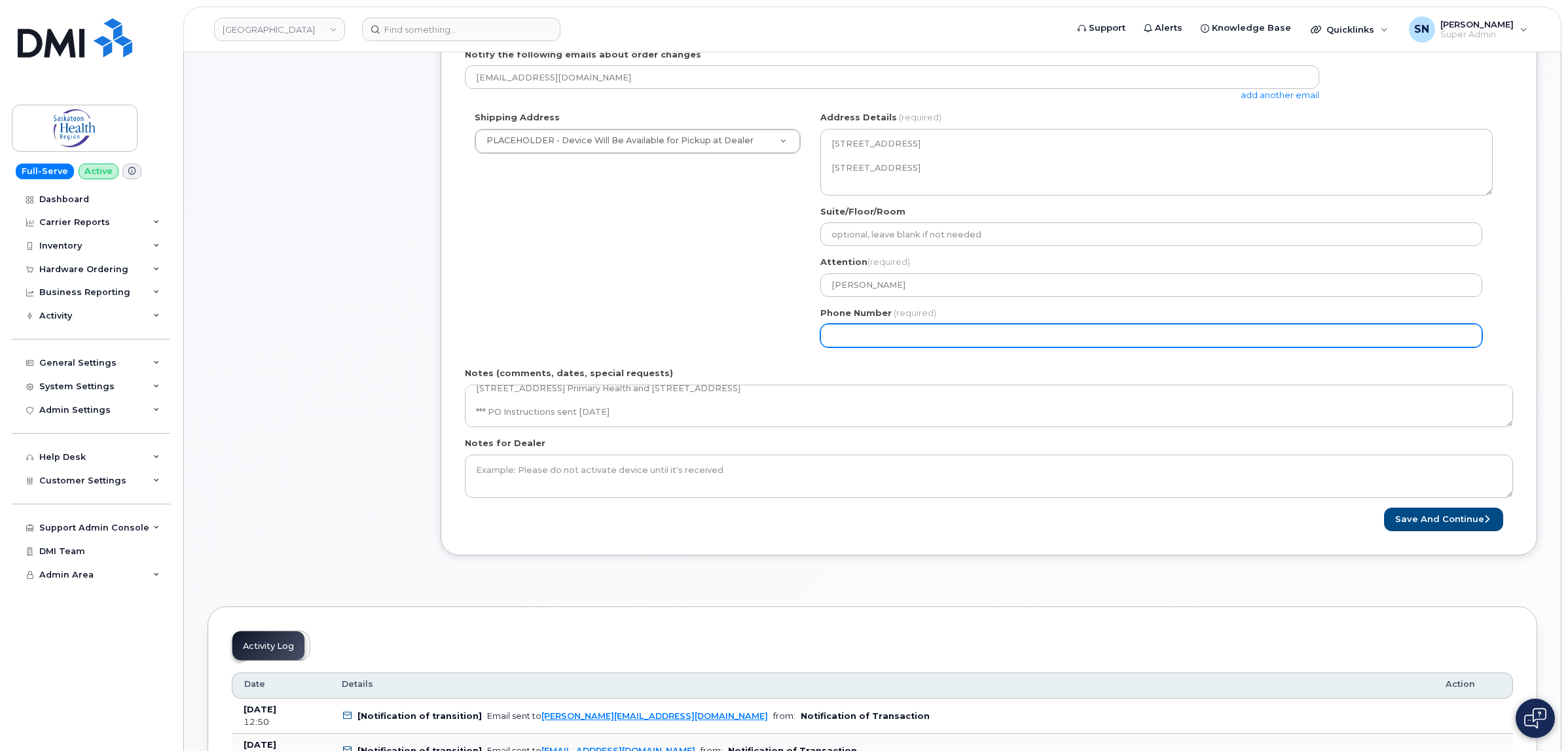
select select
type input "123456789"
select select
type input "1234567890"
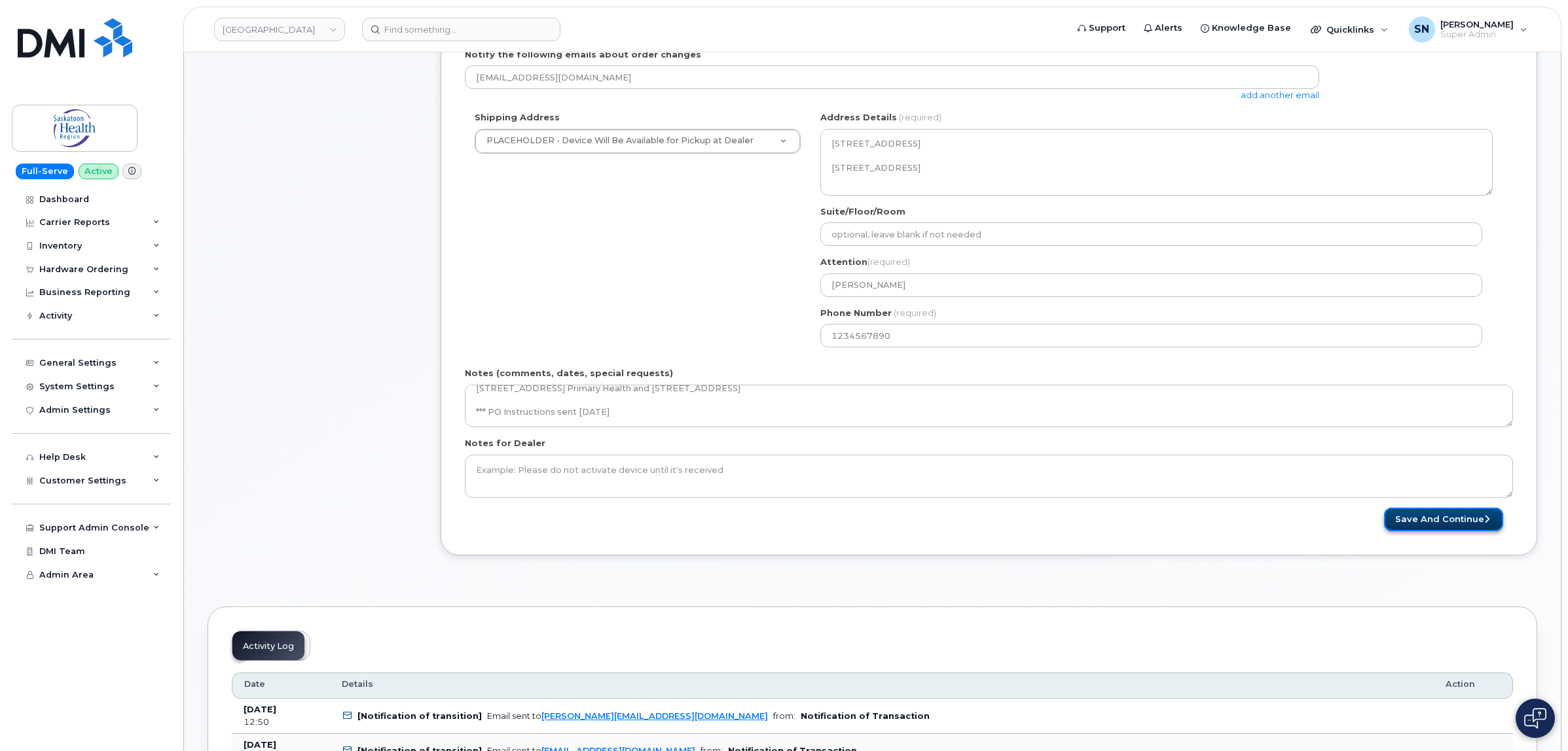
click at [1439, 525] on button "Save and Continue" at bounding box center [1444, 520] width 119 height 25
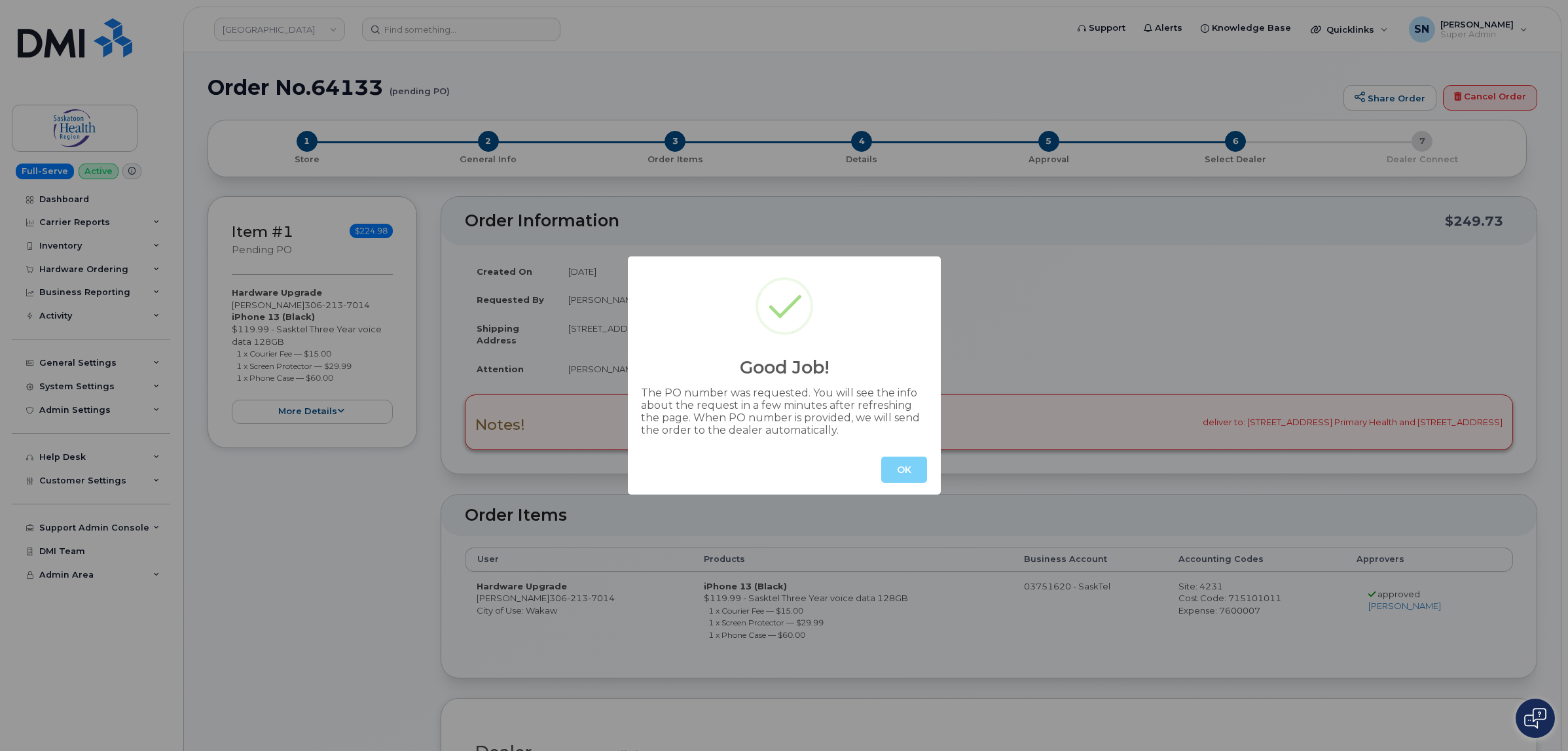
click at [894, 471] on button "OK" at bounding box center [903, 469] width 45 height 26
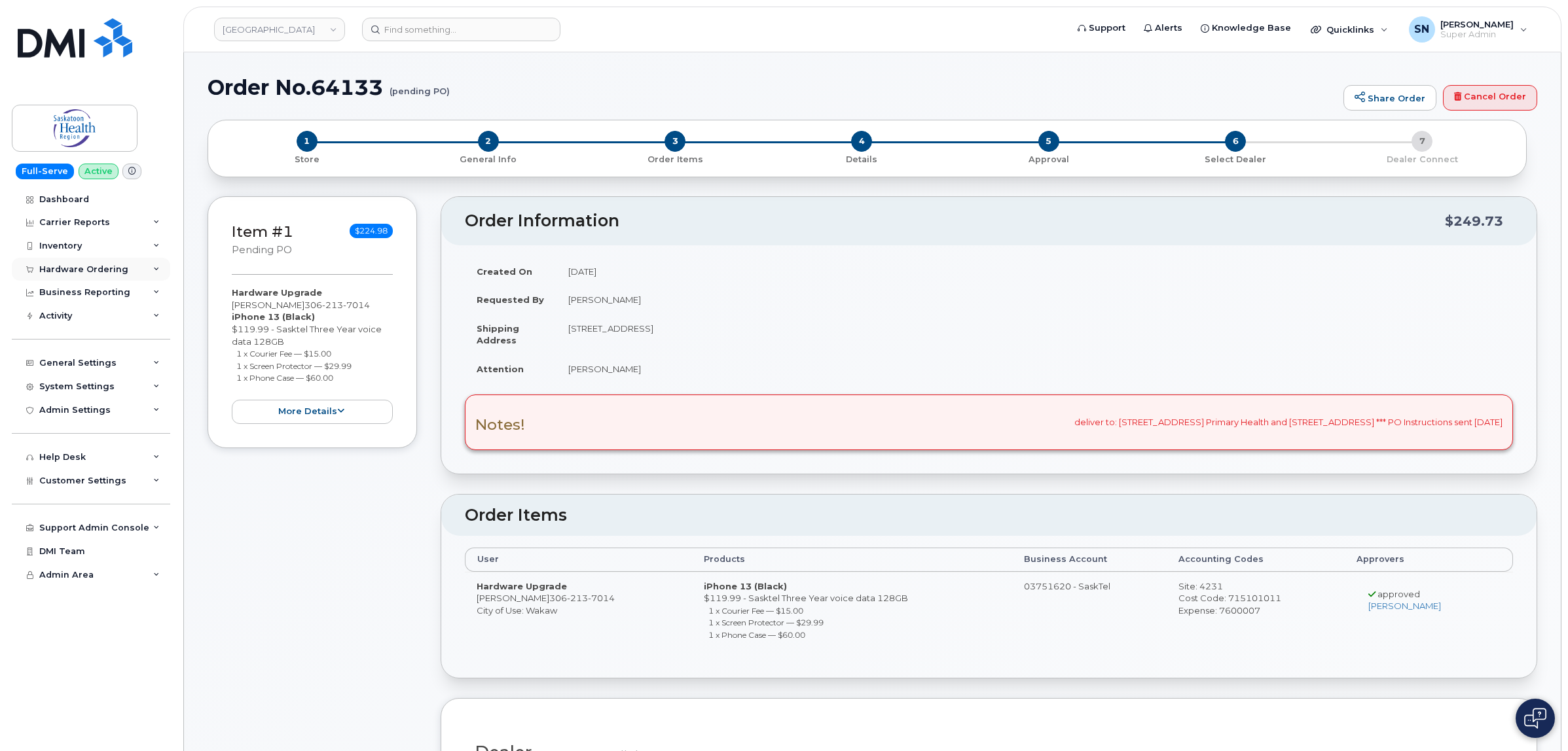
click at [99, 266] on div "Hardware Ordering" at bounding box center [83, 270] width 89 height 10
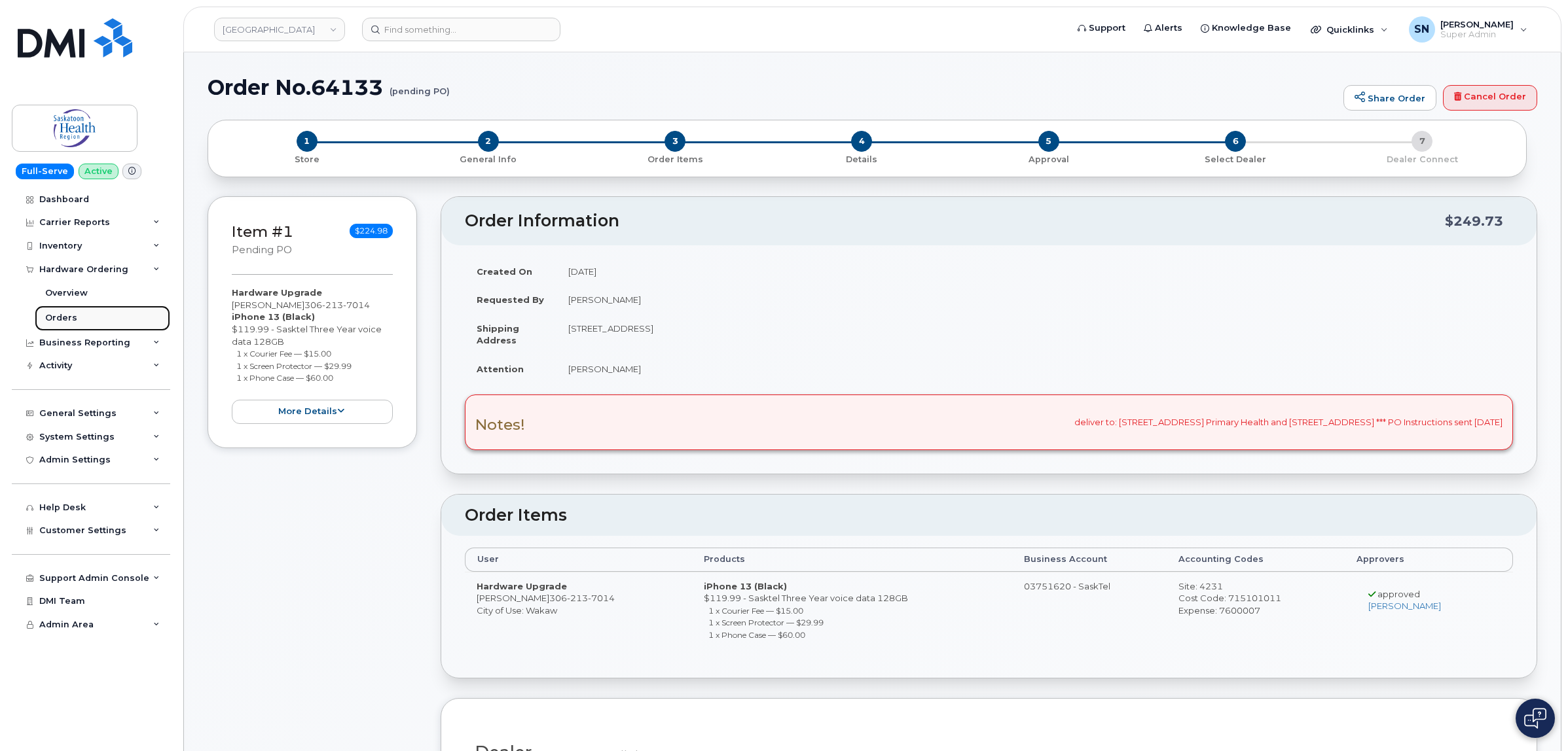
click at [69, 316] on div "Orders" at bounding box center [61, 318] width 32 height 12
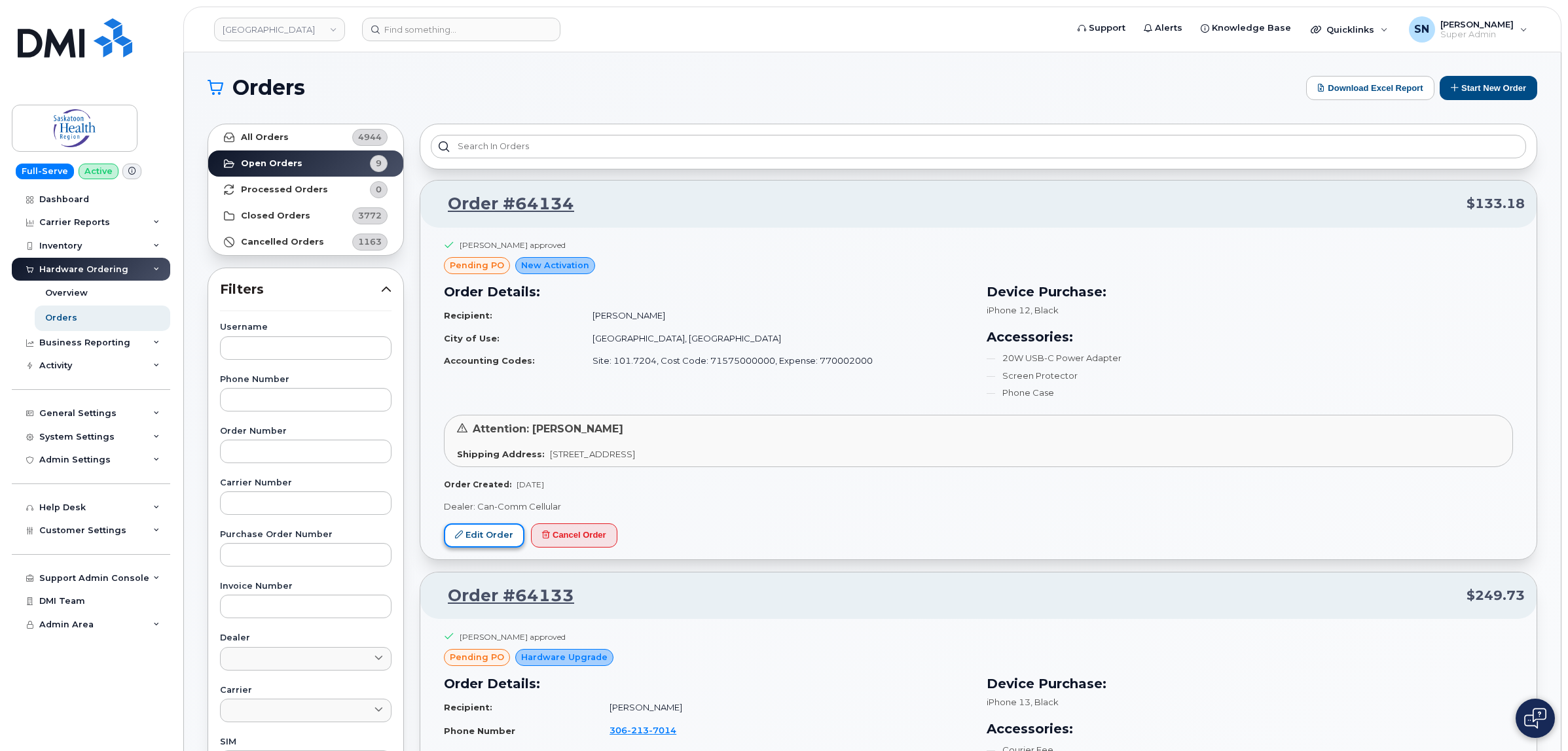
click at [481, 536] on link "Edit Order" at bounding box center [484, 536] width 80 height 25
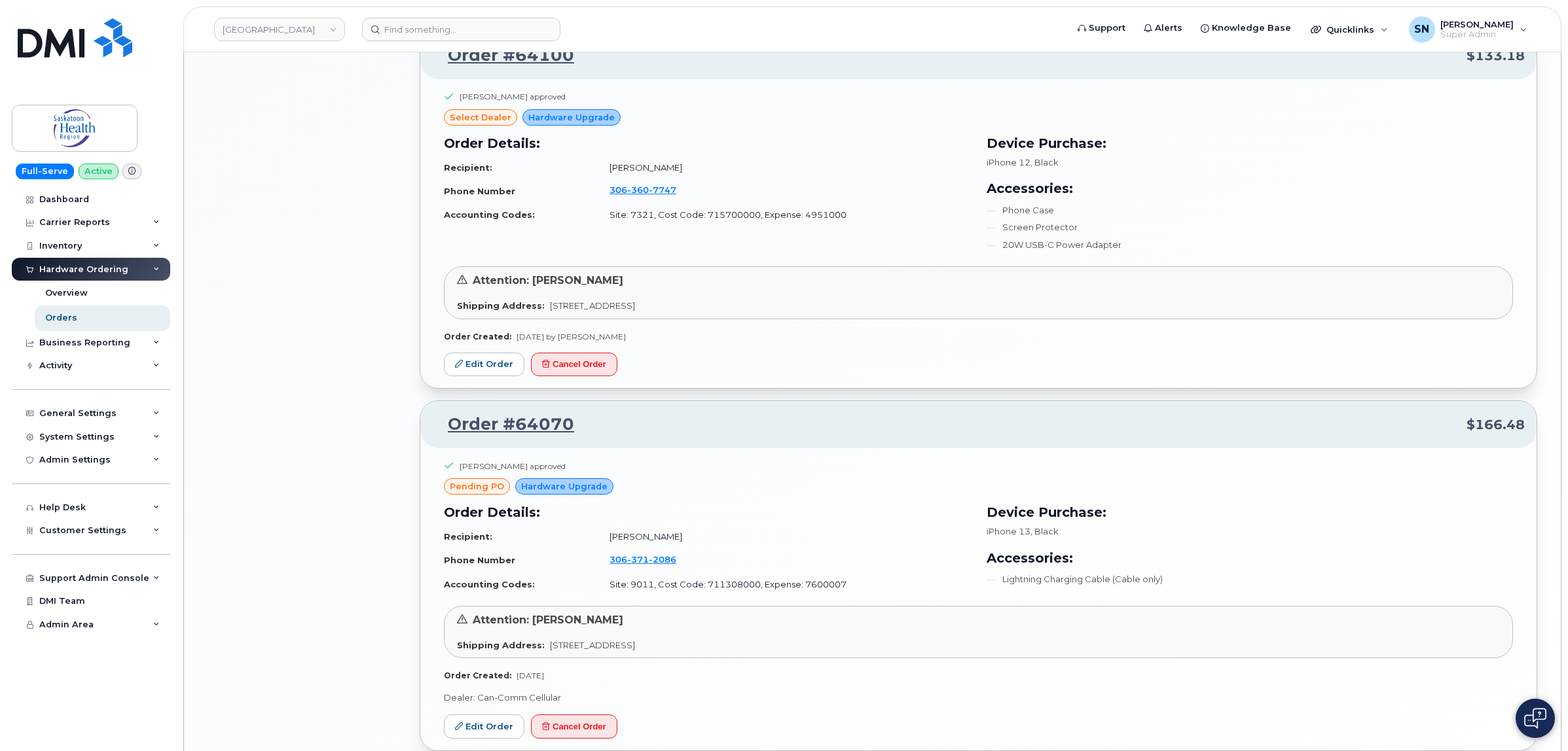
scroll to position [1963, 0]
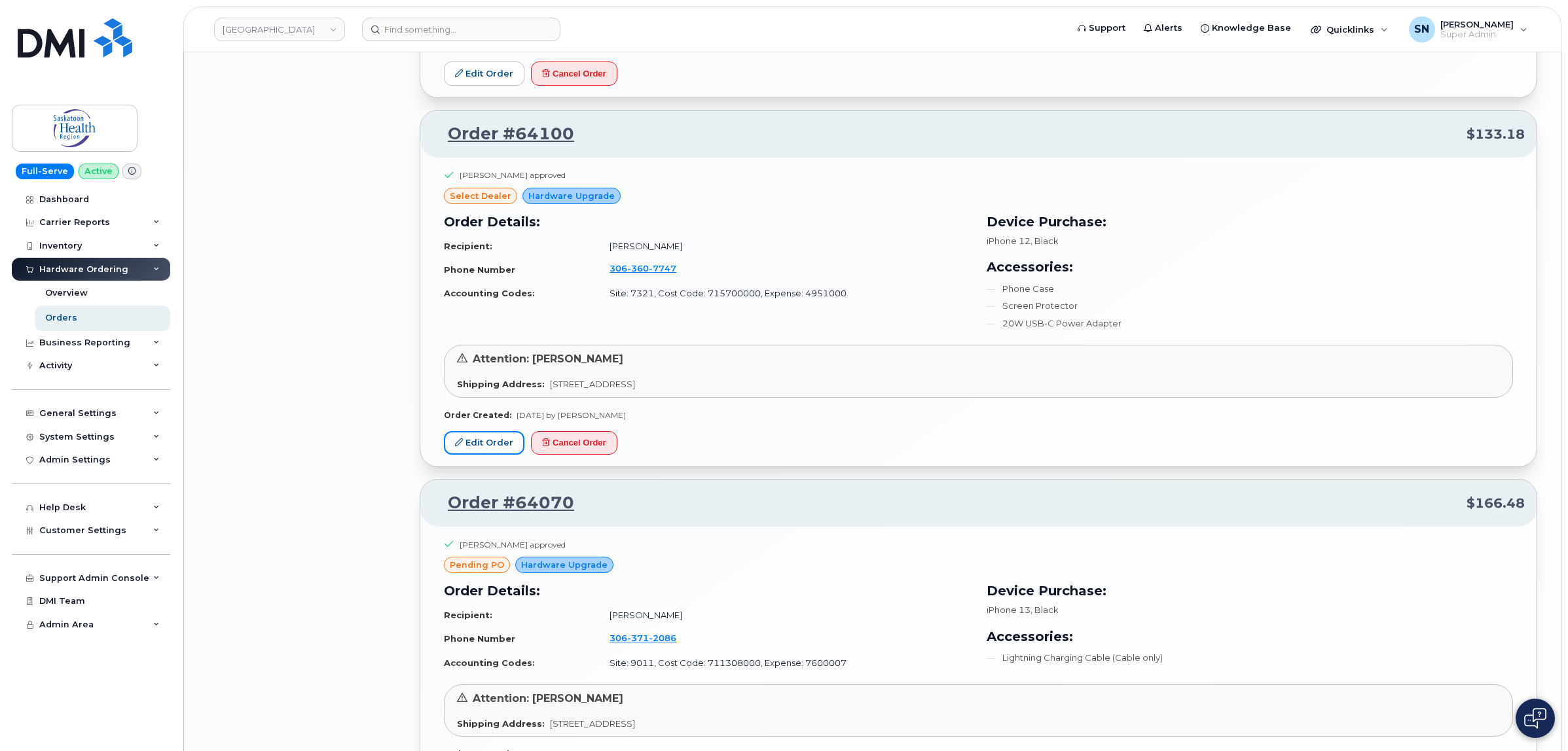
click at [478, 446] on link "Edit Order" at bounding box center [484, 443] width 80 height 25
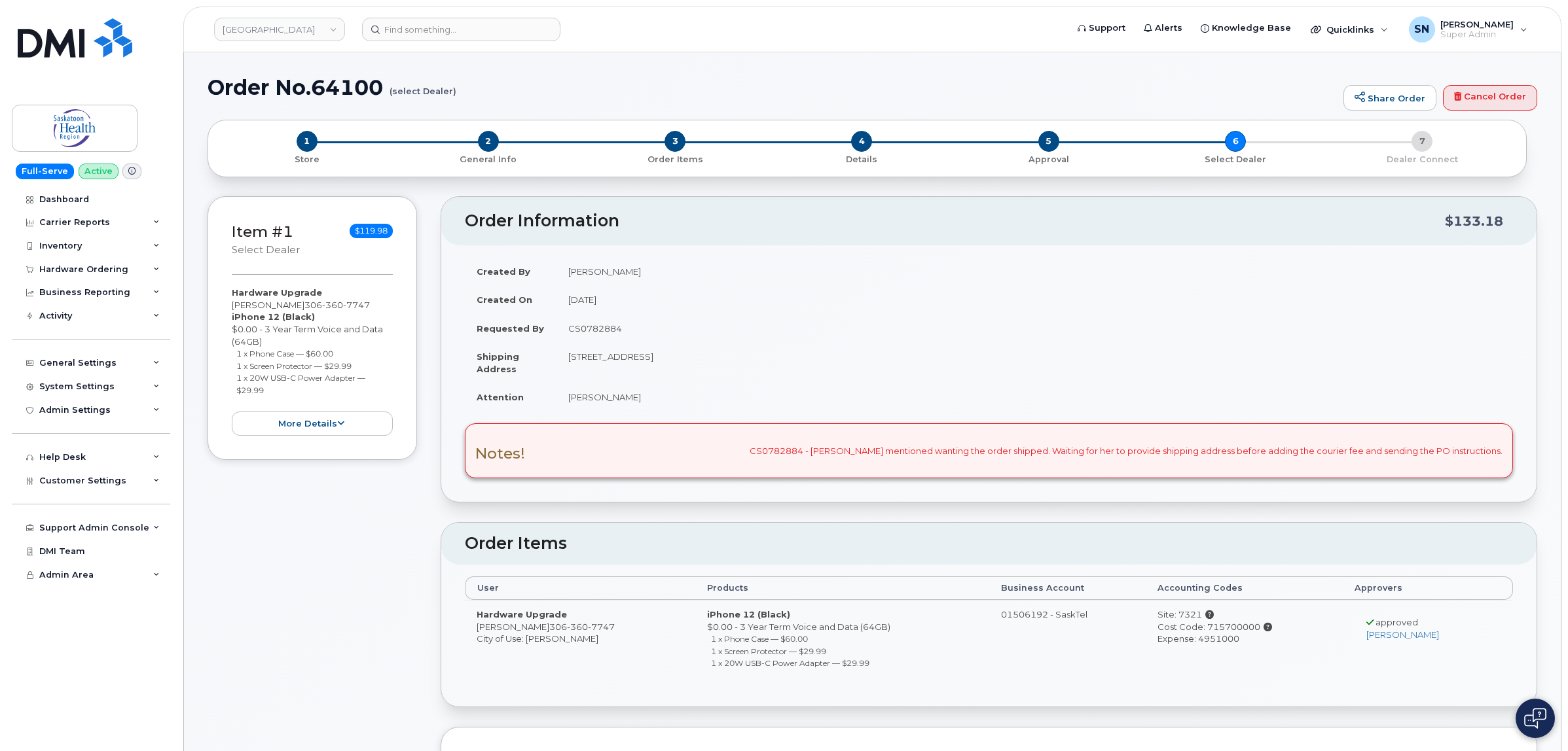
click at [601, 322] on td "CS0782884" at bounding box center [1034, 329] width 956 height 29
copy td "CS0782884"
